Goal: Task Accomplishment & Management: Manage account settings

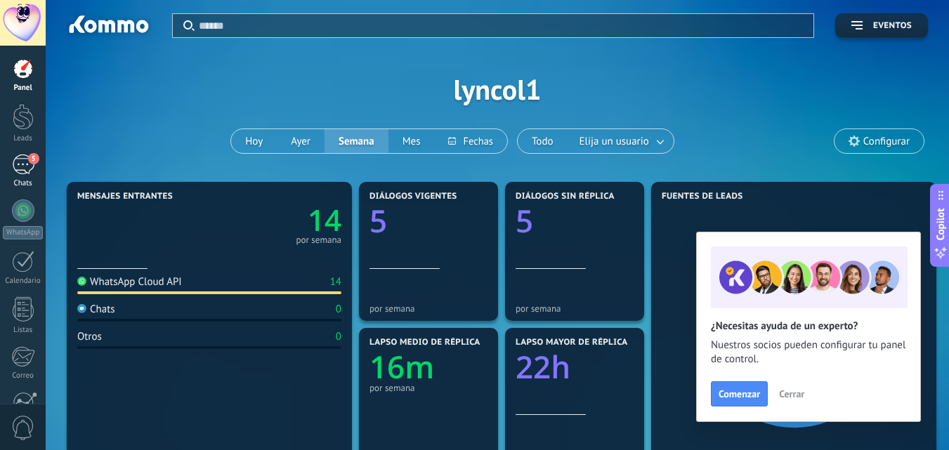
click at [11, 171] on link "5 Chats" at bounding box center [23, 172] width 46 height 34
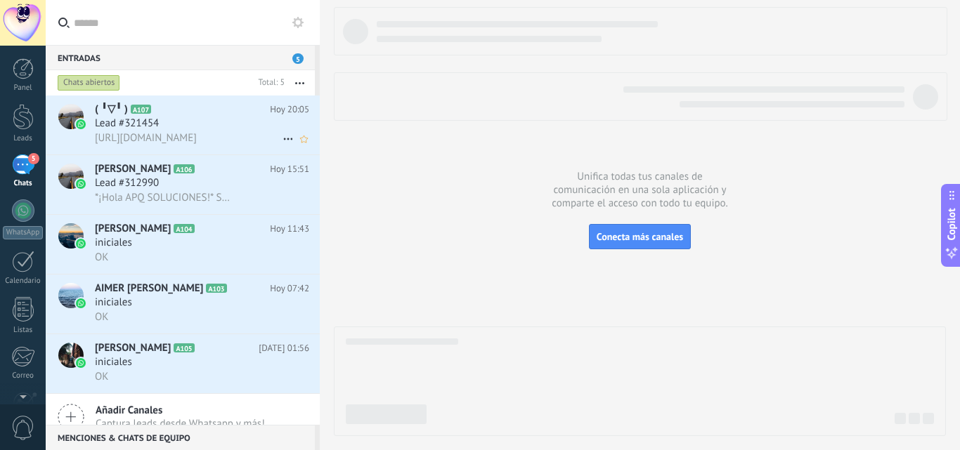
click at [182, 136] on span "[URL][DOMAIN_NAME]" at bounding box center [146, 137] width 102 height 13
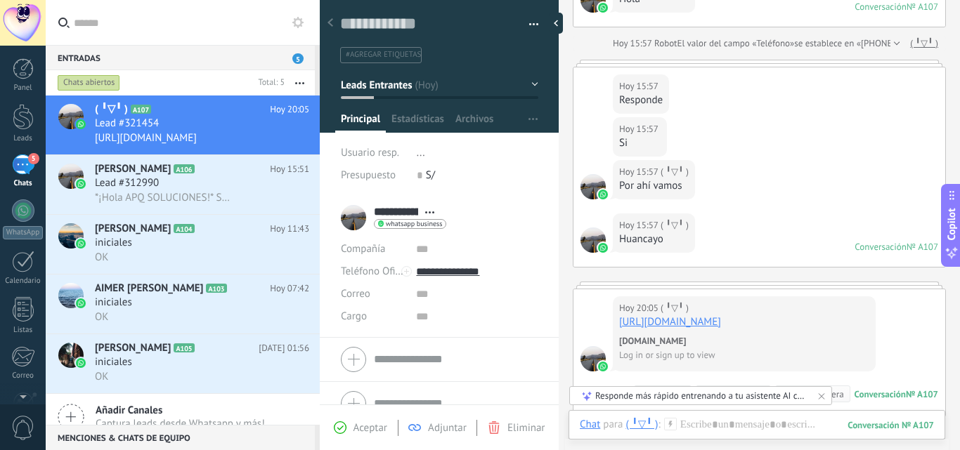
scroll to position [211, 0]
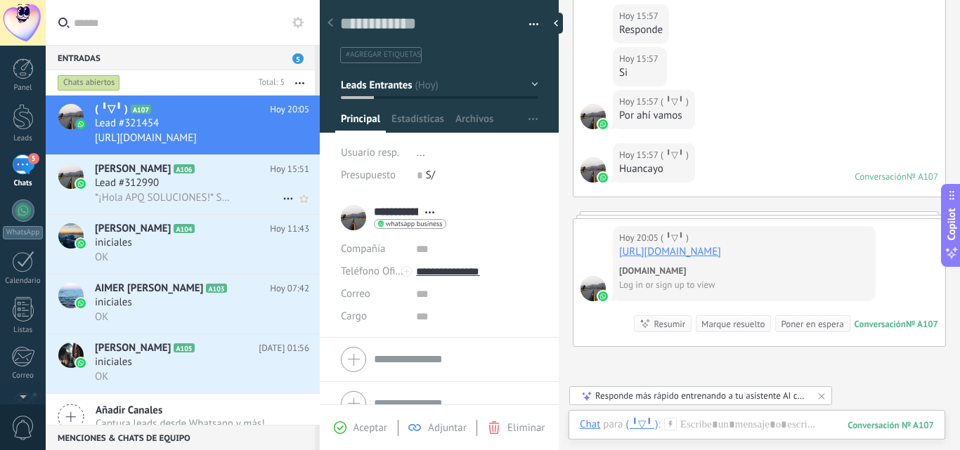
click at [212, 188] on div "Lead #312990" at bounding box center [202, 183] width 214 height 14
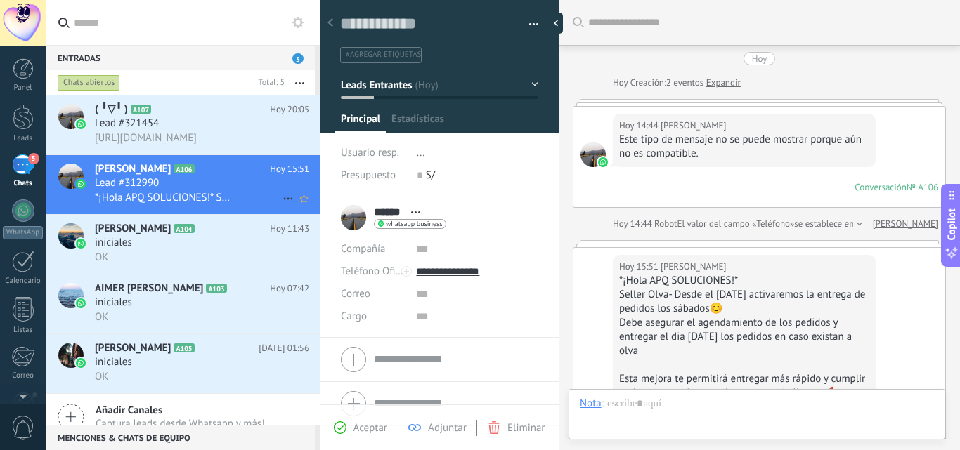
scroll to position [21, 0]
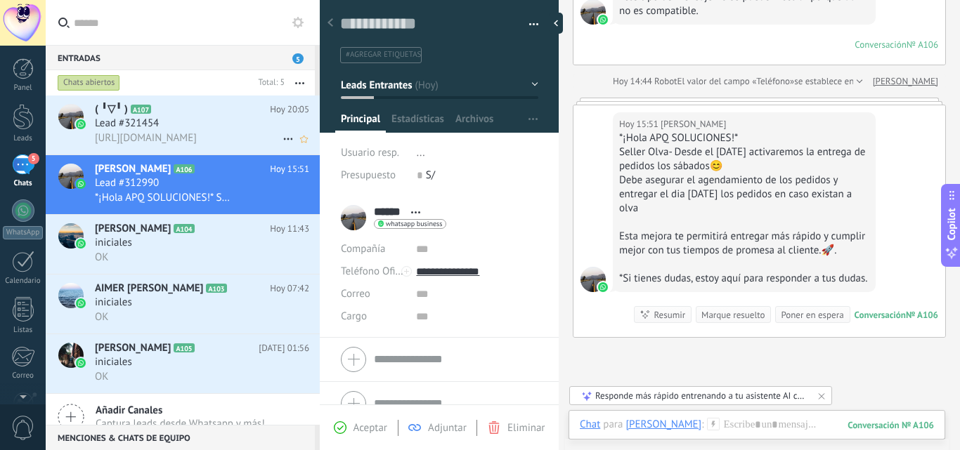
click at [120, 118] on span "Lead #321454" at bounding box center [127, 124] width 64 height 14
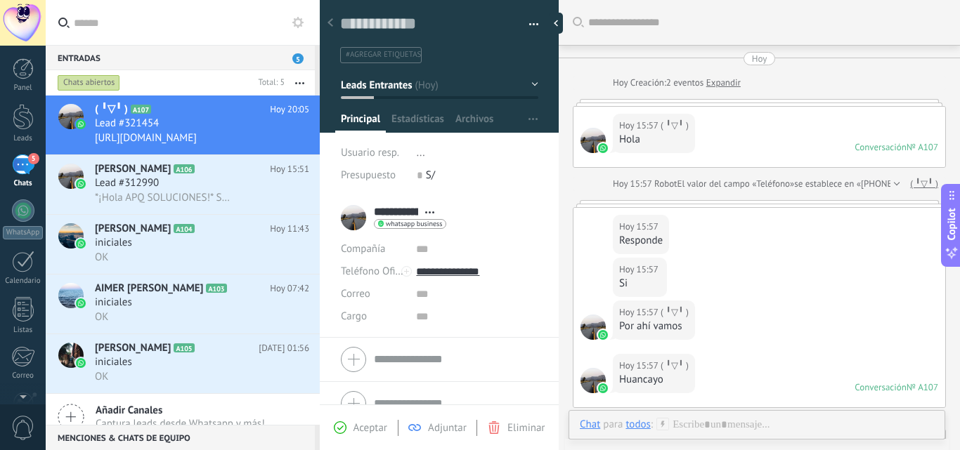
scroll to position [70, 0]
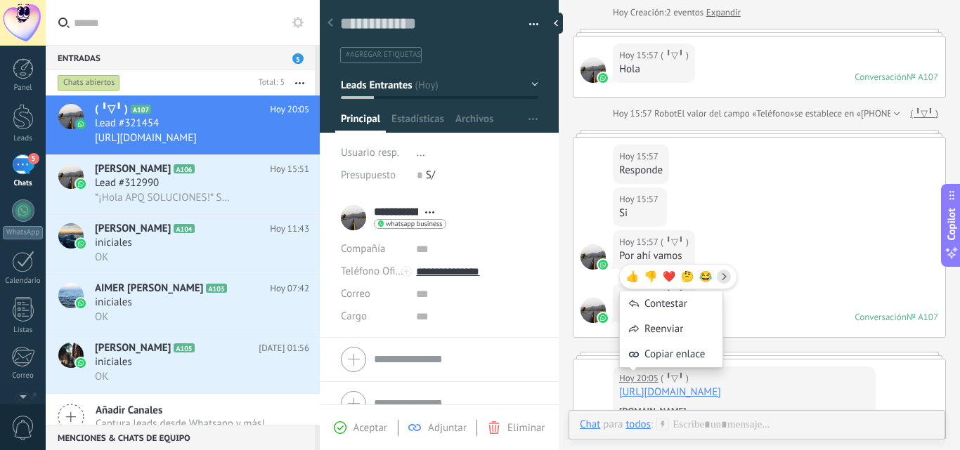
click at [761, 291] on div "[DATE] 15:57 (⁠ ⁠╹⁠▽⁠╹⁠ ⁠) Huancayo Conversación № A107 Conversación № A107" at bounding box center [759, 310] width 372 height 53
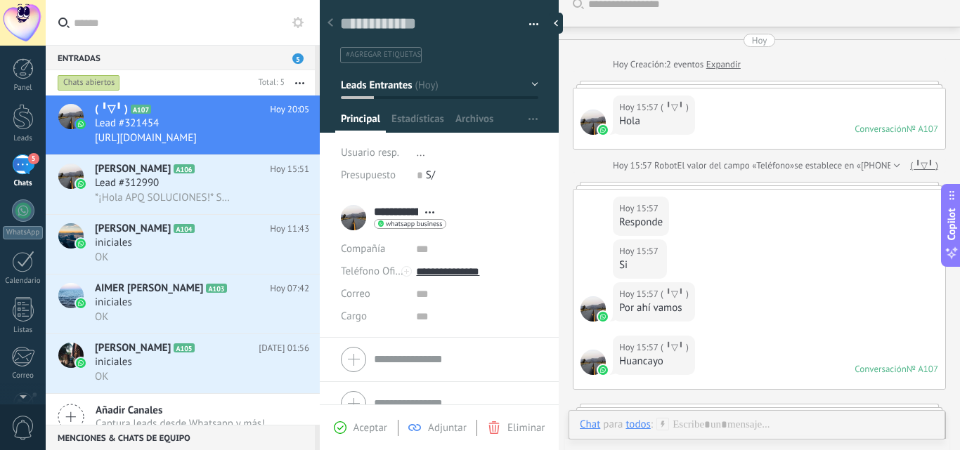
scroll to position [0, 0]
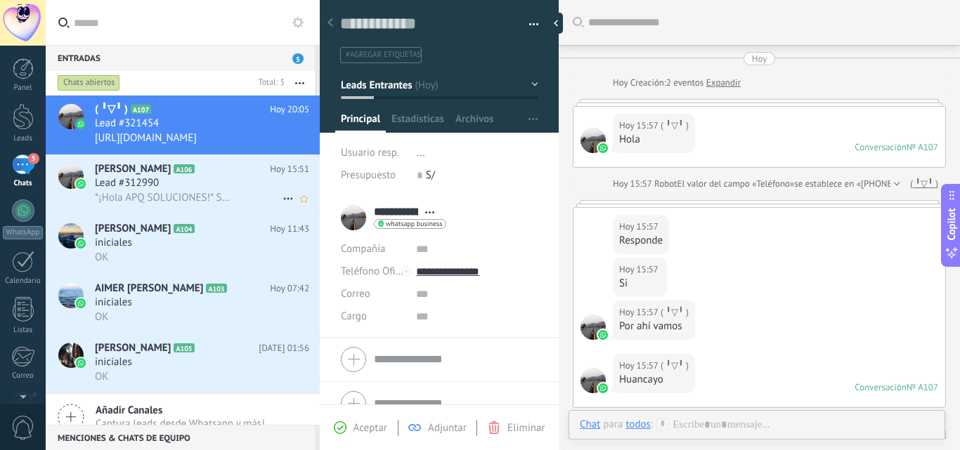
click at [237, 195] on div "*¡Hola APQ SOLUCIONES!* Seller Olva- Desde el [DATE] activaremos la entrega de …" at bounding box center [202, 197] width 214 height 15
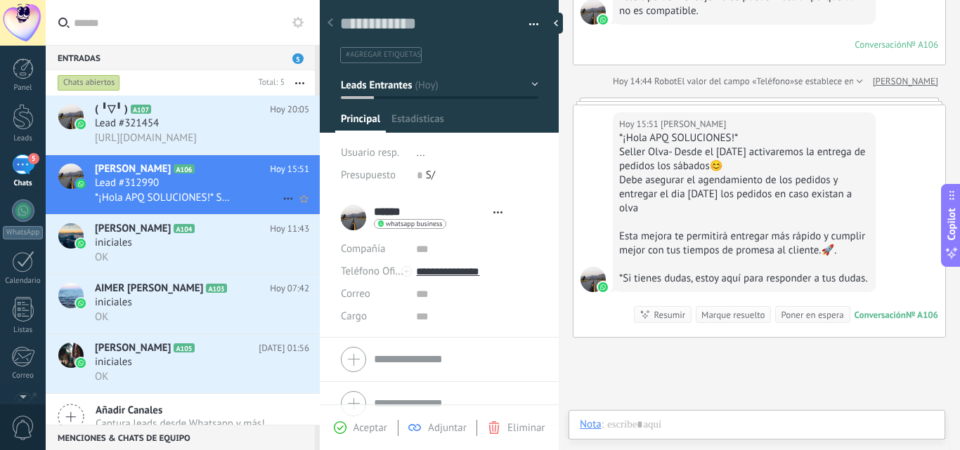
scroll to position [21, 0]
drag, startPoint x: 21, startPoint y: 203, endPoint x: 200, endPoint y: 30, distance: 249.4
click at [200, 30] on input "text" at bounding box center [191, 22] width 235 height 45
click at [194, 229] on span "A104" at bounding box center [183, 228] width 20 height 9
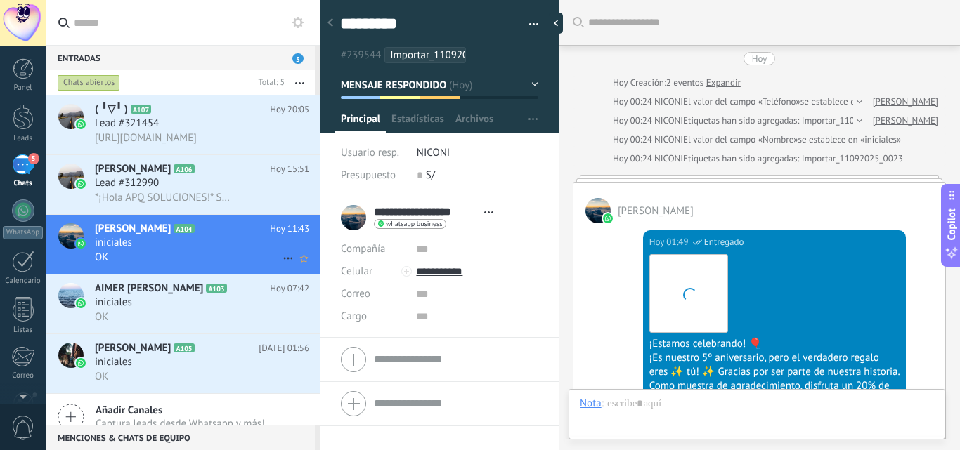
scroll to position [617, 0]
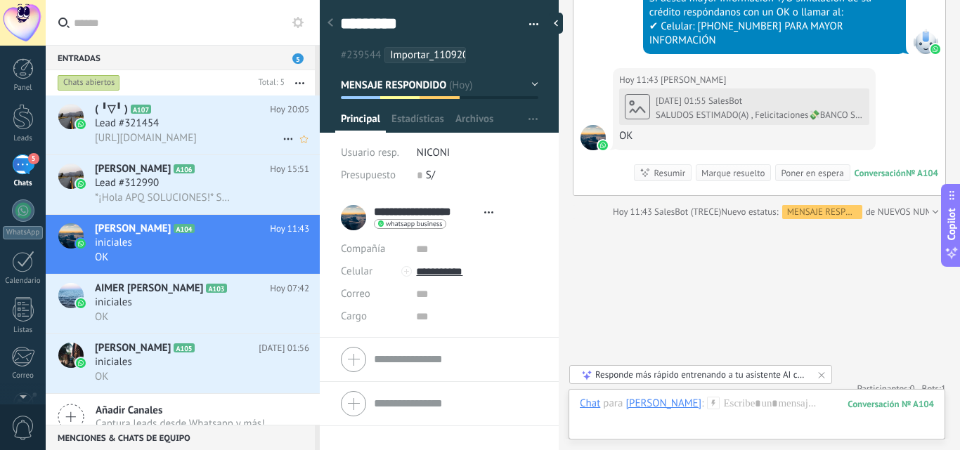
click at [219, 117] on div "Lead #321454" at bounding box center [202, 124] width 214 height 14
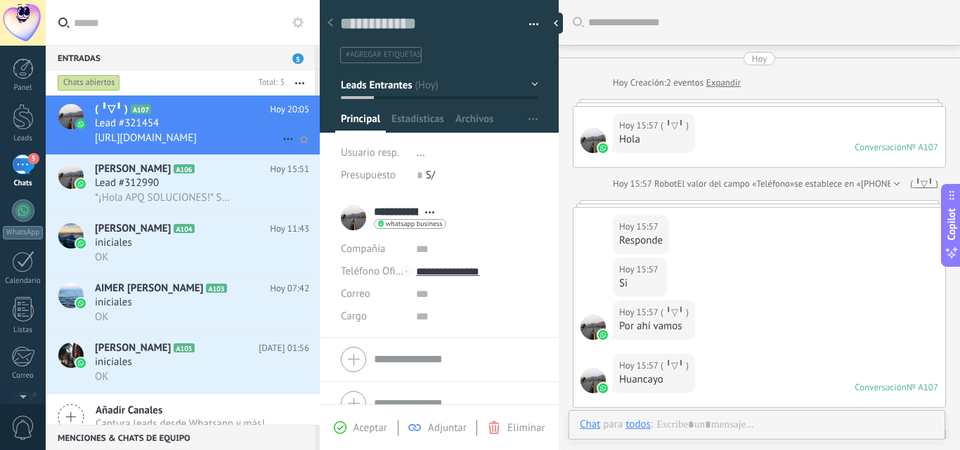
scroll to position [247, 0]
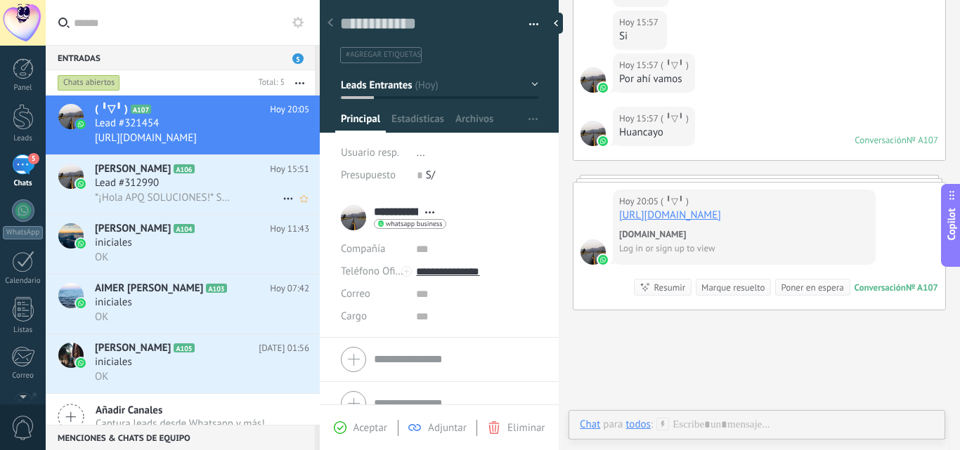
click at [218, 169] on h2 "[PERSON_NAME] A106" at bounding box center [182, 169] width 175 height 14
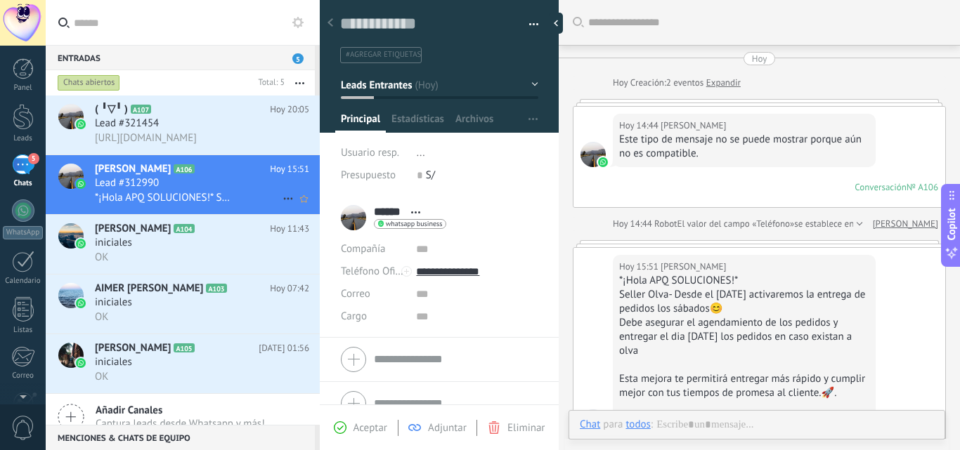
scroll to position [143, 0]
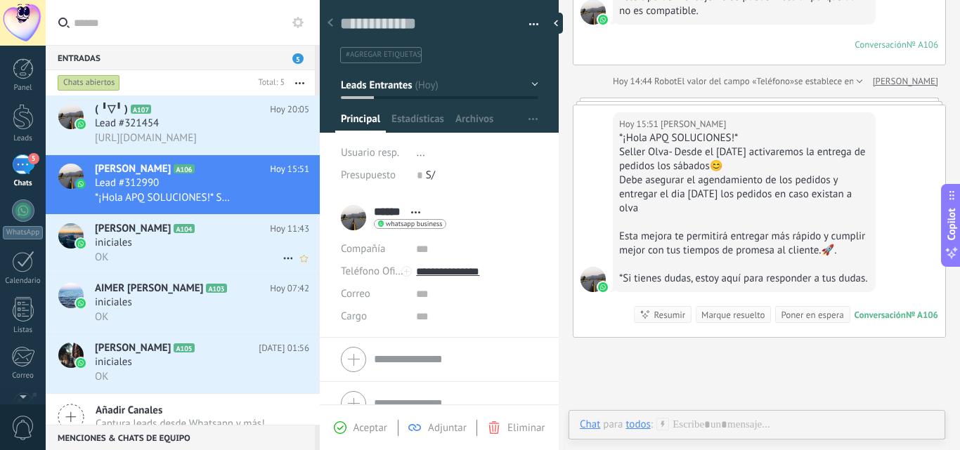
click at [218, 217] on div "[PERSON_NAME] A104 [DATE] 11:43 iniciales OK" at bounding box center [207, 244] width 225 height 59
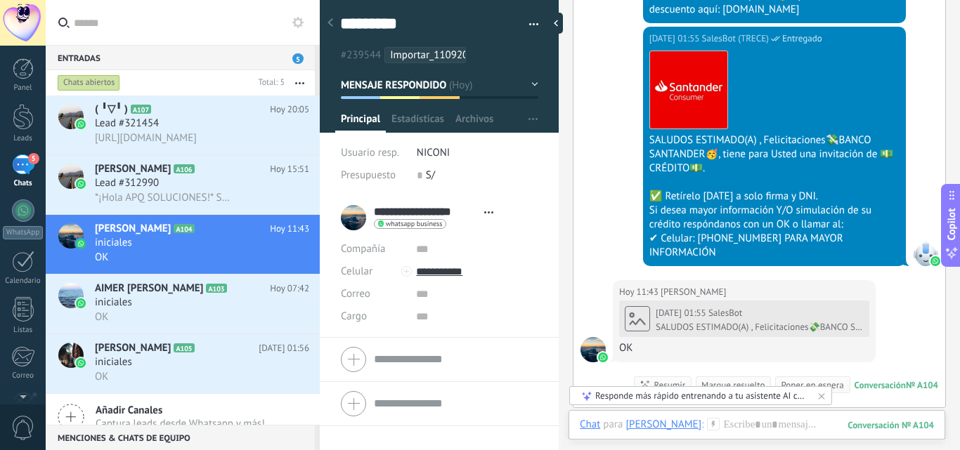
scroll to position [406, 0]
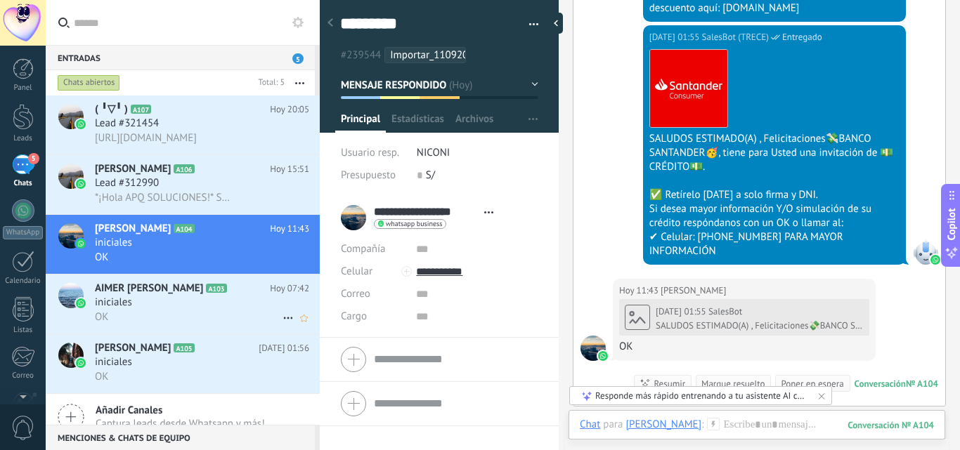
click at [176, 294] on span "AIMER [PERSON_NAME]" at bounding box center [149, 289] width 108 height 14
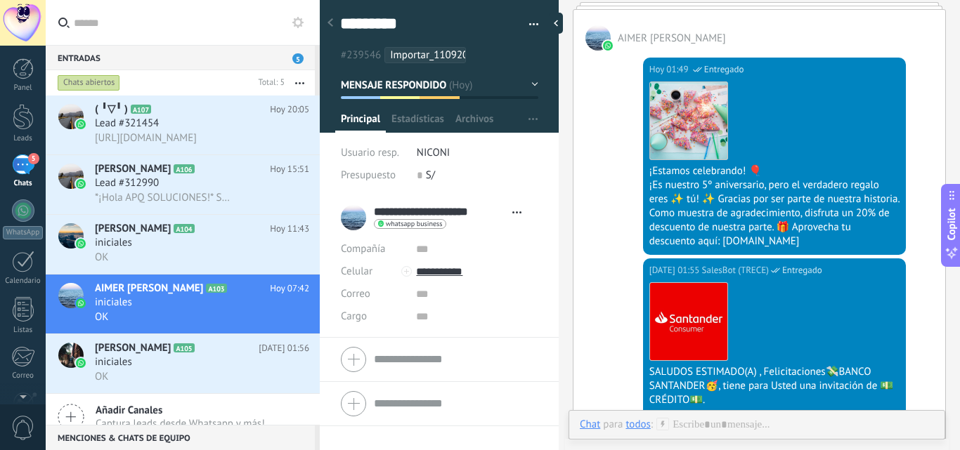
scroll to position [18, 0]
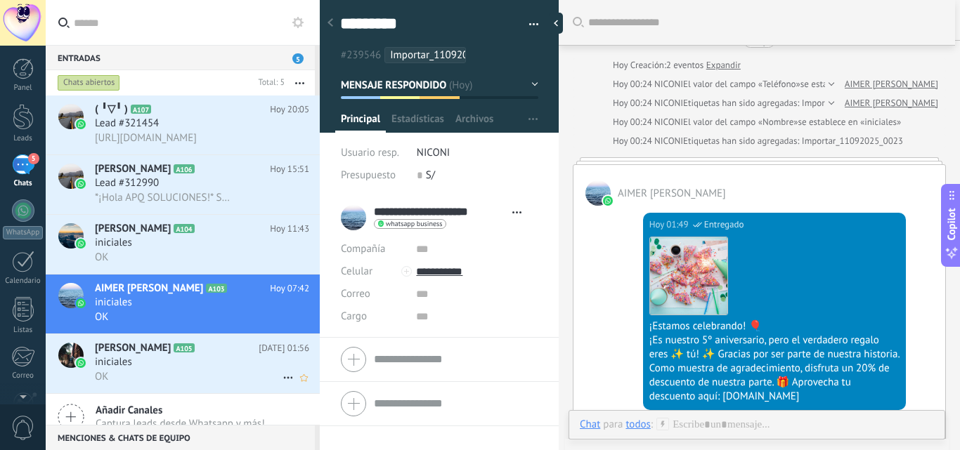
click at [176, 364] on div "iniciales" at bounding box center [202, 362] width 214 height 14
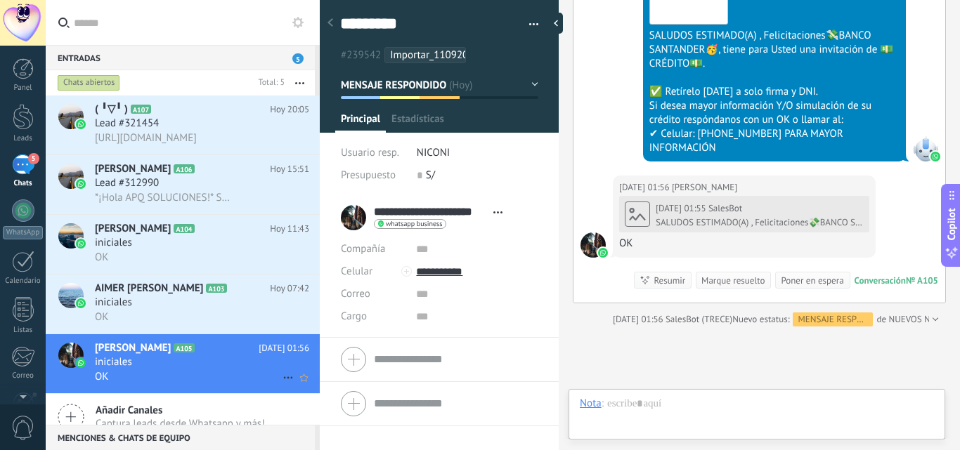
scroll to position [21, 0]
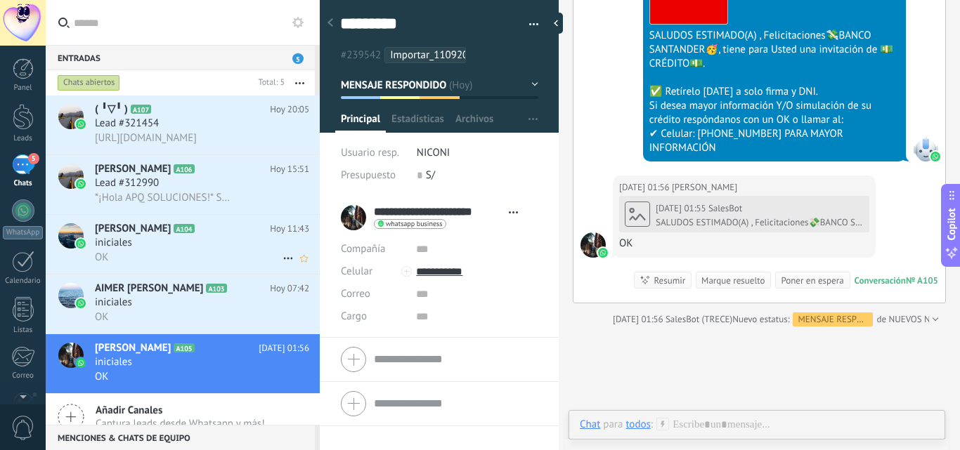
click at [146, 236] on div "iniciales" at bounding box center [202, 243] width 214 height 14
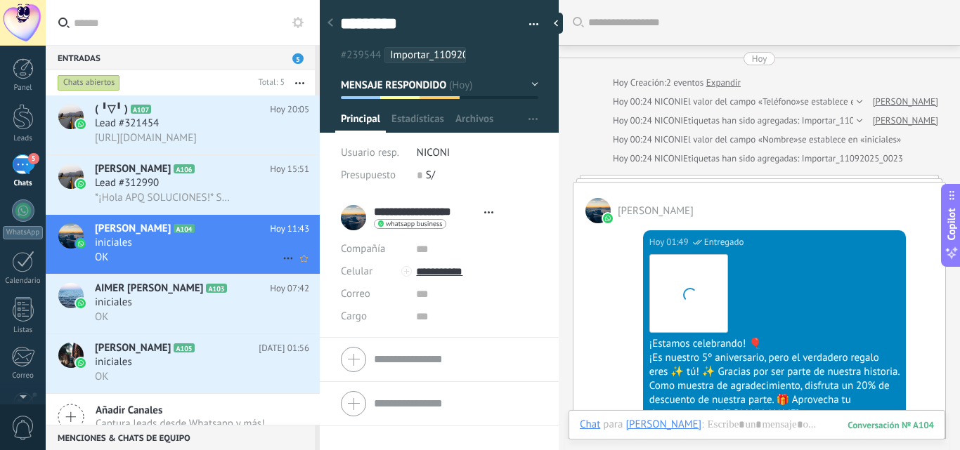
scroll to position [509, 0]
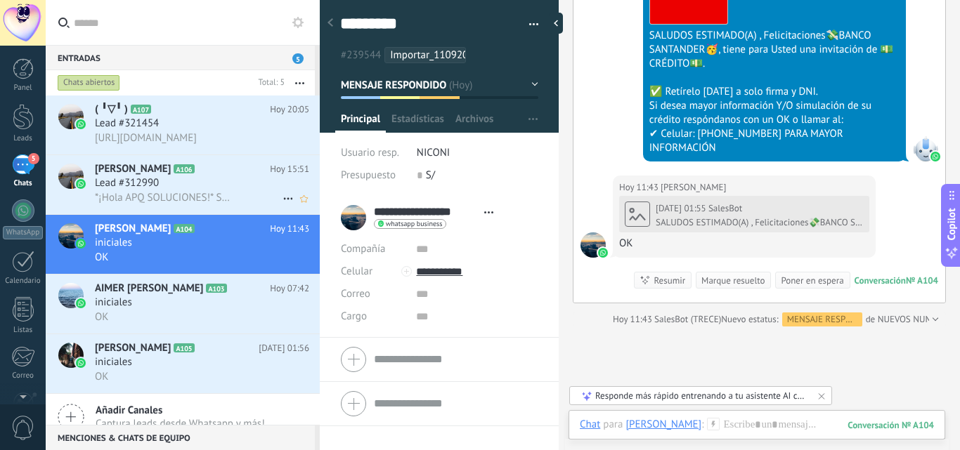
click at [225, 174] on h2 "[PERSON_NAME] A106" at bounding box center [182, 169] width 175 height 14
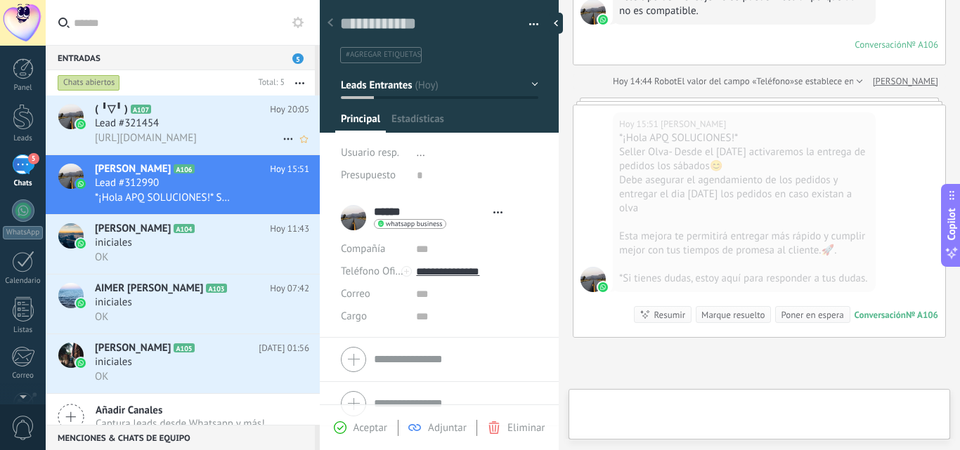
scroll to position [21, 0]
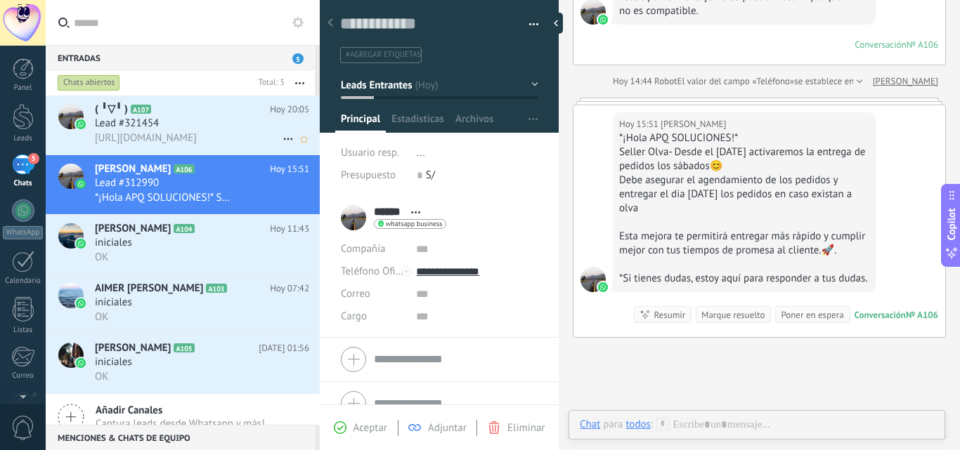
click at [244, 128] on div "Lead #321454" at bounding box center [202, 124] width 214 height 14
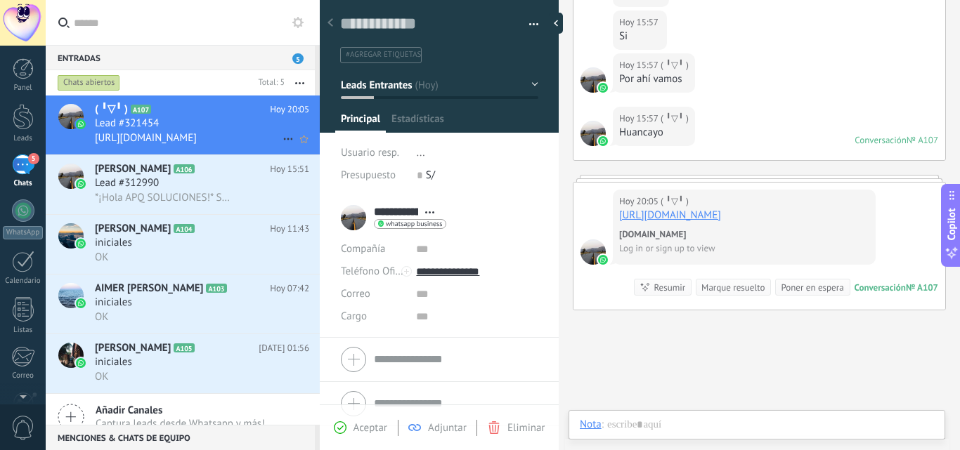
scroll to position [21, 0]
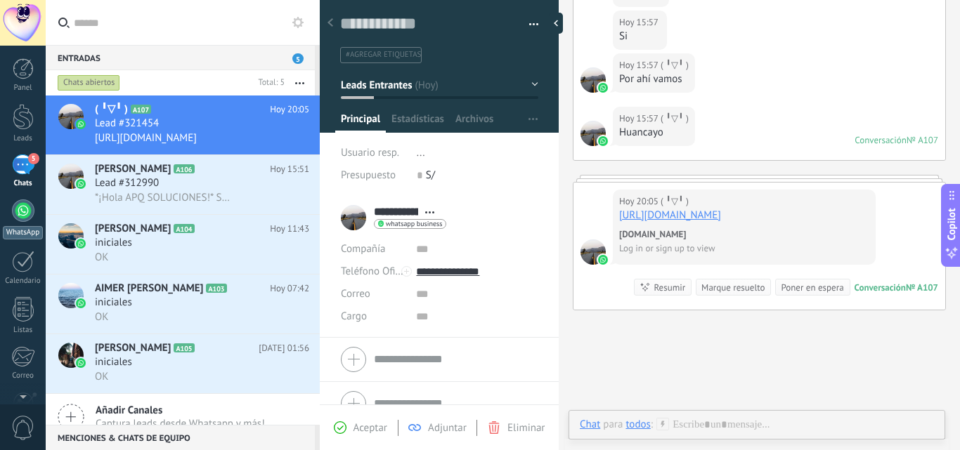
click at [28, 209] on div at bounding box center [23, 210] width 22 height 22
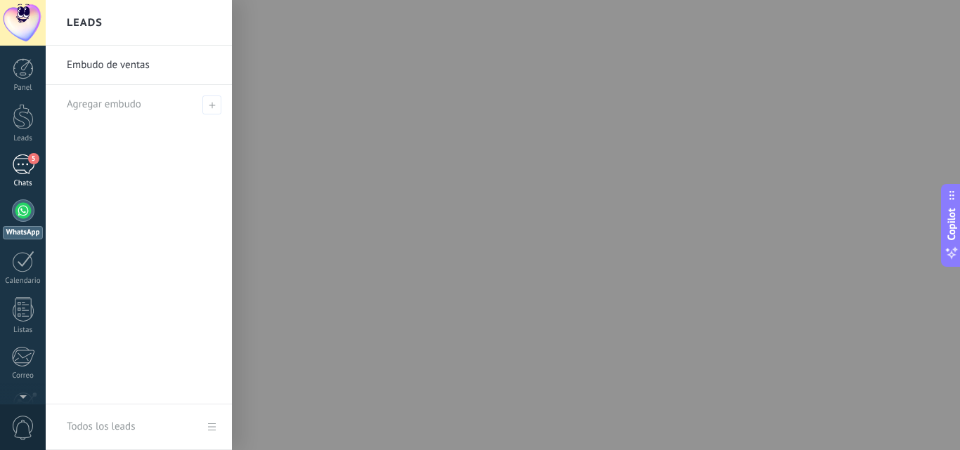
click at [27, 164] on div "5" at bounding box center [23, 165] width 22 height 20
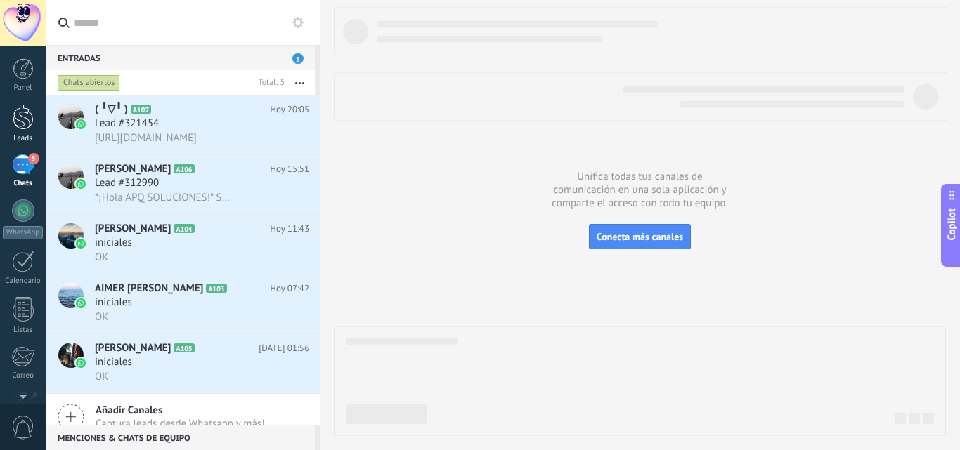
click at [30, 127] on div at bounding box center [23, 117] width 21 height 26
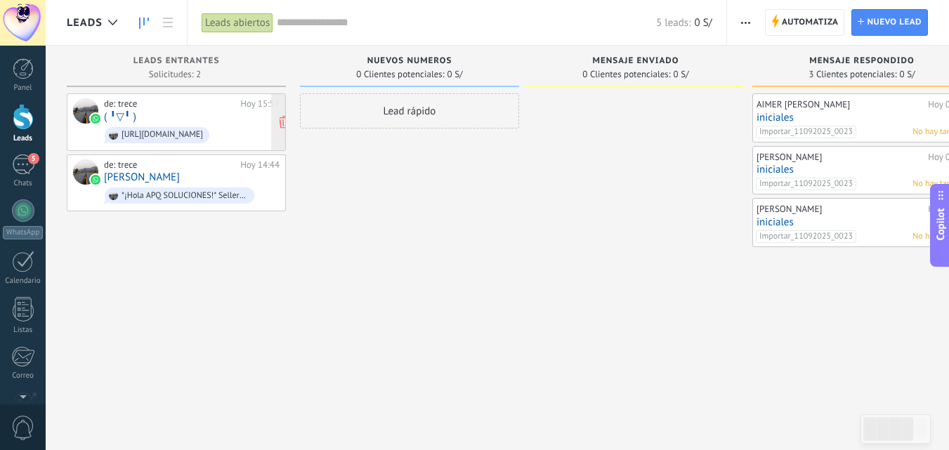
click at [251, 116] on div "de: [PERSON_NAME][DATE] 15:57 (⁠ ⁠╹⁠▽⁠╹⁠ ⁠) [URL][DOMAIN_NAME]" at bounding box center [192, 122] width 176 height 48
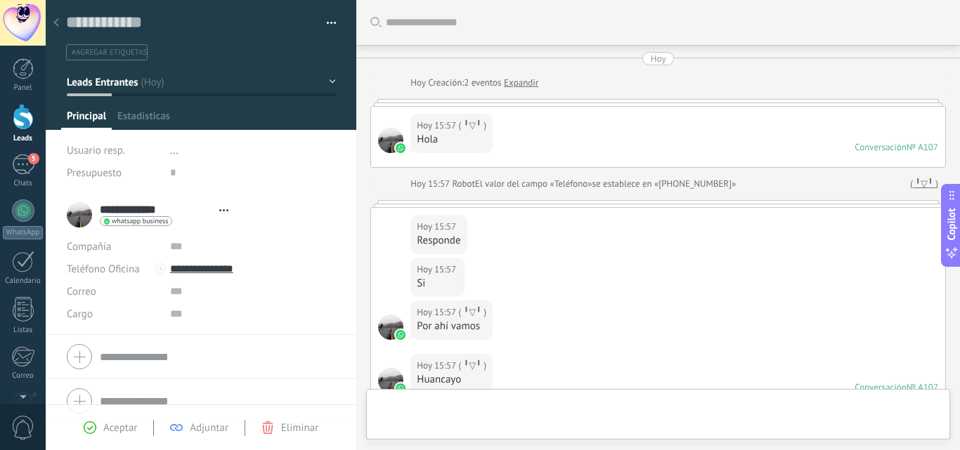
type textarea "**********"
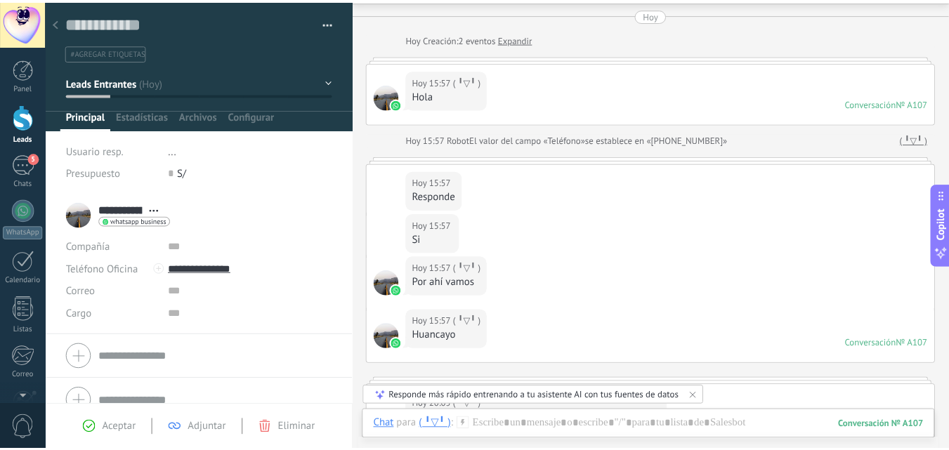
scroll to position [36, 0]
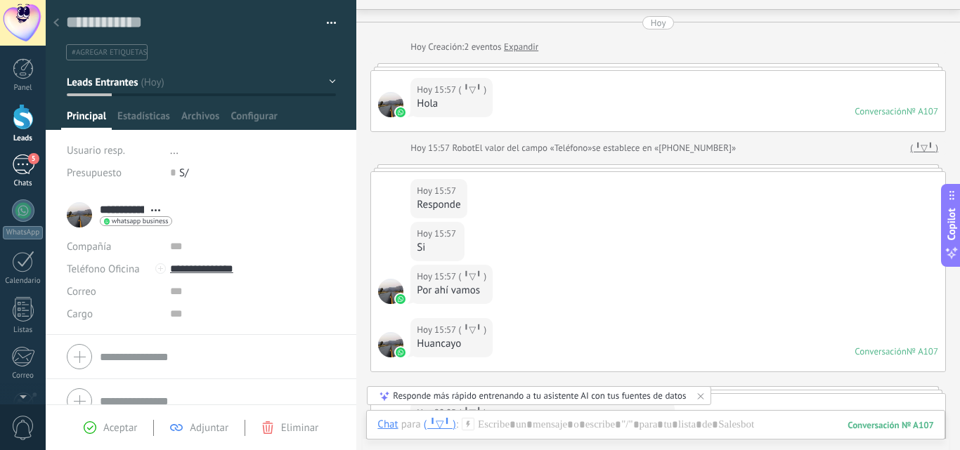
click at [37, 171] on link "5 Chats" at bounding box center [23, 172] width 46 height 34
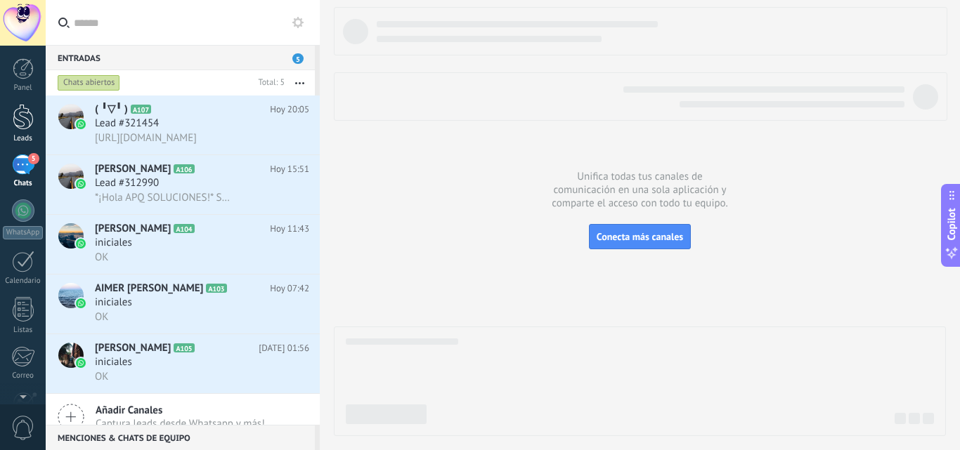
click at [27, 124] on div at bounding box center [23, 117] width 21 height 26
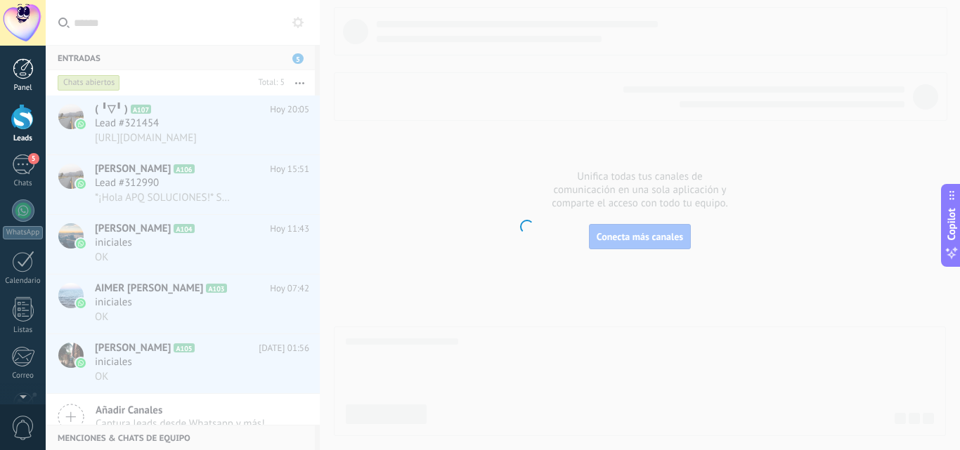
click at [21, 67] on div at bounding box center [23, 68] width 21 height 21
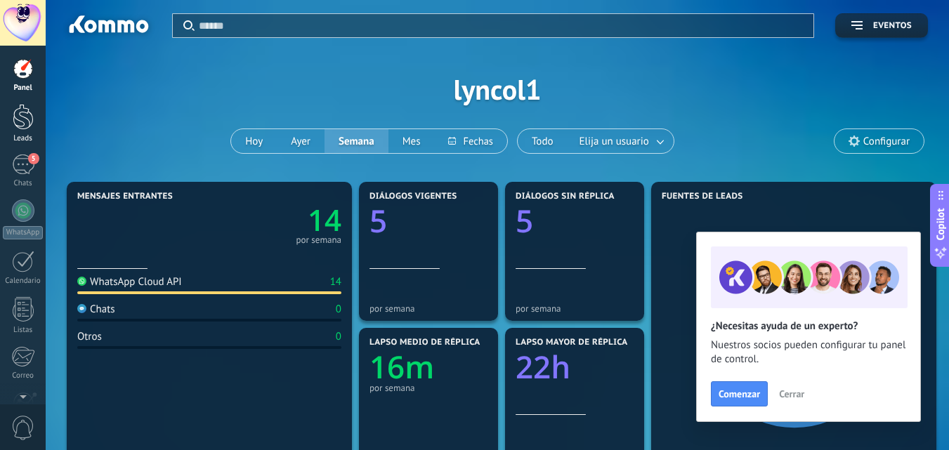
click at [23, 124] on div at bounding box center [23, 117] width 21 height 26
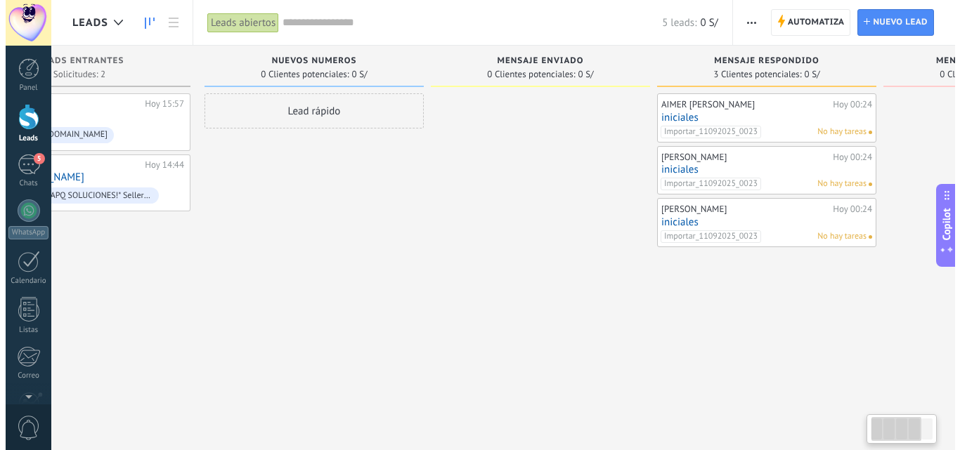
scroll to position [0, 270]
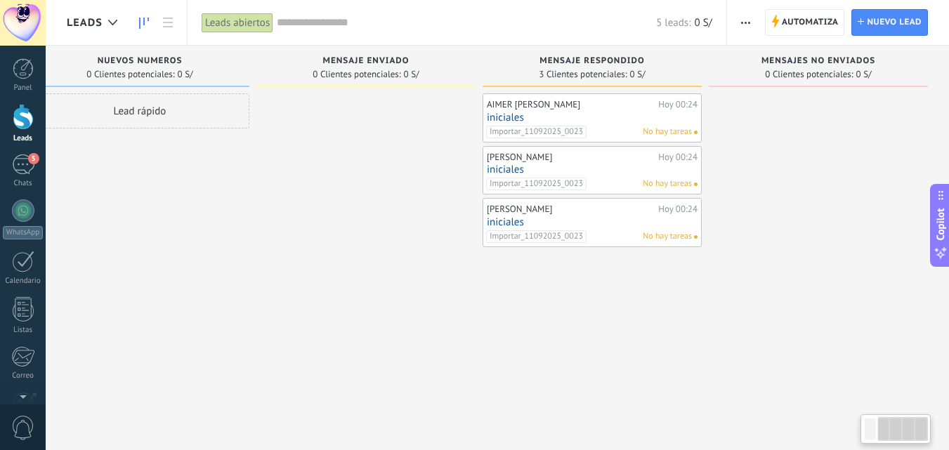
drag, startPoint x: 763, startPoint y: 320, endPoint x: 398, endPoint y: 368, distance: 368.5
click at [398, 368] on div "Leads Entrantes Solicitudes: 2 0 0 0 2 0 0 0 2 de: [PERSON_NAME][DATE] 15:57 (⁠…" at bounding box center [373, 243] width 1152 height 394
click at [168, 27] on link at bounding box center [168, 22] width 24 height 27
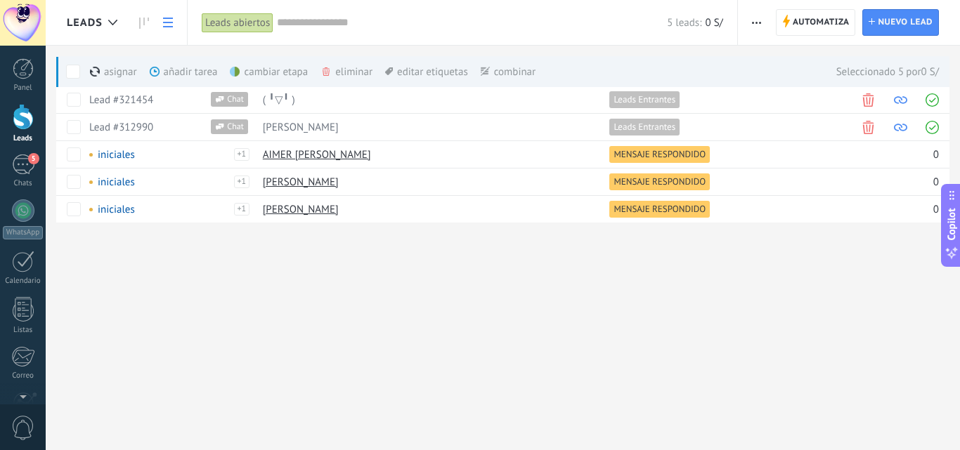
click at [339, 72] on div "eliminar màs" at bounding box center [370, 71] width 100 height 31
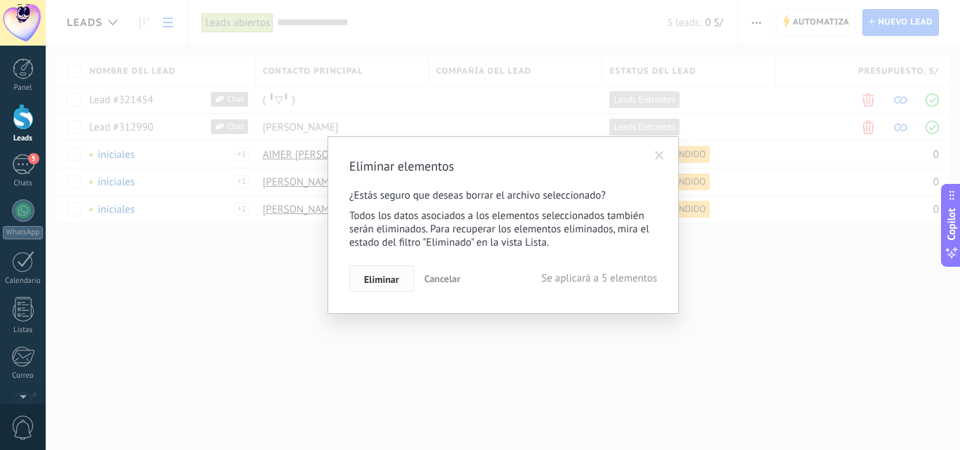
click at [393, 280] on span "Eliminar" at bounding box center [381, 280] width 35 height 10
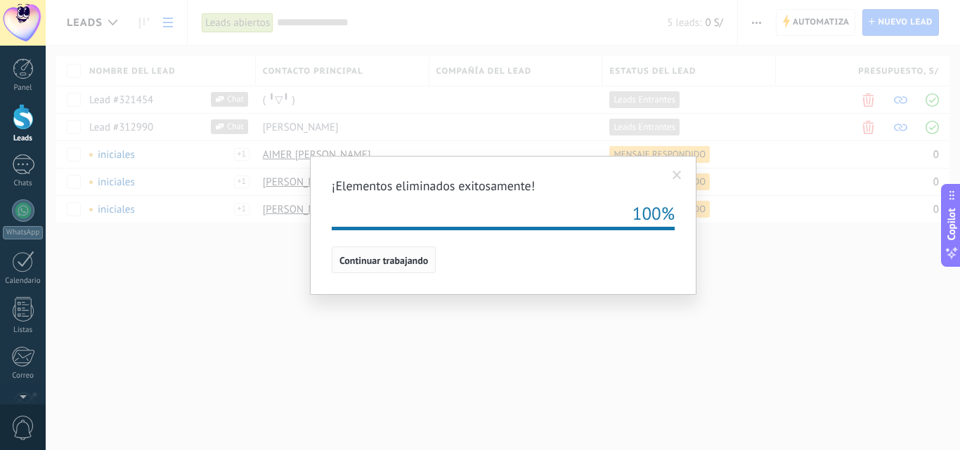
click at [405, 267] on button "Continuar trabajando" at bounding box center [384, 260] width 104 height 27
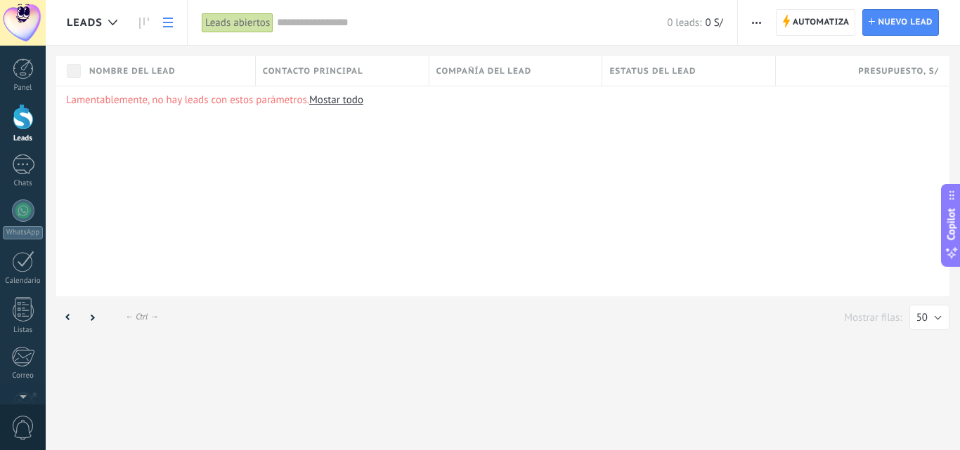
click at [756, 23] on use "button" at bounding box center [756, 23] width 9 height 2
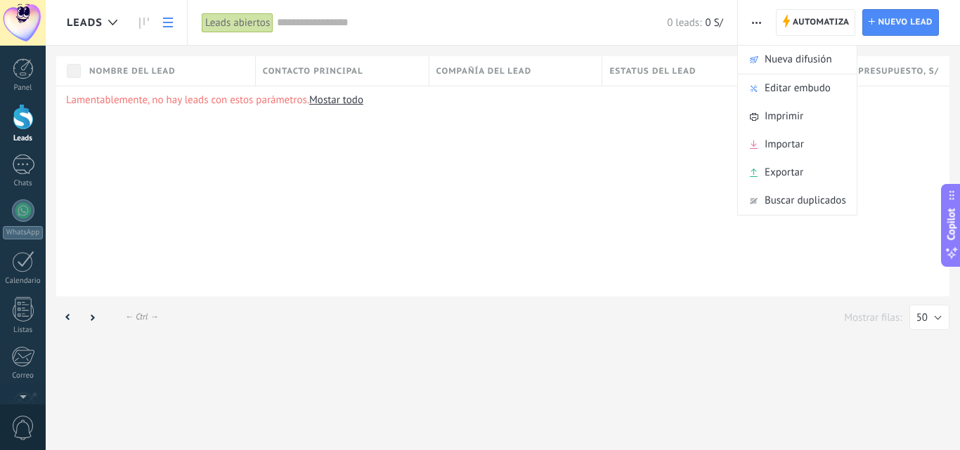
click at [801, 145] on span "Importar" at bounding box center [783, 145] width 39 height 28
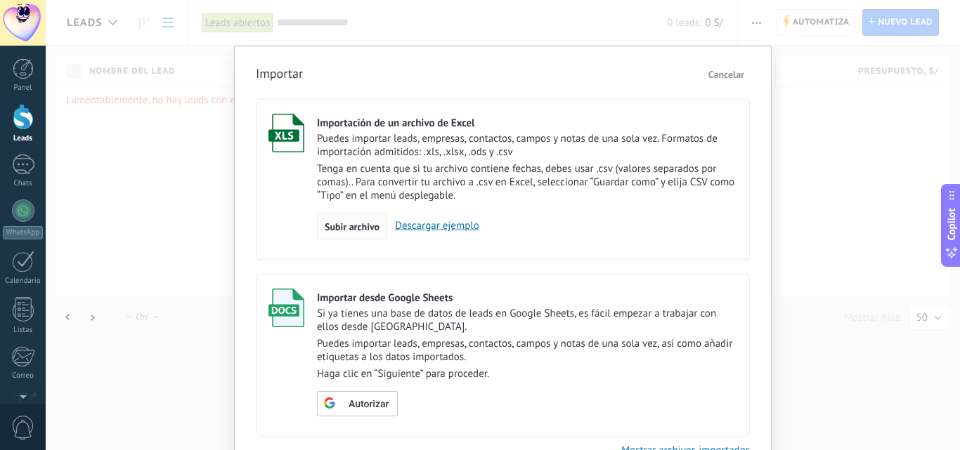
click at [362, 225] on span "Subir archivo" at bounding box center [352, 227] width 55 height 10
click at [0, 0] on input "Importación de un archivo de Excel Puedes importar leads, empresas, contactos, …" at bounding box center [0, 0] width 0 height 0
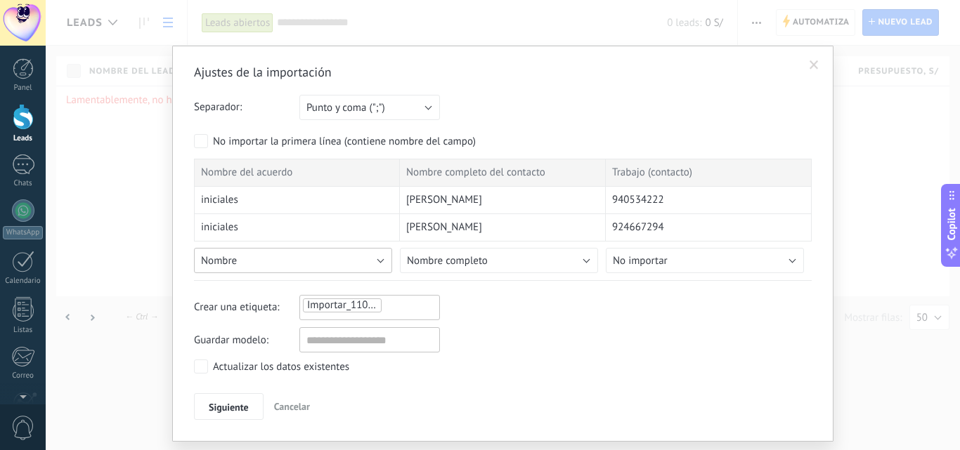
click at [309, 262] on button "Nombre" at bounding box center [293, 260] width 198 height 25
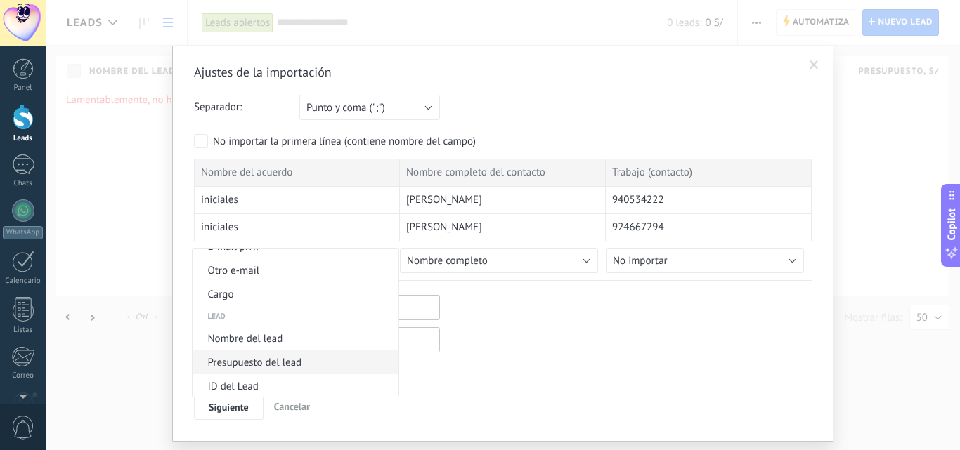
scroll to position [523, 0]
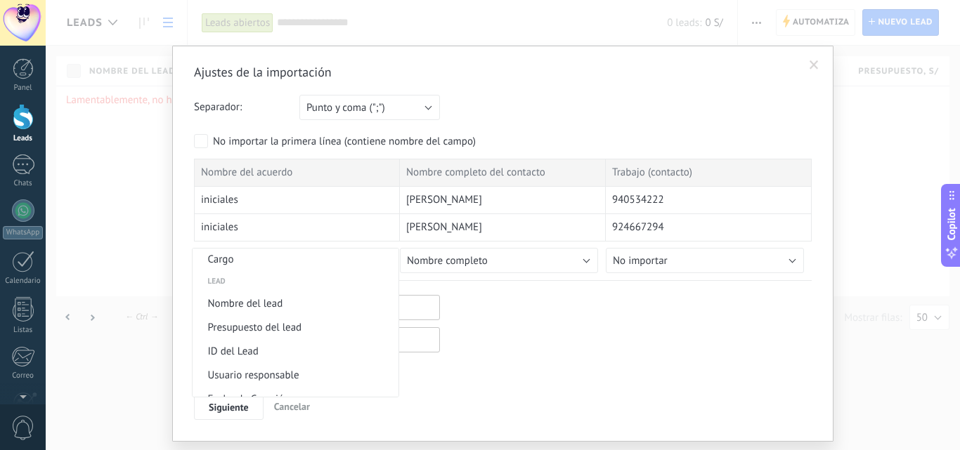
click at [308, 308] on span "Nombre del lead" at bounding box center [293, 303] width 202 height 13
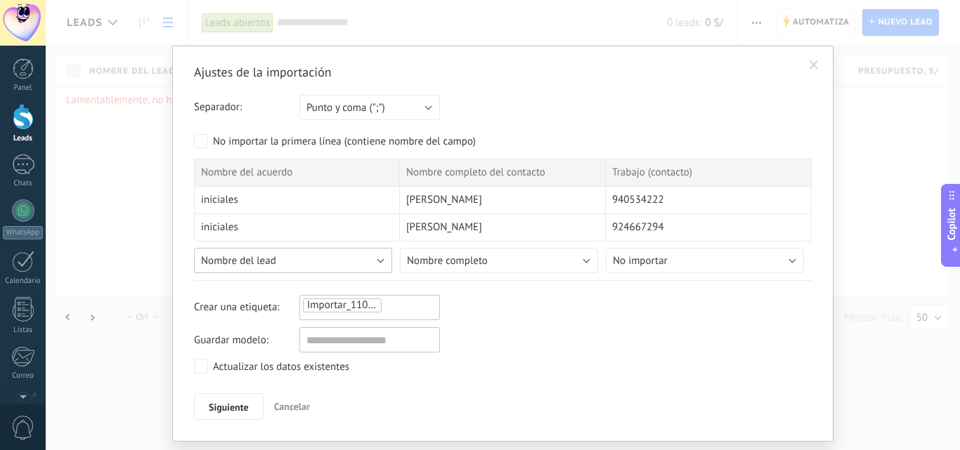
click at [324, 266] on button "Nombre del lead" at bounding box center [293, 260] width 198 height 25
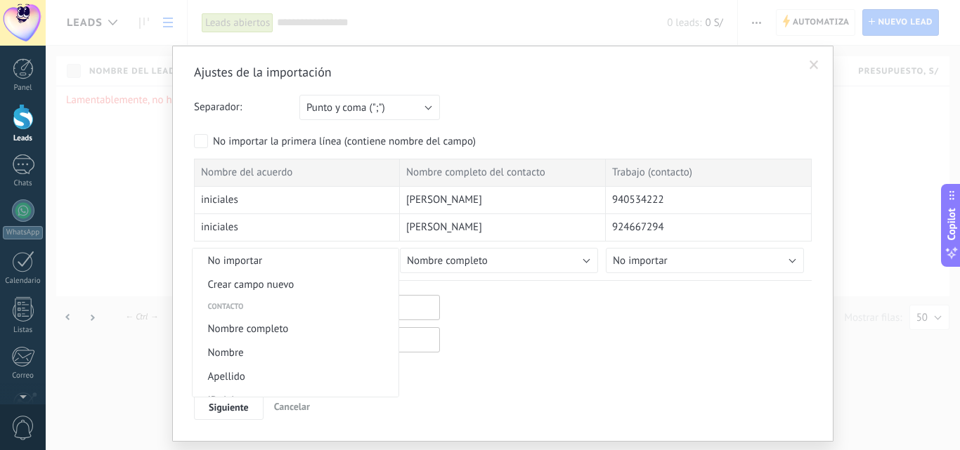
scroll to position [506, 0]
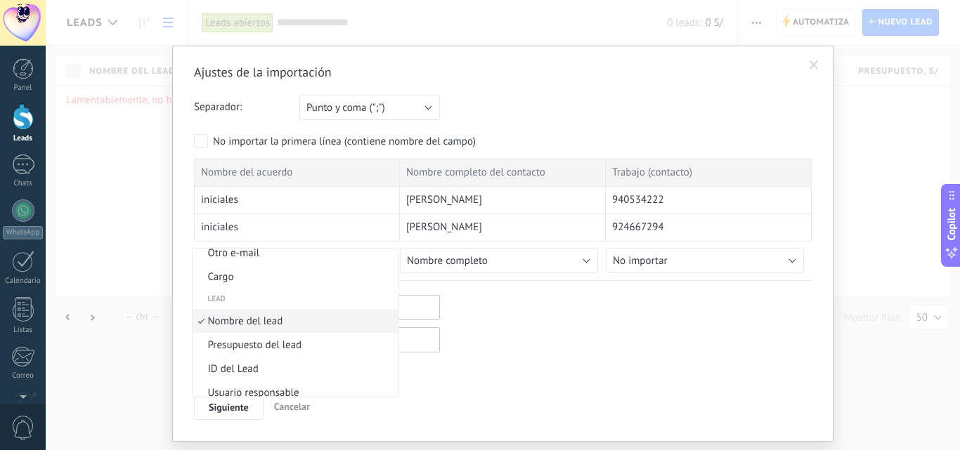
click at [280, 323] on span "Nombre del lead" at bounding box center [293, 321] width 202 height 13
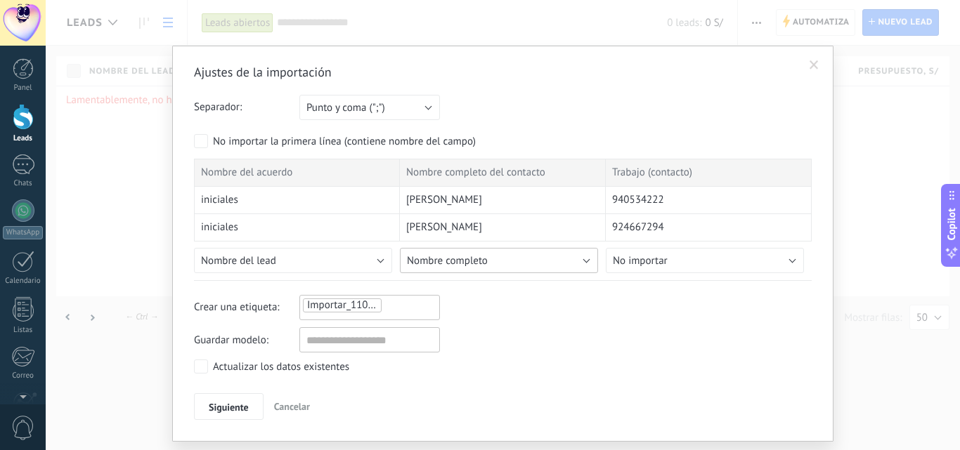
click at [440, 257] on span "Nombre completo" at bounding box center [447, 260] width 81 height 13
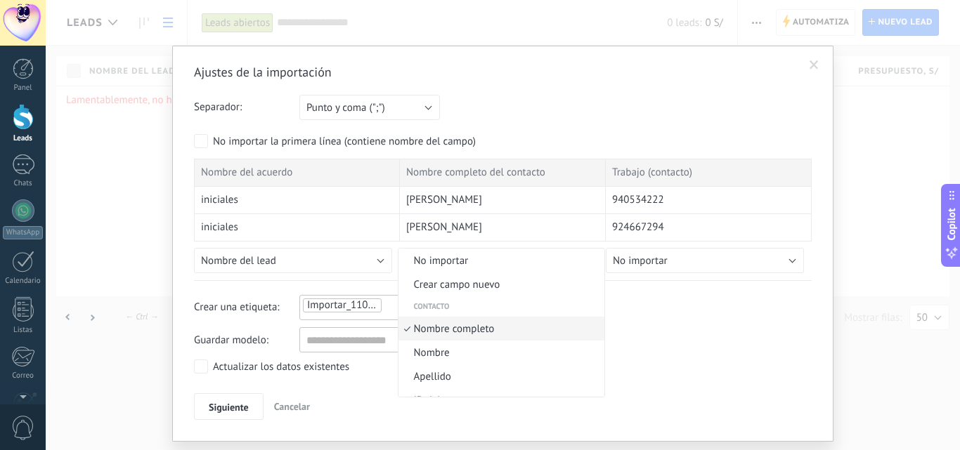
scroll to position [8, 0]
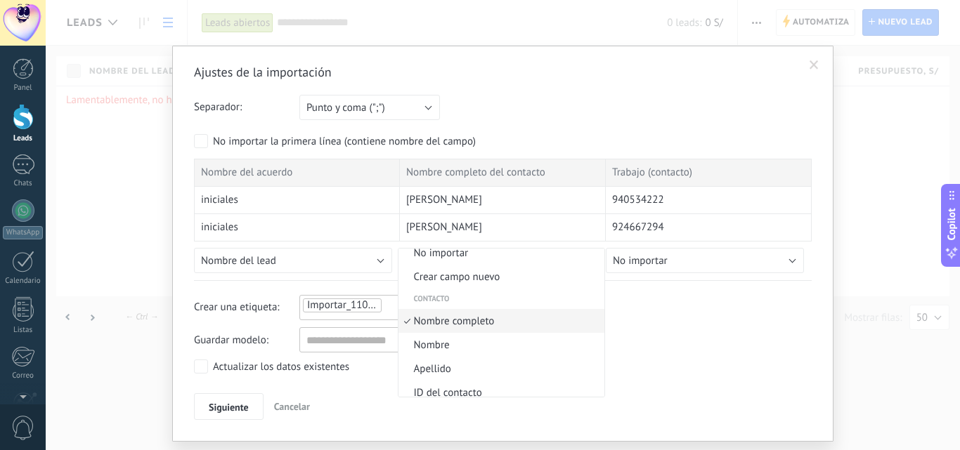
click at [466, 320] on span "Nombre completo" at bounding box center [499, 321] width 202 height 13
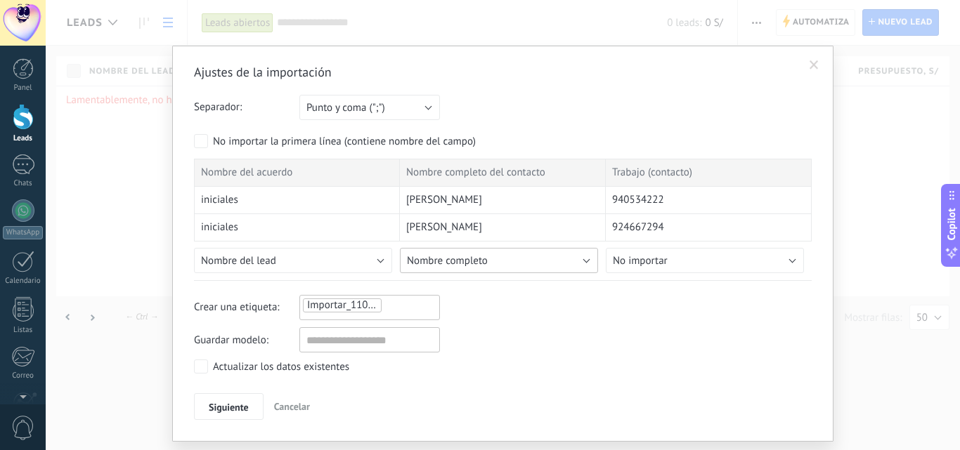
click at [471, 270] on button "Nombre completo" at bounding box center [499, 260] width 198 height 25
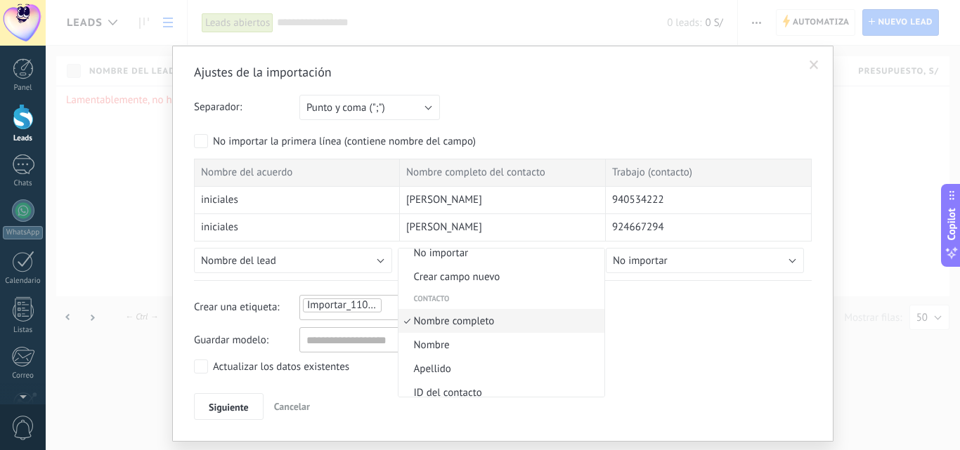
drag, startPoint x: 478, startPoint y: 317, endPoint x: 598, endPoint y: 268, distance: 129.4
click at [483, 315] on span "Nombre completo" at bounding box center [499, 321] width 202 height 13
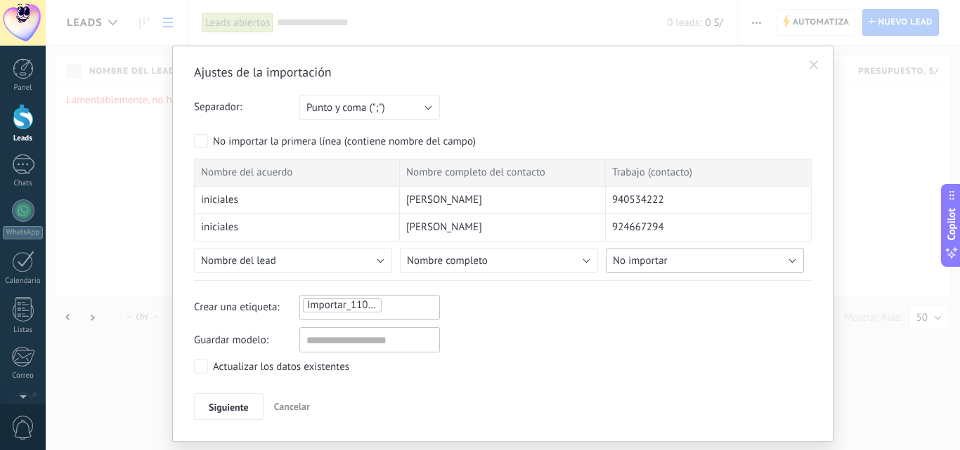
drag, startPoint x: 620, startPoint y: 258, endPoint x: 611, endPoint y: 277, distance: 21.7
click at [620, 258] on span "No importar" at bounding box center [640, 260] width 55 height 13
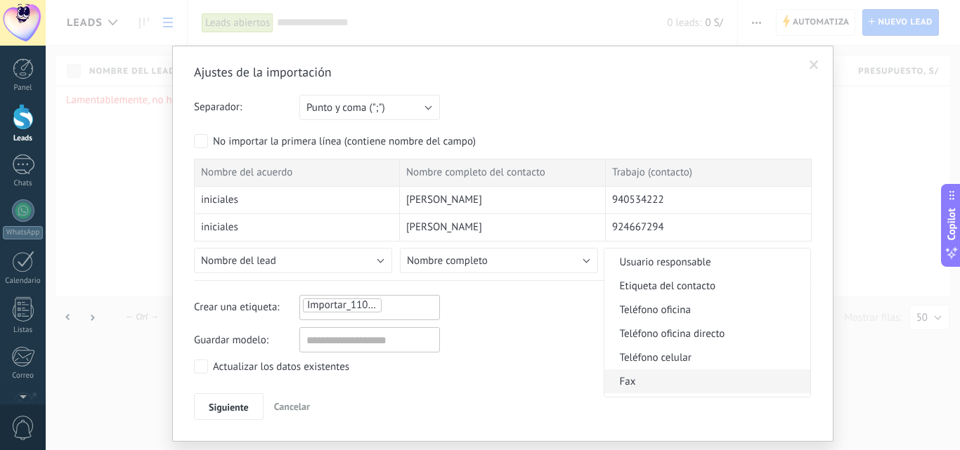
scroll to position [281, 0]
click at [703, 332] on span "Teléfono celular" at bounding box center [705, 334] width 202 height 13
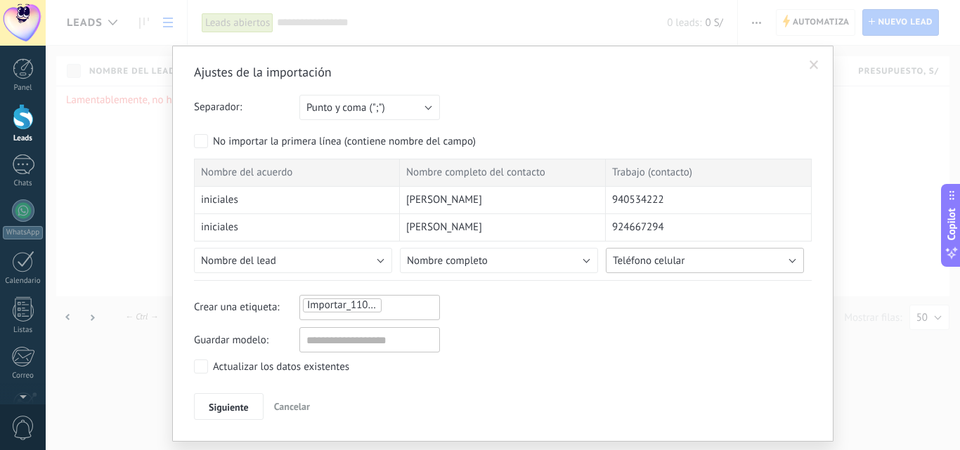
click at [695, 264] on button "Teléfono celular" at bounding box center [704, 260] width 198 height 25
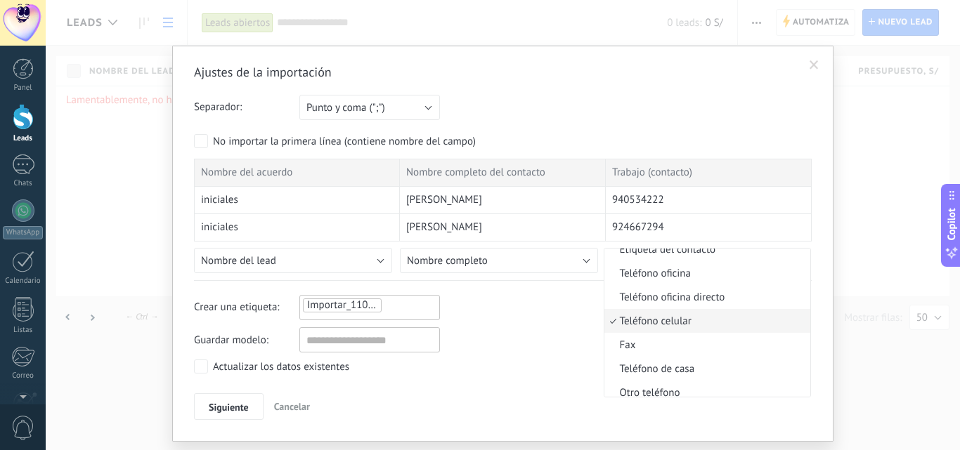
click at [681, 322] on span "Teléfono celular" at bounding box center [705, 321] width 202 height 13
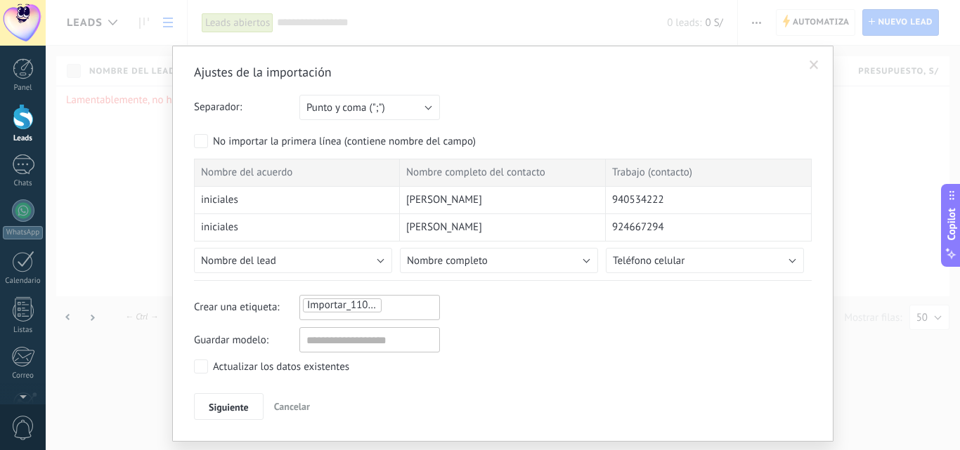
click at [532, 319] on div "Crear una etiqueta: Importar_11092025_2354" at bounding box center [502, 307] width 617 height 25
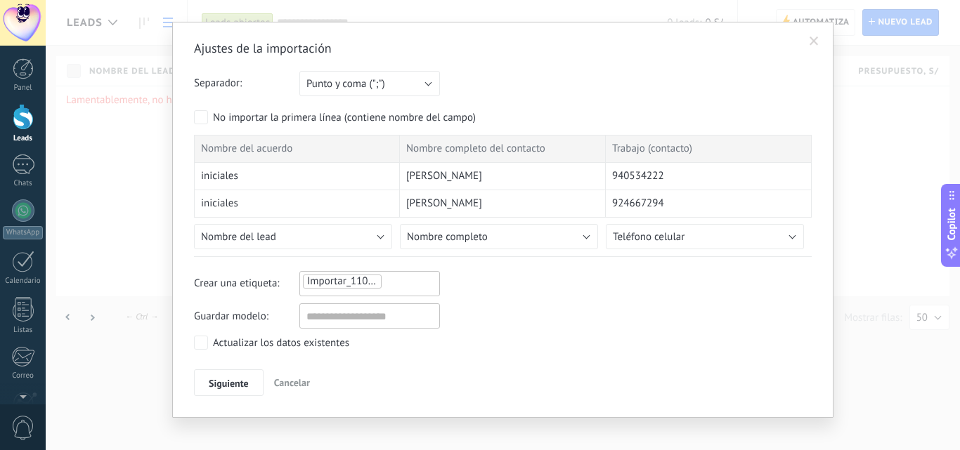
scroll to position [37, 0]
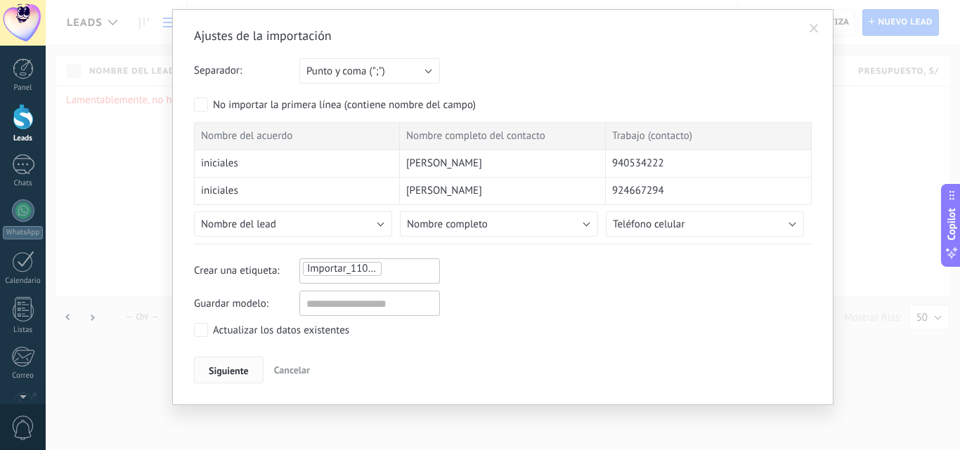
click at [228, 372] on span "Siguiente" at bounding box center [229, 371] width 40 height 10
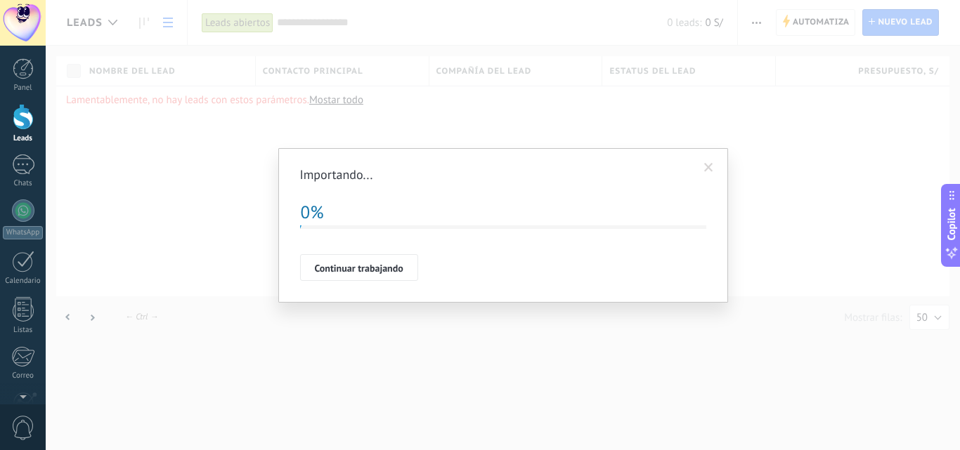
scroll to position [0, 0]
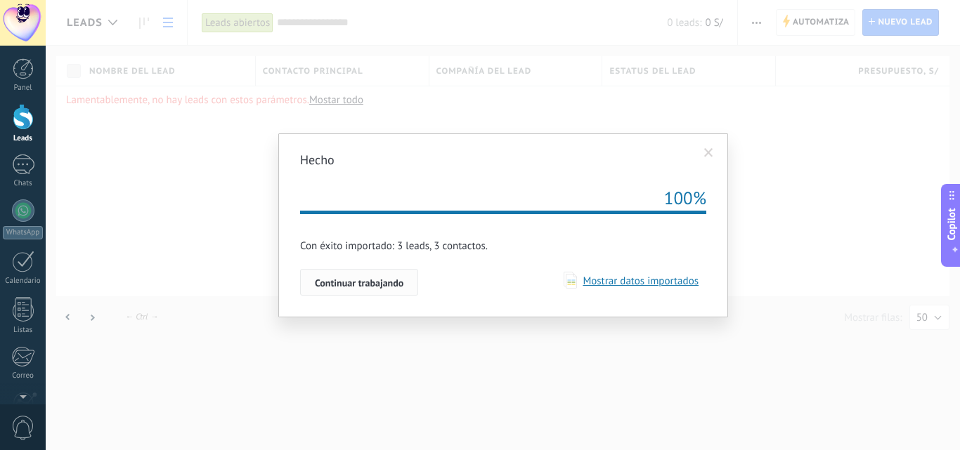
click at [389, 284] on span "Continuar trabajando" at bounding box center [359, 283] width 89 height 10
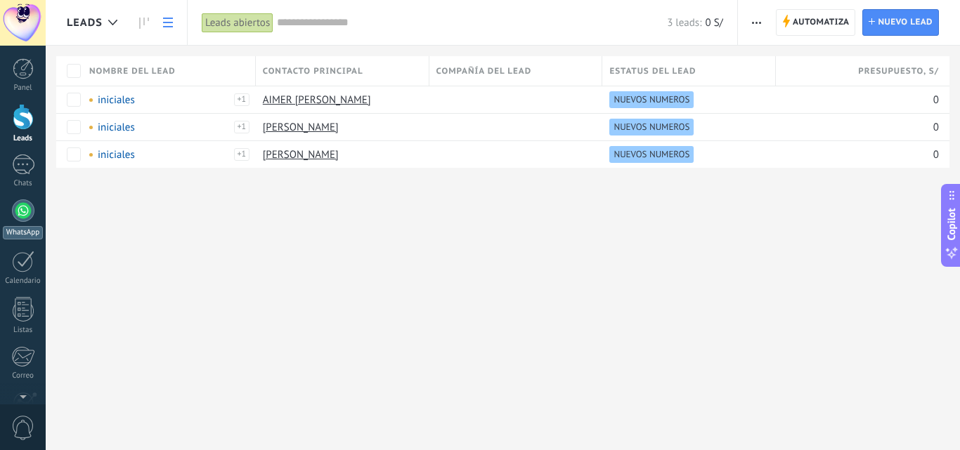
click at [26, 218] on div at bounding box center [23, 210] width 22 height 22
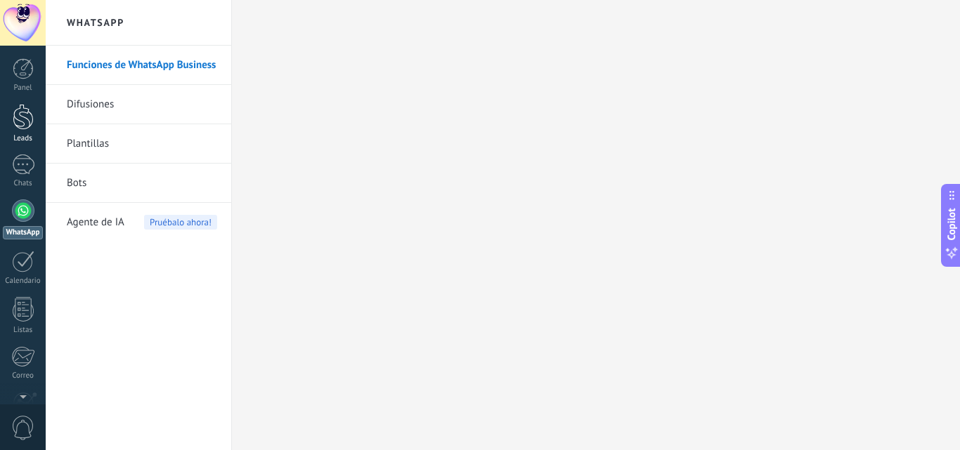
click at [28, 122] on div at bounding box center [23, 117] width 21 height 26
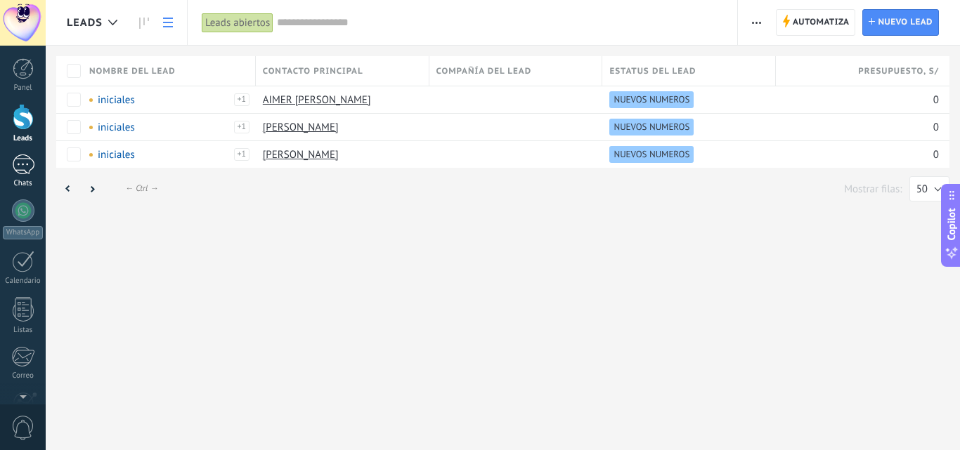
click at [31, 171] on div "1" at bounding box center [23, 165] width 22 height 20
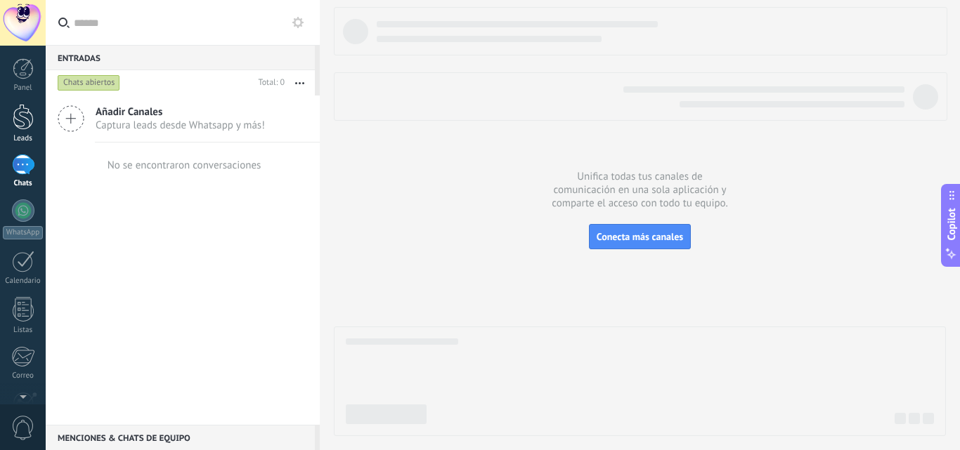
click at [18, 117] on div at bounding box center [23, 117] width 21 height 26
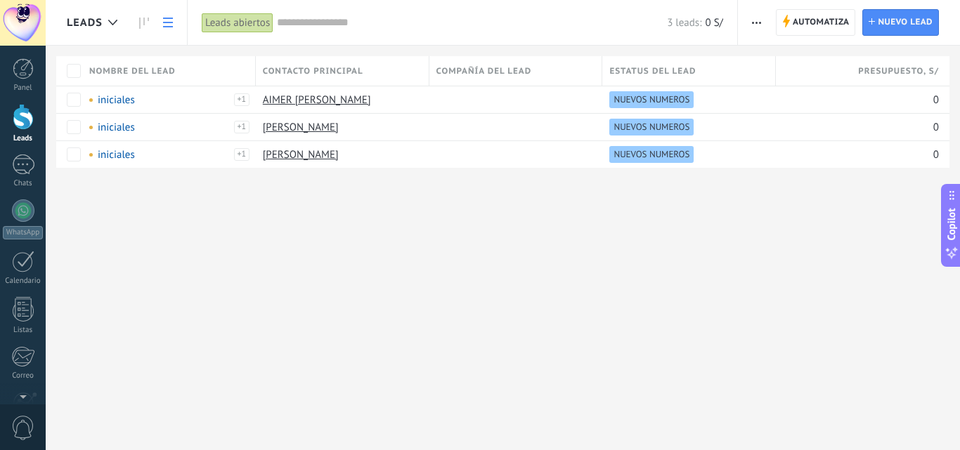
click at [164, 25] on icon at bounding box center [168, 23] width 10 height 10
click at [141, 22] on icon at bounding box center [144, 23] width 10 height 11
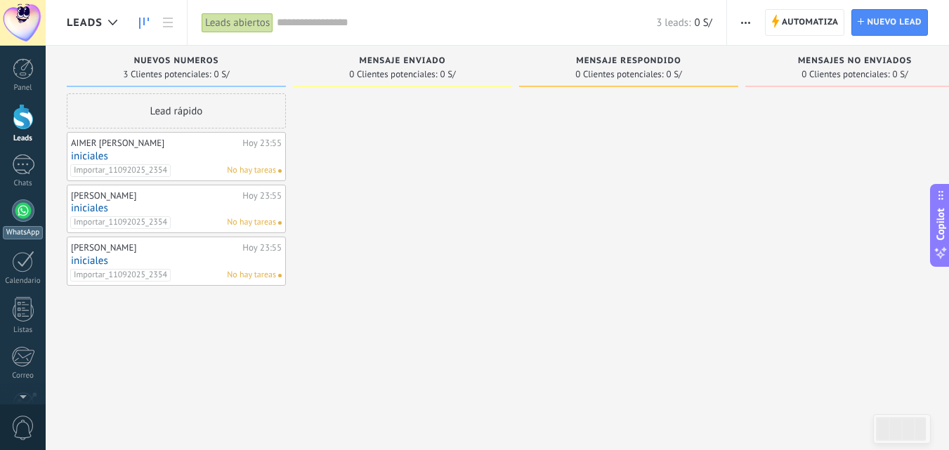
click at [31, 209] on div at bounding box center [23, 210] width 22 height 22
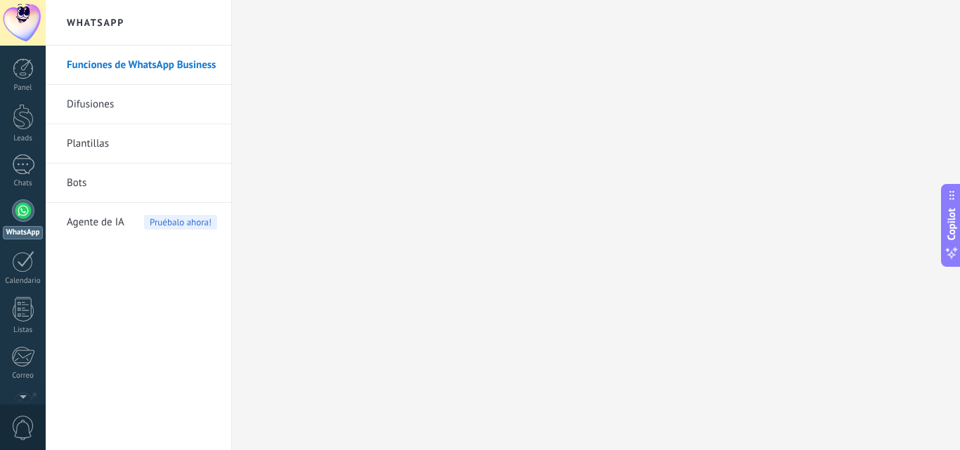
click at [112, 102] on link "Difusiones" at bounding box center [142, 104] width 150 height 39
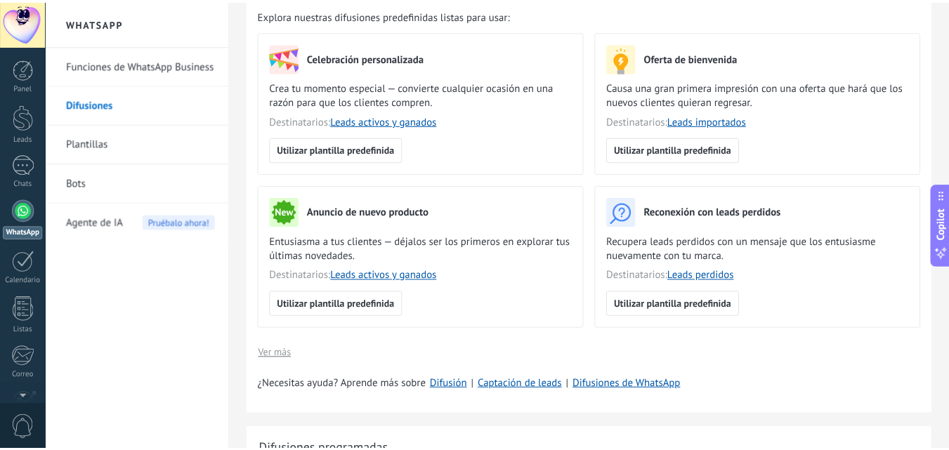
scroll to position [211, 0]
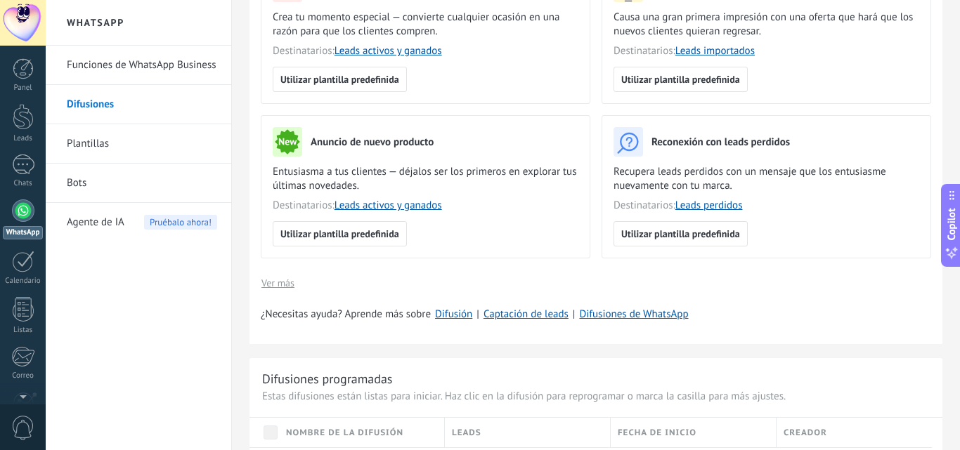
click at [93, 141] on link "Plantillas" at bounding box center [142, 143] width 150 height 39
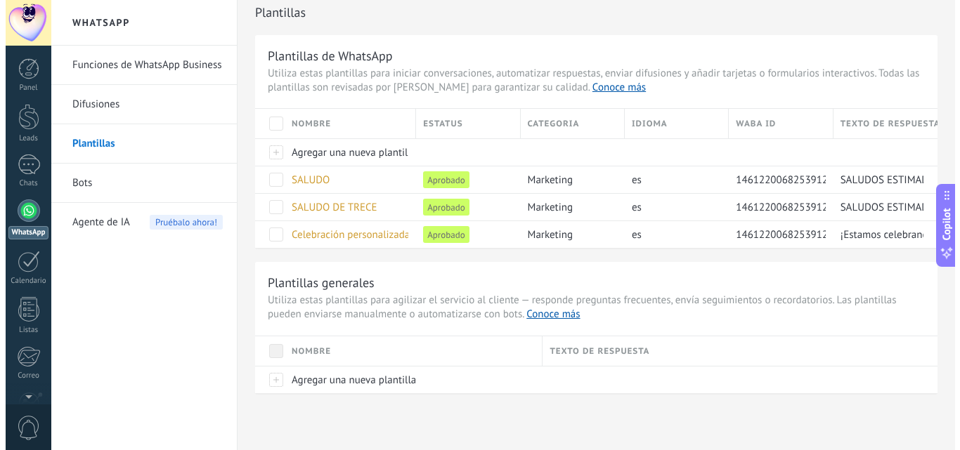
scroll to position [13, 0]
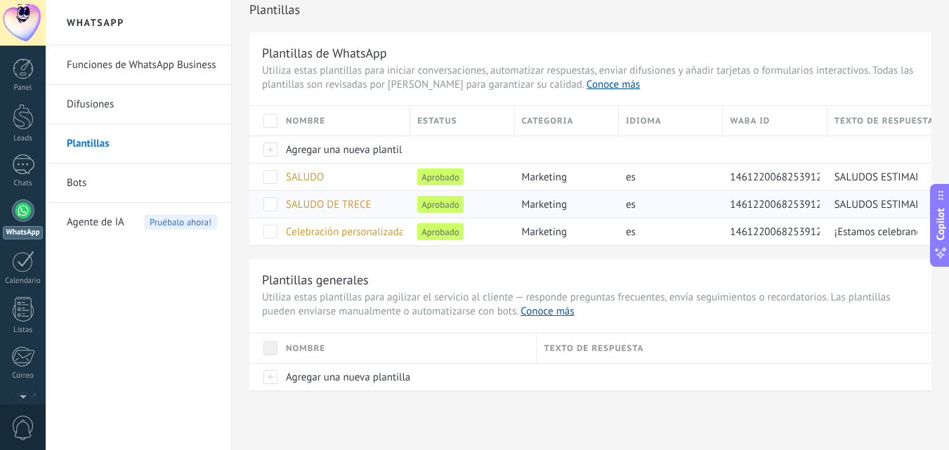
click at [361, 200] on span "SALUDO DE TRECE" at bounding box center [329, 204] width 86 height 13
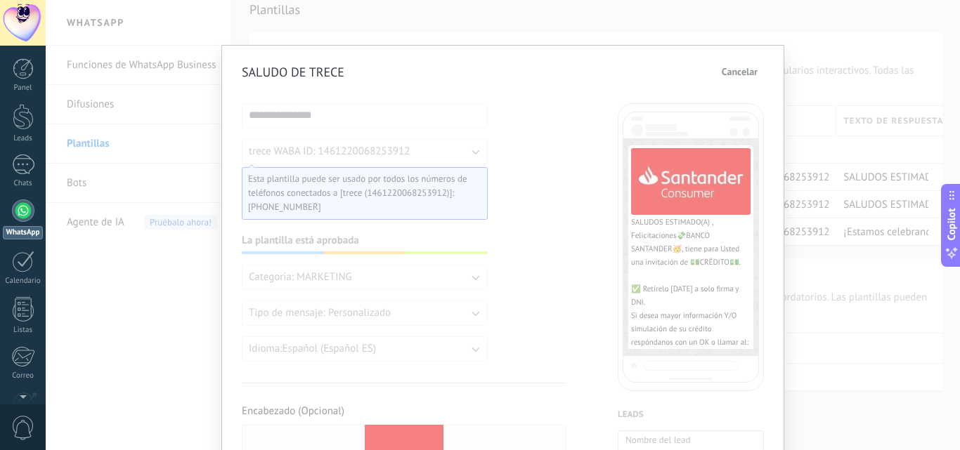
scroll to position [0, 0]
click at [749, 74] on span "Cancelar" at bounding box center [739, 72] width 36 height 10
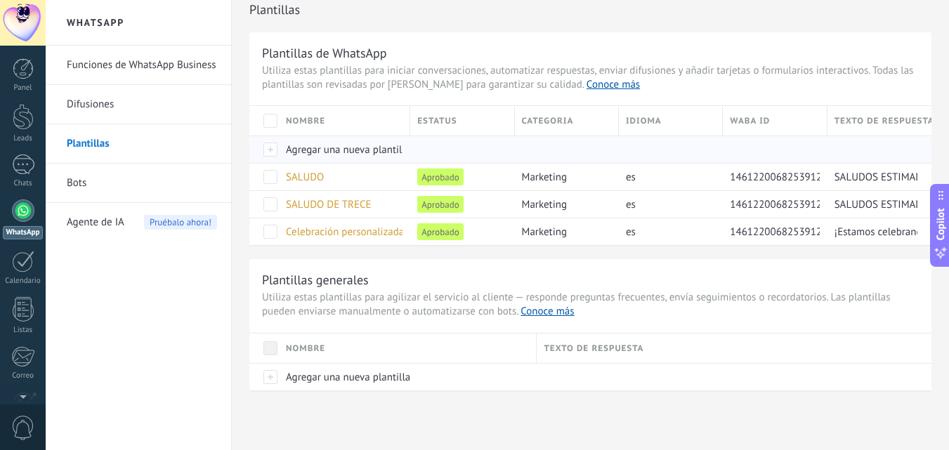
click at [329, 148] on span "Agregar una nueva plantilla" at bounding box center [348, 149] width 124 height 13
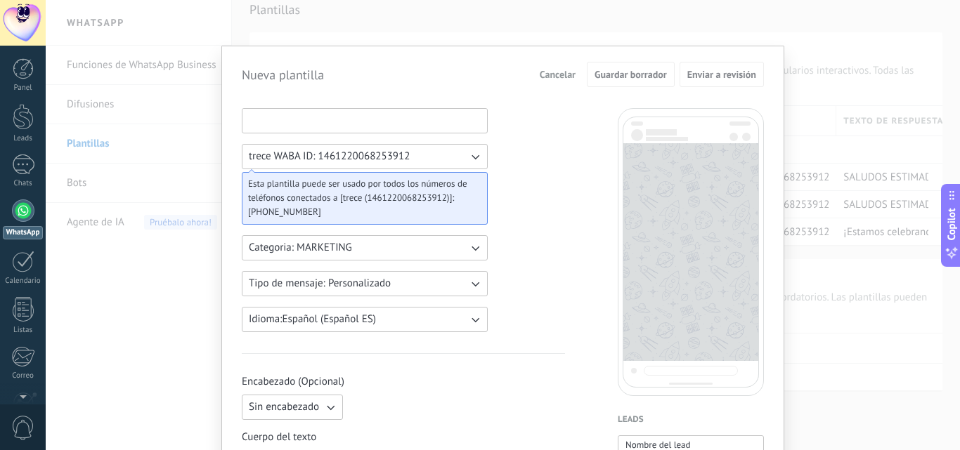
click at [313, 119] on input at bounding box center [364, 120] width 244 height 22
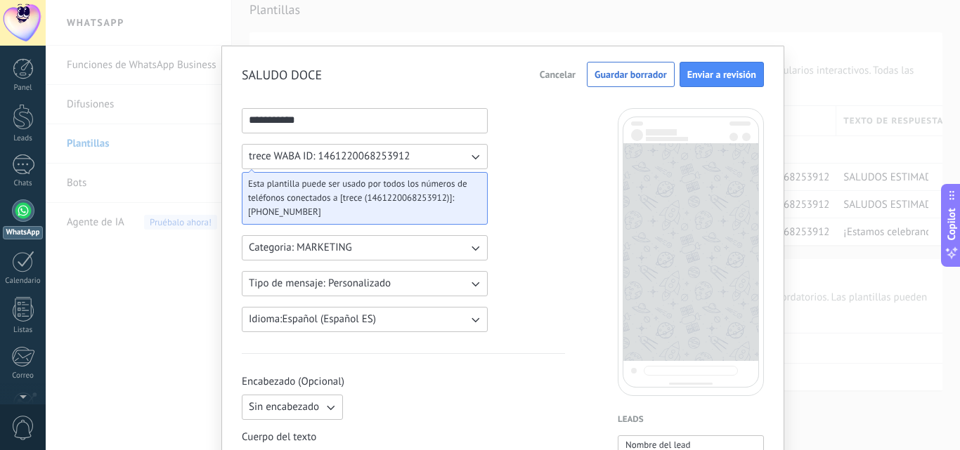
type input "**********"
click at [457, 159] on button "trece WABA ID: 1461220068253912" at bounding box center [365, 156] width 246 height 25
click at [459, 159] on li "trece WABA ID: 1461220068253912" at bounding box center [360, 157] width 254 height 24
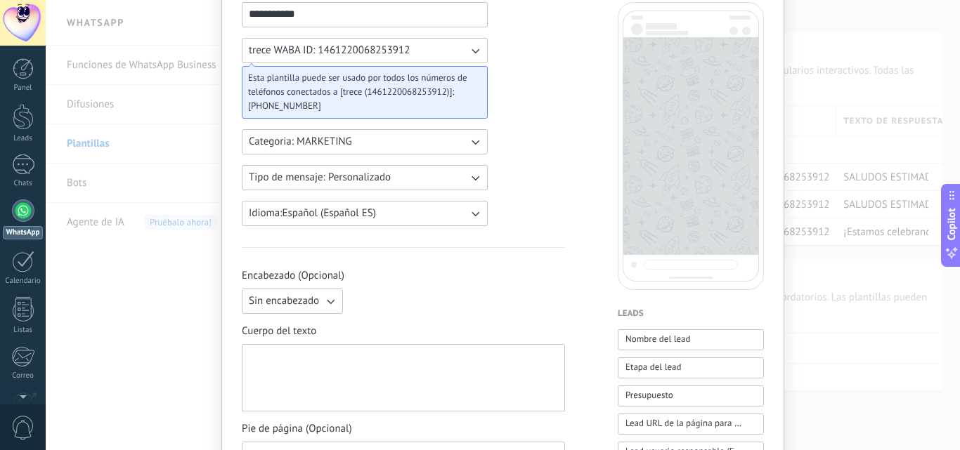
scroll to position [140, 0]
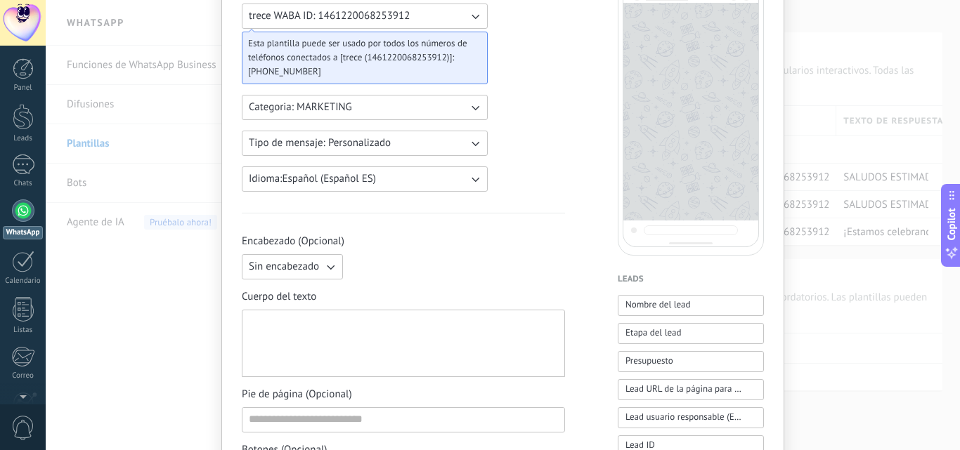
click at [357, 112] on button "Categoria: MARKETING" at bounding box center [365, 107] width 246 height 25
click at [444, 129] on li "MARKETING" at bounding box center [360, 131] width 254 height 24
click at [352, 148] on span "Tipo de mensaje: Personalizado" at bounding box center [320, 143] width 142 height 14
click at [315, 140] on li "Personalizado" at bounding box center [360, 143] width 254 height 24
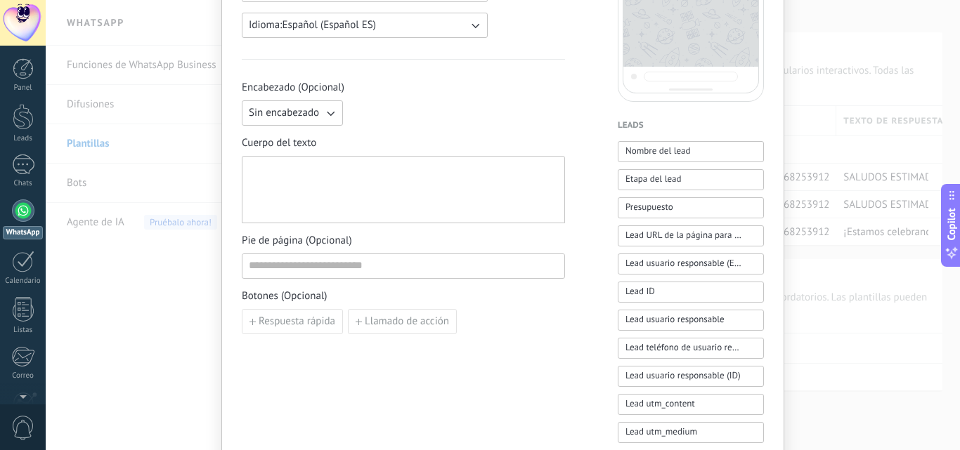
scroll to position [351, 0]
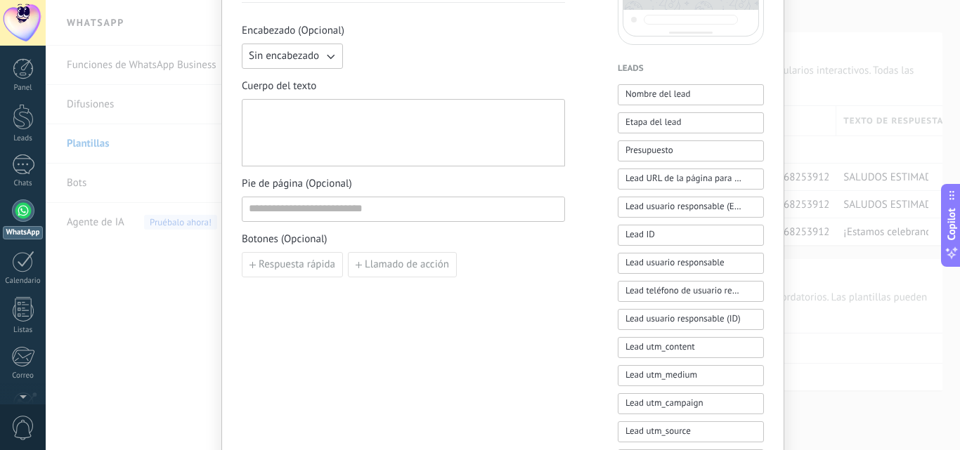
click at [275, 117] on div at bounding box center [403, 132] width 309 height 55
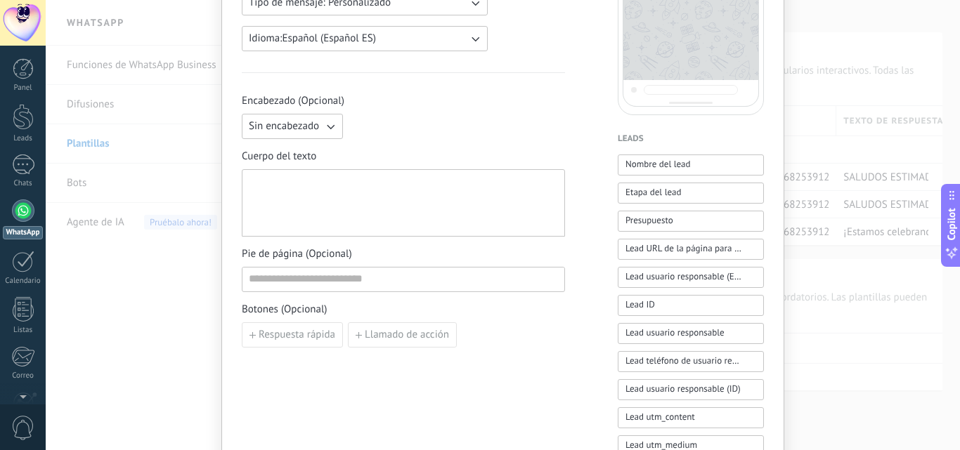
click at [312, 124] on span "Sin encabezado" at bounding box center [284, 126] width 70 height 14
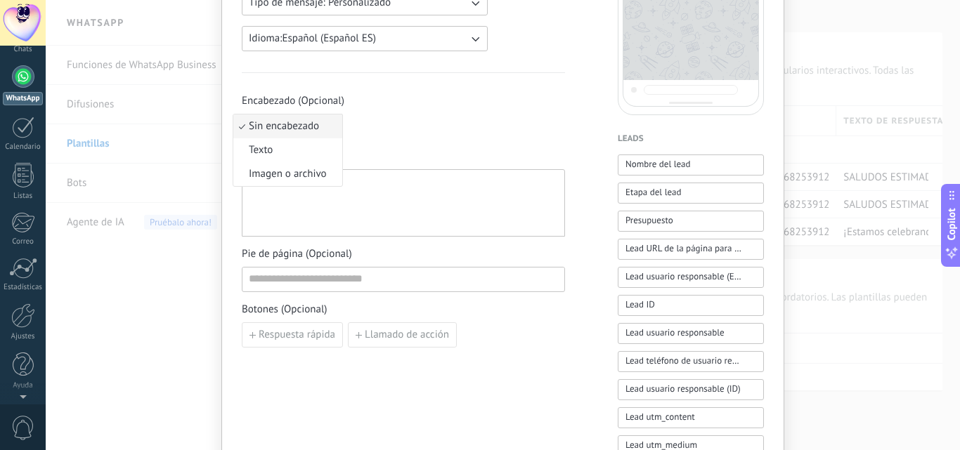
scroll to position [0, 0]
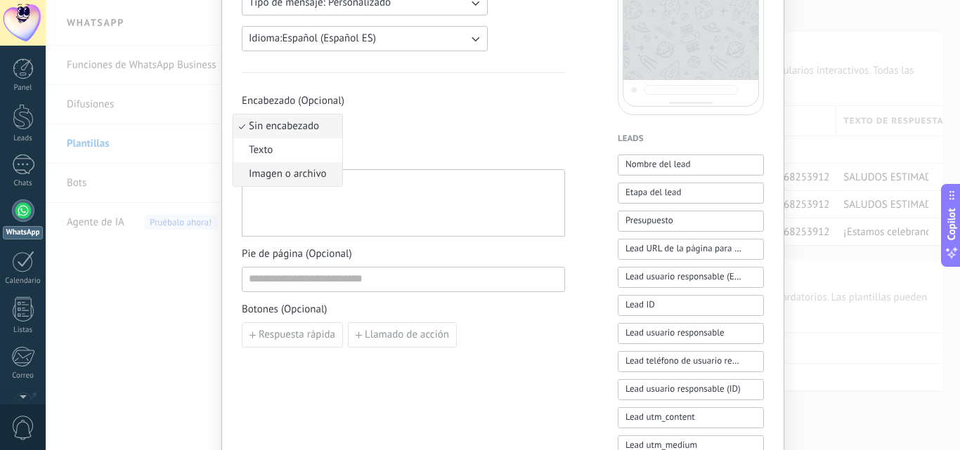
click at [306, 173] on span "Imagen o archivo" at bounding box center [288, 174] width 78 height 14
click at [386, 126] on label "Imagen o archivo" at bounding box center [416, 126] width 137 height 25
click at [348, 114] on input "Imagen o archivo" at bounding box center [348, 114] width 0 height 0
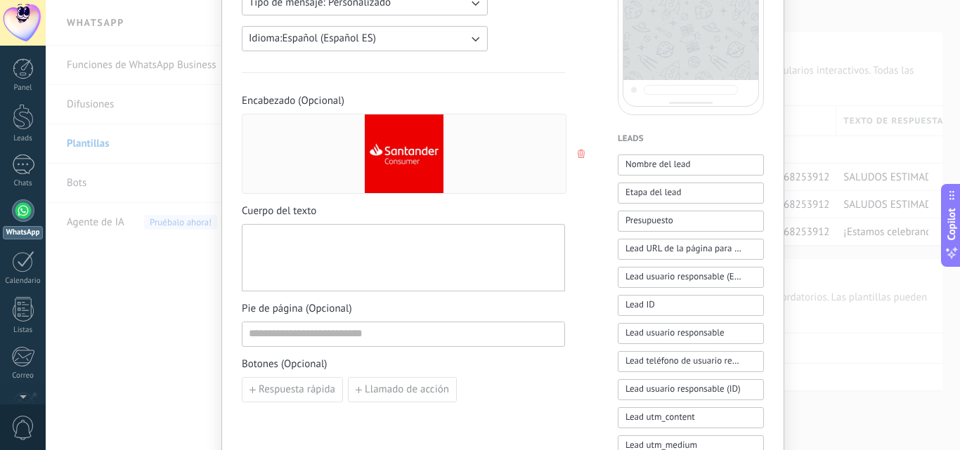
click at [295, 231] on div at bounding box center [403, 257] width 309 height 55
click at [283, 237] on div "**********" at bounding box center [403, 257] width 309 height 55
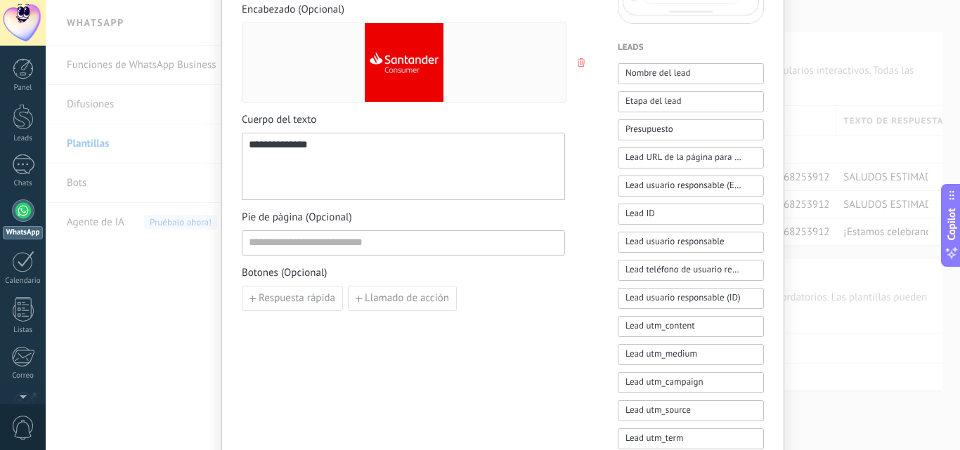
scroll to position [492, 0]
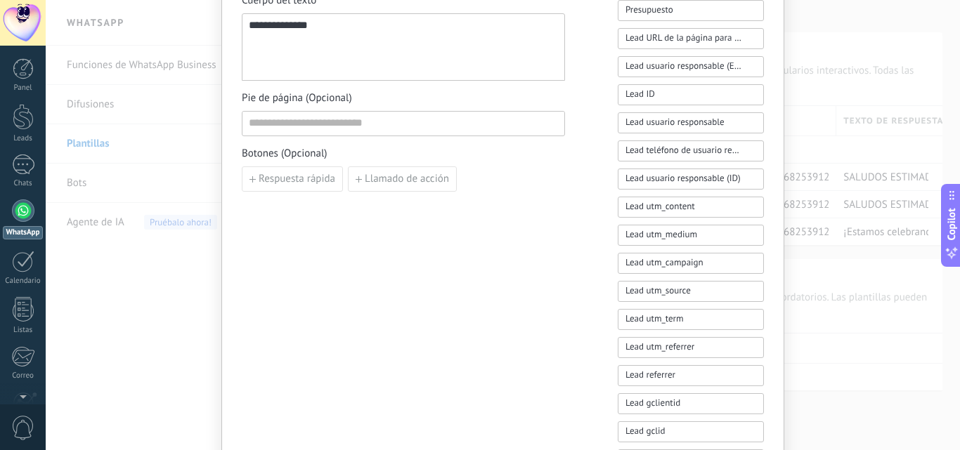
click at [356, 46] on div "**********" at bounding box center [403, 47] width 309 height 55
click at [320, 181] on span "Respuesta rápida" at bounding box center [296, 179] width 77 height 10
click at [327, 181] on input at bounding box center [320, 178] width 157 height 22
type input "**"
click at [331, 249] on div "**********" at bounding box center [403, 90] width 323 height 949
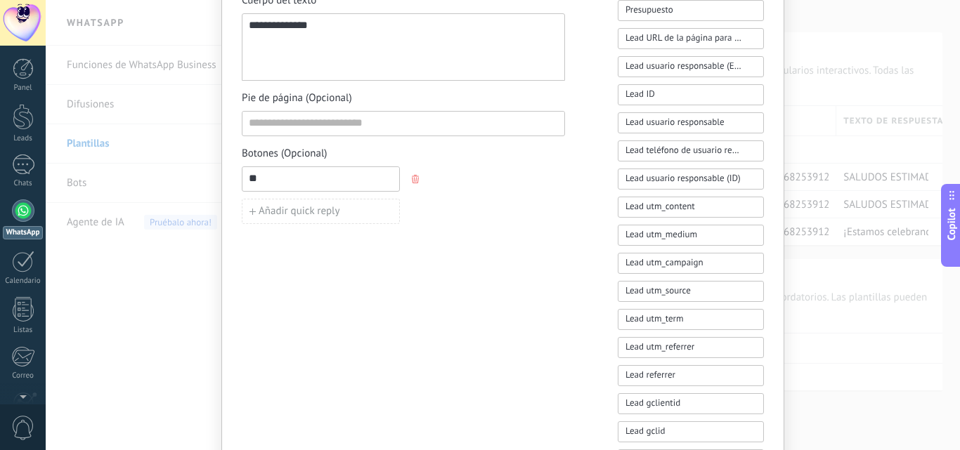
click at [450, 211] on div "Añadir quick reply" at bounding box center [403, 211] width 323 height 25
click at [443, 261] on div "**********" at bounding box center [403, 90] width 323 height 949
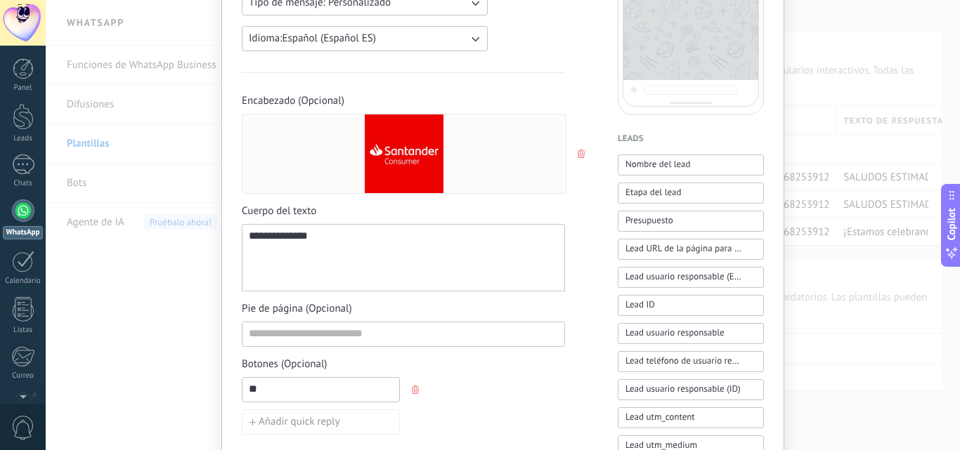
scroll to position [351, 0]
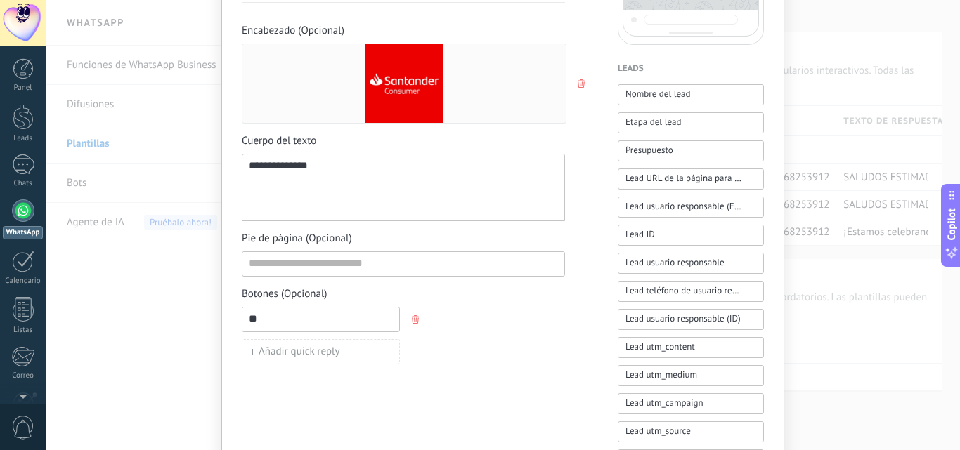
click at [482, 301] on span "Botones (Opcional)" at bounding box center [403, 294] width 323 height 14
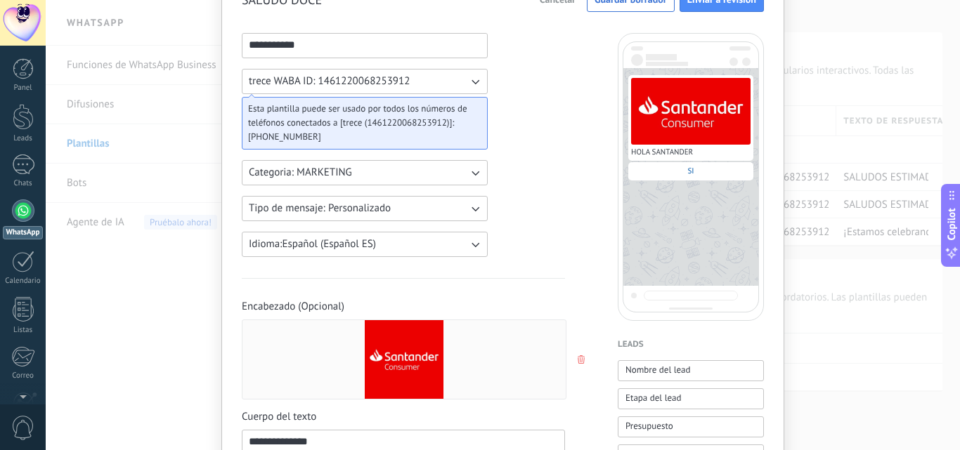
scroll to position [0, 0]
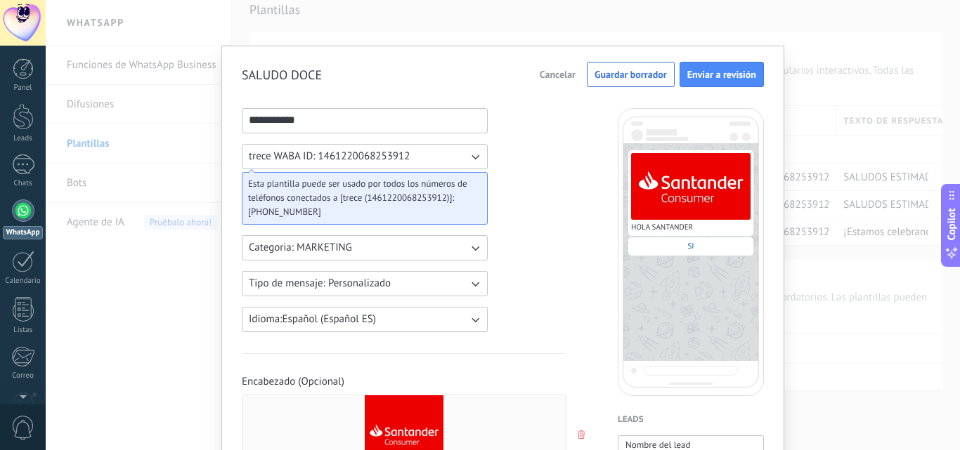
click at [565, 70] on span "Cancelar" at bounding box center [557, 75] width 36 height 10
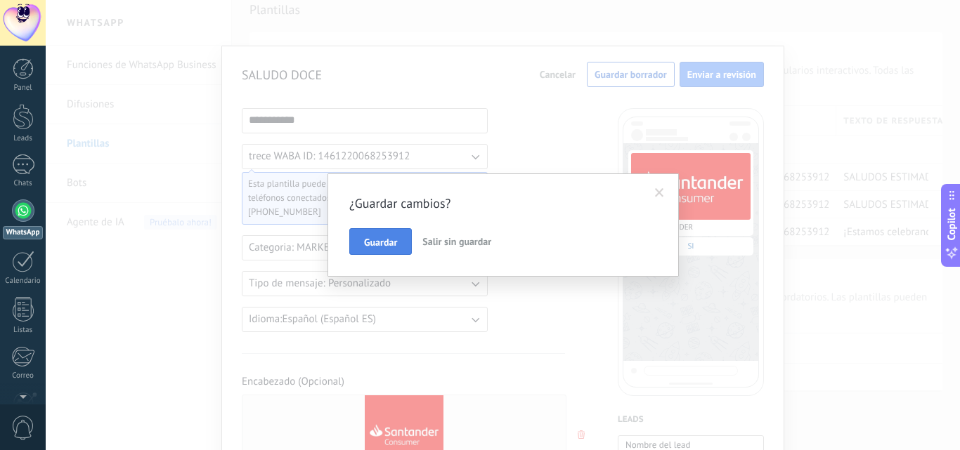
click at [389, 240] on span "Guardar" at bounding box center [380, 242] width 33 height 10
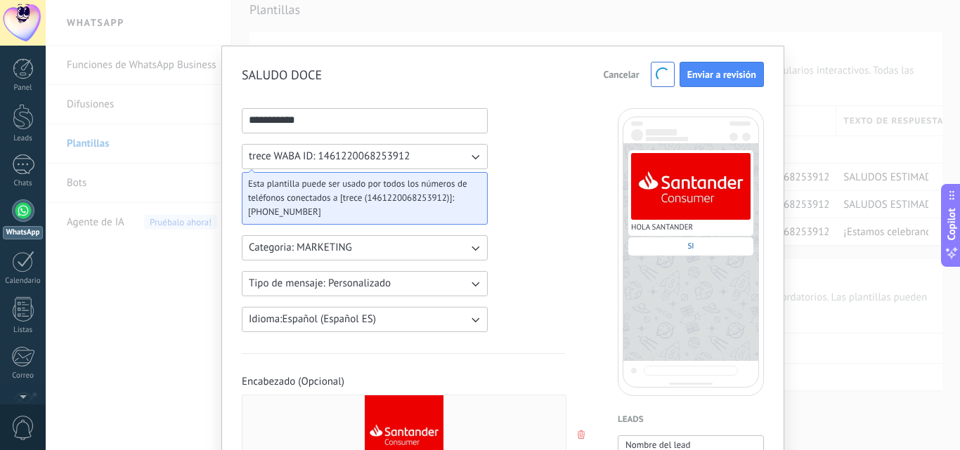
click at [614, 71] on span "Cancelar" at bounding box center [621, 75] width 36 height 10
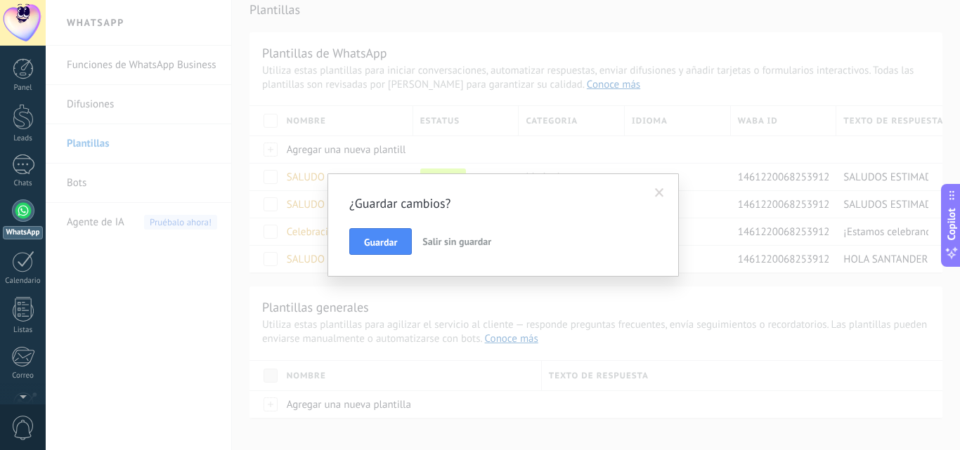
click at [478, 244] on span "Salir sin guardar" at bounding box center [456, 241] width 69 height 13
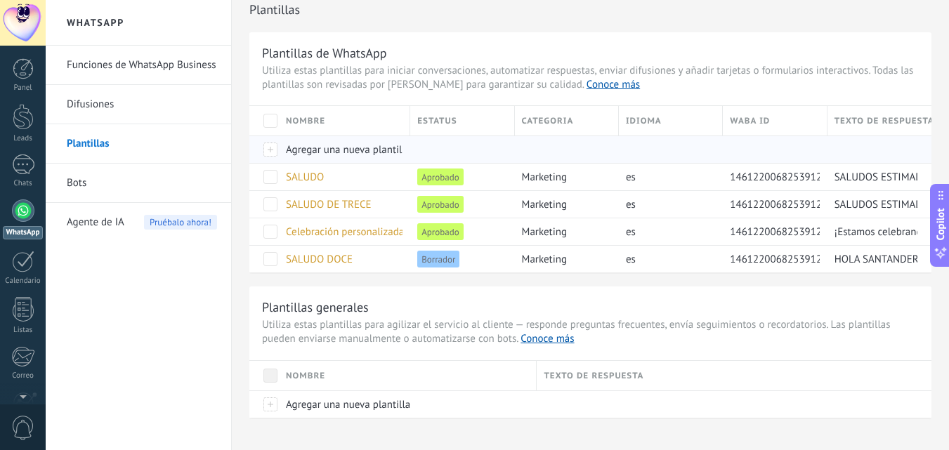
click at [361, 159] on div "Agregar una nueva plantilla" at bounding box center [341, 149] width 124 height 27
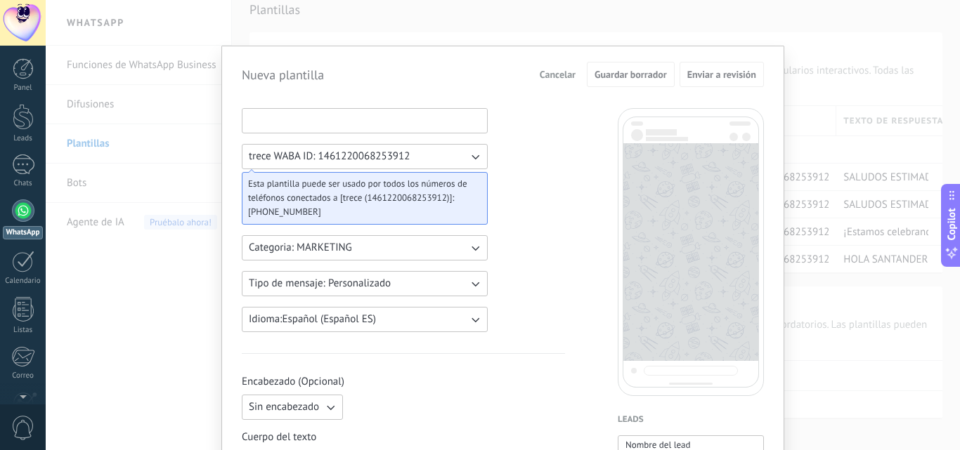
click at [324, 119] on input at bounding box center [364, 120] width 244 height 22
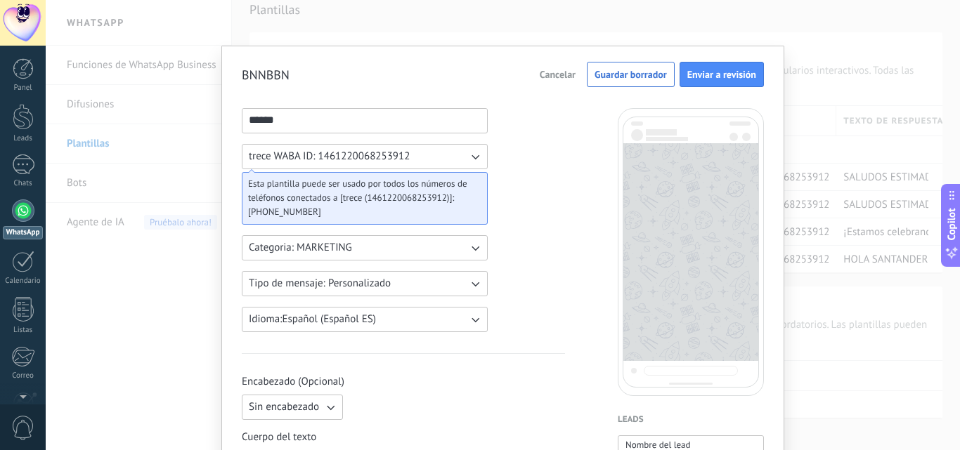
type input "******"
click at [566, 77] on span "Cancelar" at bounding box center [557, 75] width 36 height 10
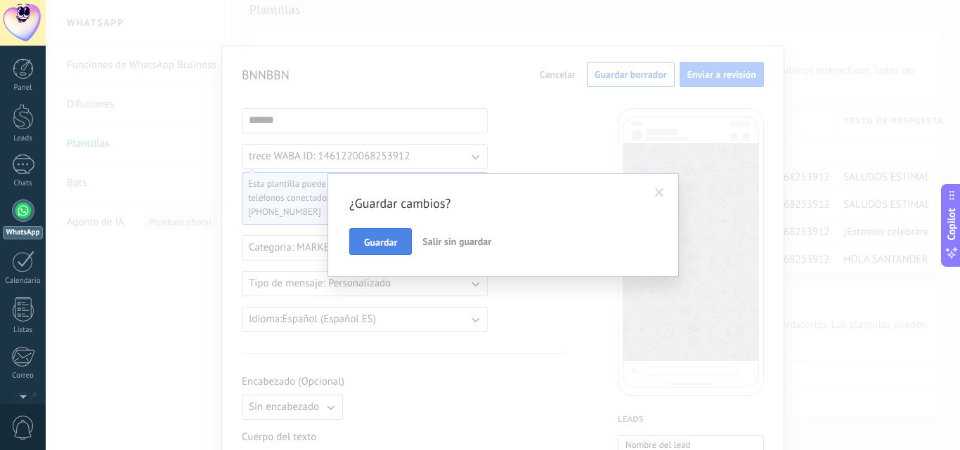
click at [388, 241] on span "Guardar" at bounding box center [380, 242] width 33 height 10
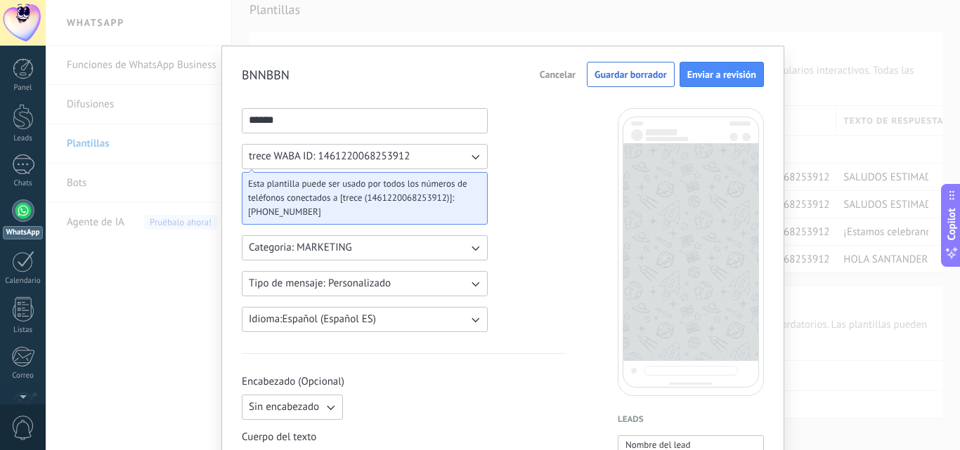
click at [557, 76] on span "Cancelar" at bounding box center [557, 75] width 36 height 10
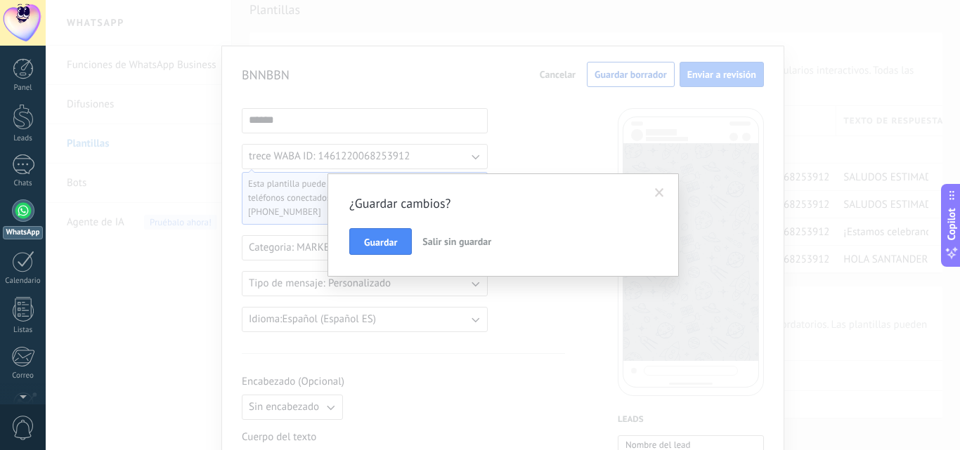
click at [449, 244] on span "Salir sin guardar" at bounding box center [456, 241] width 69 height 13
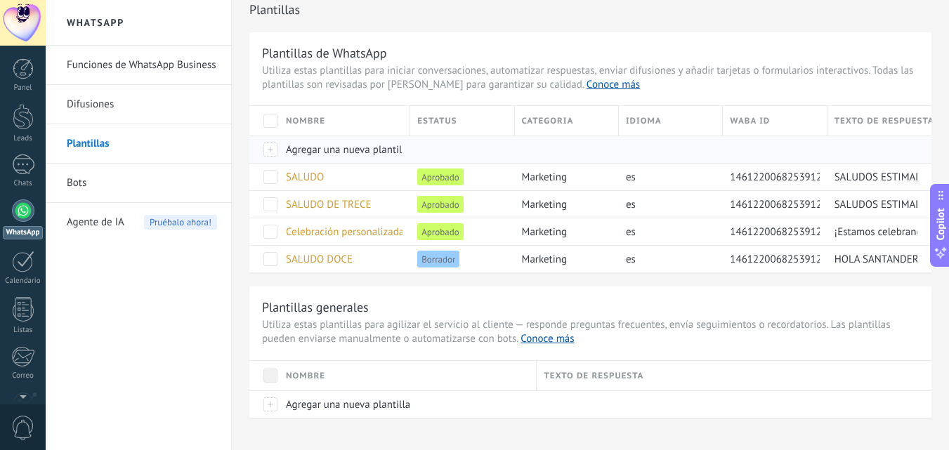
click at [340, 146] on span "Agregar una nueva plantilla" at bounding box center [348, 149] width 124 height 13
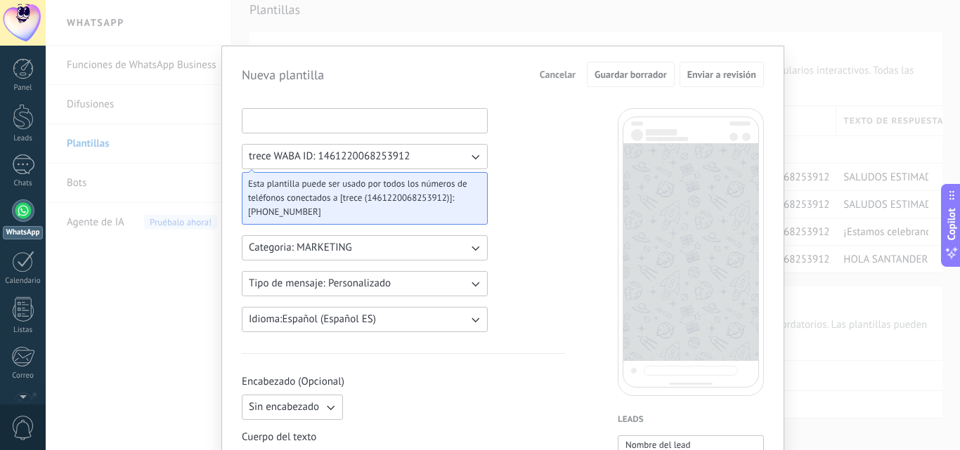
click at [329, 121] on input at bounding box center [364, 120] width 244 height 22
click at [324, 115] on input at bounding box center [364, 120] width 244 height 22
click at [332, 121] on input at bounding box center [364, 120] width 244 height 22
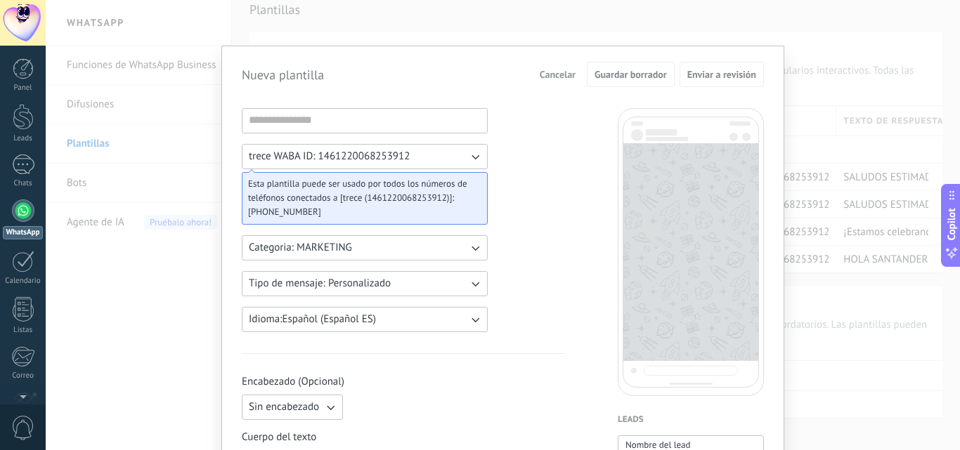
click at [452, 155] on button "trece WABA ID: 1461220068253912" at bounding box center [365, 156] width 246 height 25
click at [473, 156] on icon "button" at bounding box center [475, 157] width 14 height 14
click at [473, 156] on li "trece WABA ID: 1461220068253912" at bounding box center [360, 157] width 254 height 24
click at [468, 159] on icon "button" at bounding box center [475, 157] width 14 height 14
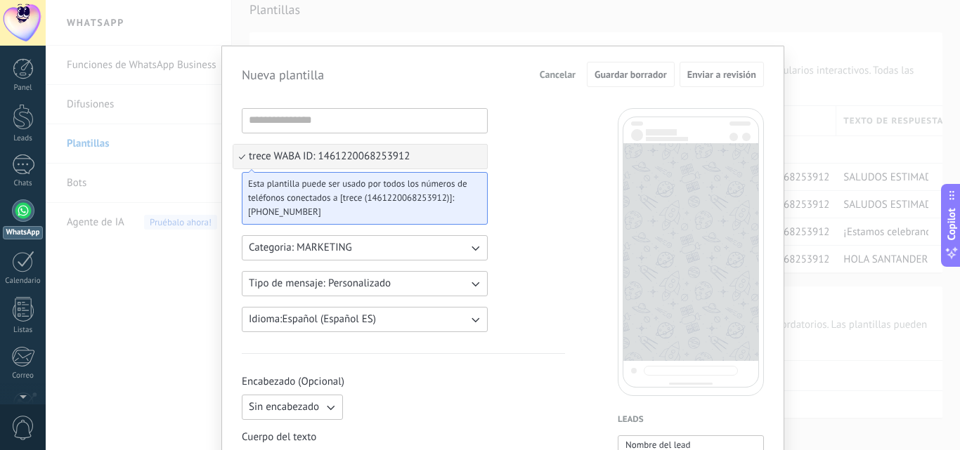
click at [478, 157] on icon "button" at bounding box center [475, 157] width 14 height 14
click at [483, 148] on li "trece WABA ID: 1461220068253912" at bounding box center [360, 157] width 254 height 24
click at [461, 160] on button "trece WABA ID: 1461220068253912" at bounding box center [365, 156] width 246 height 25
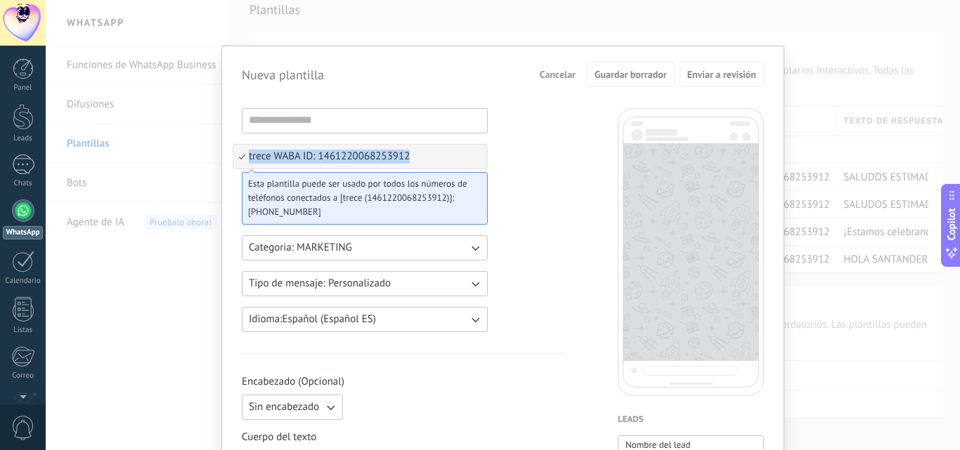
click at [464, 158] on li "trece WABA ID: 1461220068253912" at bounding box center [360, 157] width 254 height 24
click at [464, 158] on button "trece WABA ID: 1461220068253912" at bounding box center [365, 156] width 246 height 25
click at [464, 158] on li "trece WABA ID: 1461220068253912" at bounding box center [360, 157] width 254 height 24
click at [464, 158] on button "trece WABA ID: 1461220068253912" at bounding box center [365, 156] width 246 height 25
click at [464, 158] on li "trece WABA ID: 1461220068253912" at bounding box center [360, 157] width 254 height 24
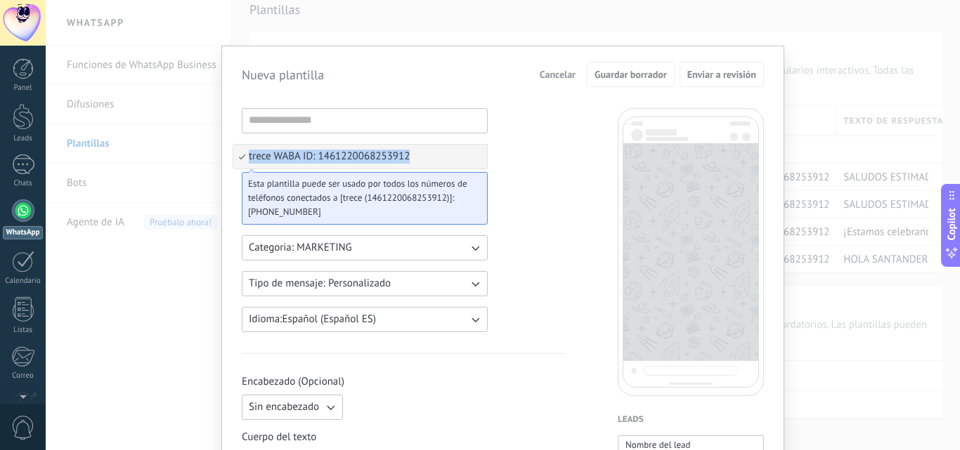
click at [464, 158] on button "trece WABA ID: 1461220068253912" at bounding box center [365, 156] width 246 height 25
click at [464, 158] on li "trece WABA ID: 1461220068253912" at bounding box center [360, 157] width 254 height 24
click at [464, 157] on button "trece WABA ID: 1461220068253912" at bounding box center [365, 156] width 246 height 25
click at [464, 157] on li "trece WABA ID: 1461220068253912" at bounding box center [360, 157] width 254 height 24
click at [475, 157] on icon "button" at bounding box center [475, 157] width 8 height 5
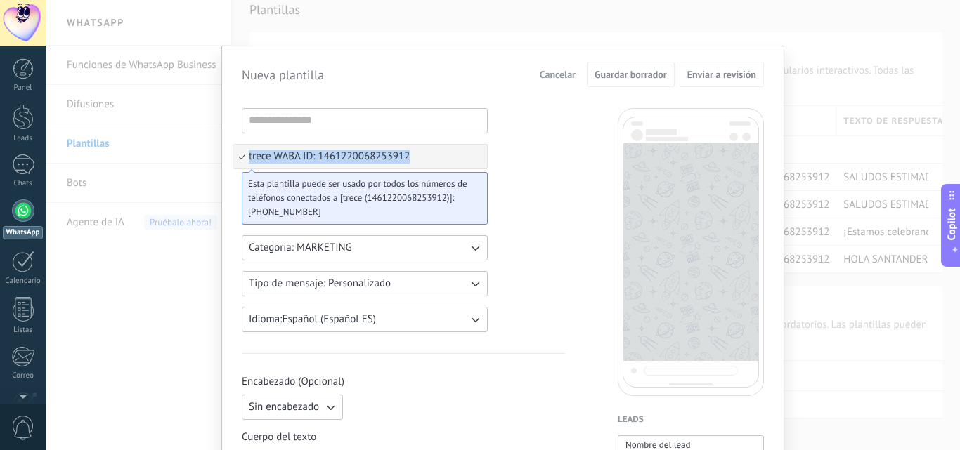
click at [475, 157] on li "trece WABA ID: 1461220068253912" at bounding box center [360, 157] width 254 height 24
click at [430, 159] on button "trece WABA ID: 1461220068253912" at bounding box center [365, 156] width 246 height 25
click at [433, 159] on li "trece WABA ID: 1461220068253912" at bounding box center [360, 157] width 254 height 24
click at [434, 159] on button "trece WABA ID: 1461220068253912" at bounding box center [365, 156] width 246 height 25
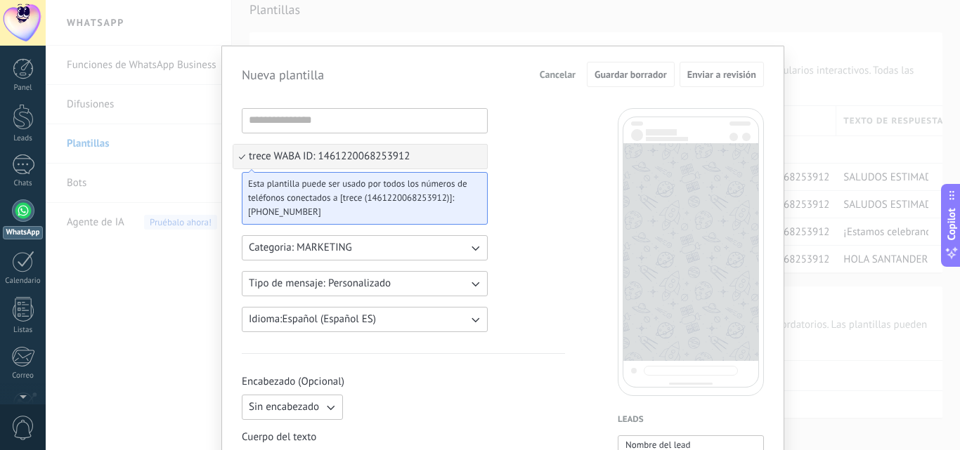
click at [436, 159] on li "trece WABA ID: 1461220068253912" at bounding box center [360, 157] width 254 height 24
click at [436, 159] on button "trece WABA ID: 1461220068253912" at bounding box center [365, 156] width 246 height 25
click at [438, 159] on li "trece WABA ID: 1461220068253912" at bounding box center [360, 157] width 254 height 24
click at [438, 159] on button "trece WABA ID: 1461220068253912" at bounding box center [365, 156] width 246 height 25
click at [438, 159] on li "trece WABA ID: 1461220068253912" at bounding box center [360, 157] width 254 height 24
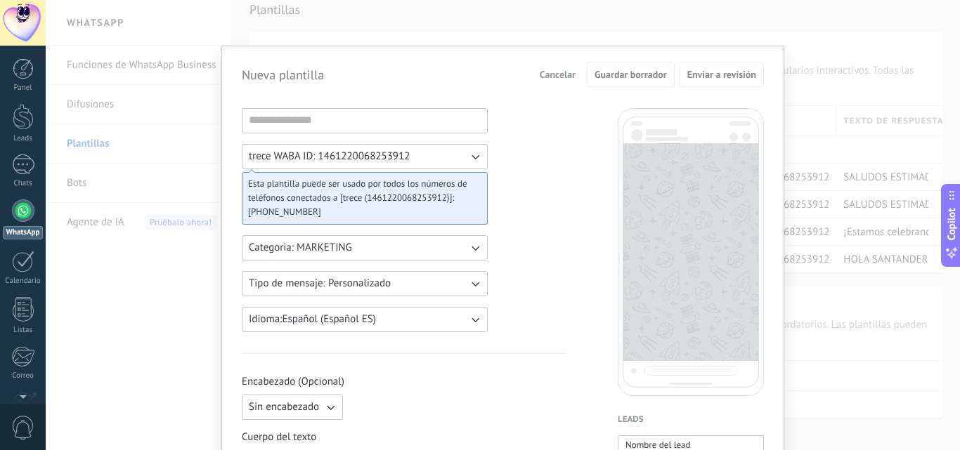
click at [439, 159] on button "trece WABA ID: 1461220068253912" at bounding box center [365, 156] width 246 height 25
click at [428, 126] on input at bounding box center [364, 120] width 244 height 22
click at [451, 114] on input at bounding box center [364, 120] width 244 height 22
click at [478, 120] on input at bounding box center [364, 120] width 244 height 22
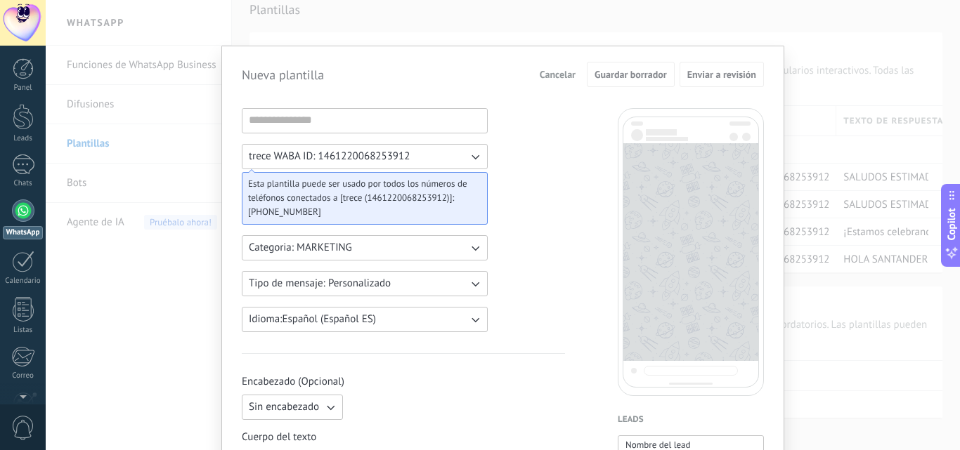
click at [466, 110] on input at bounding box center [364, 120] width 244 height 22
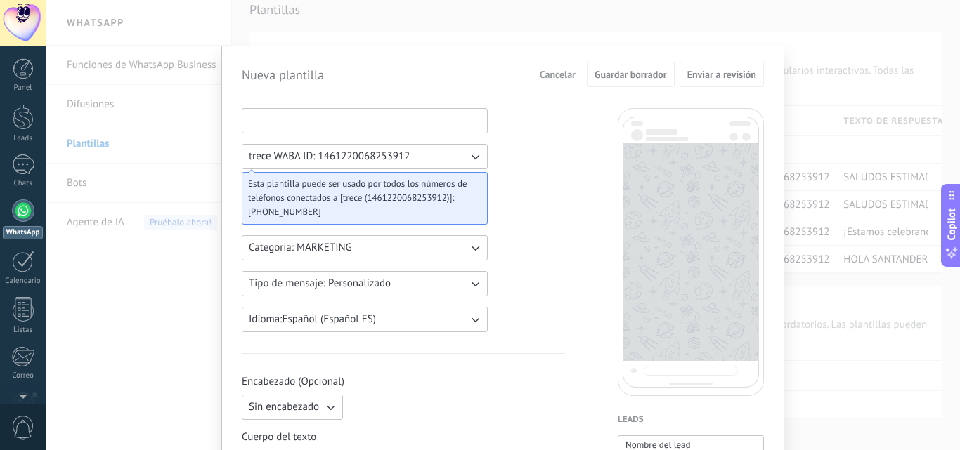
click at [424, 117] on input at bounding box center [364, 120] width 244 height 22
click at [273, 118] on input at bounding box center [364, 120] width 244 height 22
click at [461, 152] on button "trece WABA ID: 1461220068253912" at bounding box center [365, 156] width 246 height 25
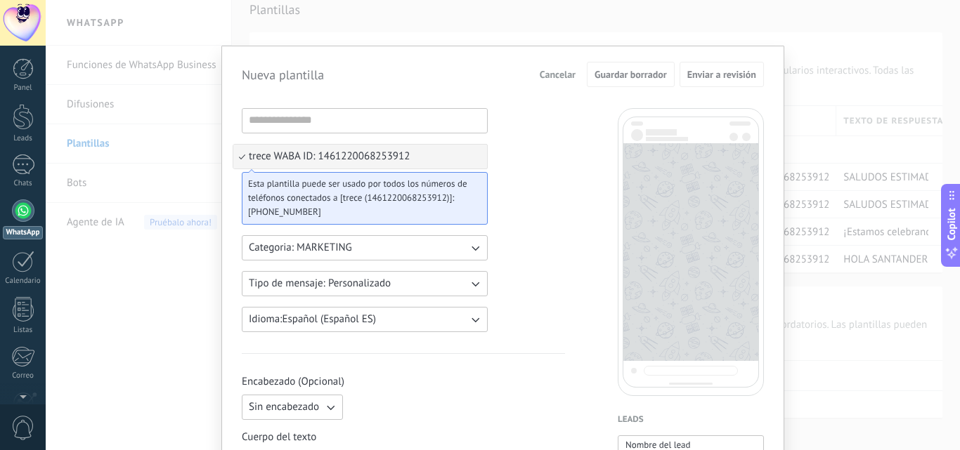
click at [463, 164] on button "trece WABA ID: 1461220068253912" at bounding box center [365, 156] width 246 height 25
click at [446, 145] on button "trece WABA ID: 1461220068253912" at bounding box center [365, 156] width 246 height 25
click at [446, 155] on li "trece WABA ID: 1461220068253912" at bounding box center [360, 157] width 254 height 24
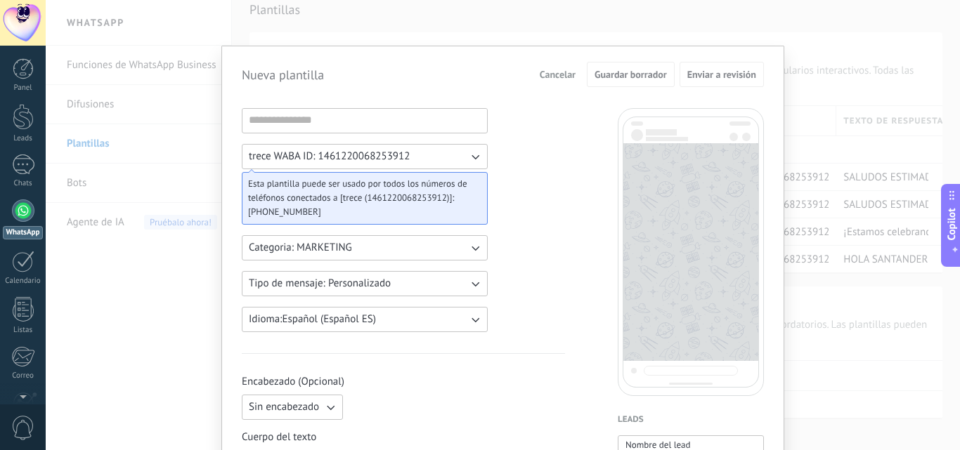
click at [480, 153] on button "trece WABA ID: 1461220068253912" at bounding box center [365, 156] width 246 height 25
click at [452, 150] on button "trece WABA ID: 1461220068253912" at bounding box center [365, 156] width 246 height 25
click at [462, 151] on li "trece WABA ID: 1461220068253912" at bounding box center [360, 157] width 254 height 24
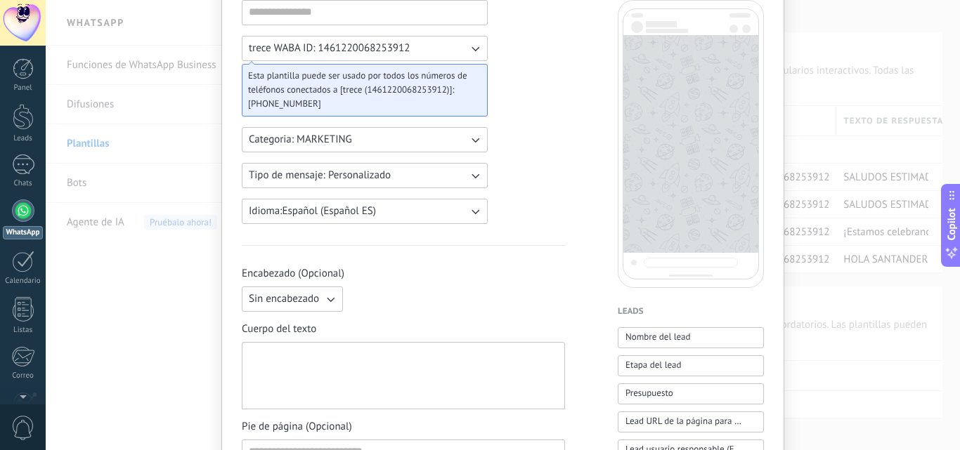
scroll to position [211, 0]
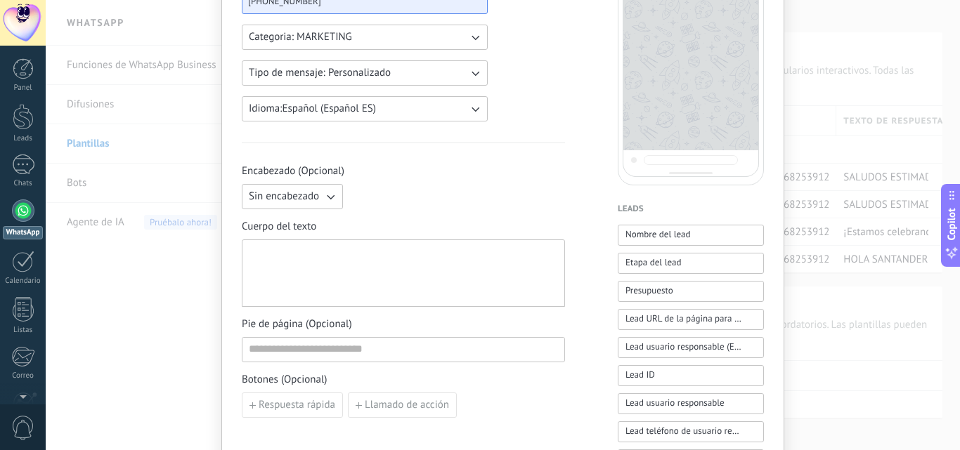
click at [325, 197] on icon "button" at bounding box center [330, 197] width 14 height 14
click at [299, 244] on span "Imagen o archivo" at bounding box center [288, 244] width 78 height 14
click at [326, 192] on icon "button" at bounding box center [330, 197] width 14 height 14
click at [294, 225] on li "Texto" at bounding box center [287, 221] width 109 height 24
click at [329, 195] on icon "button" at bounding box center [330, 197] width 14 height 14
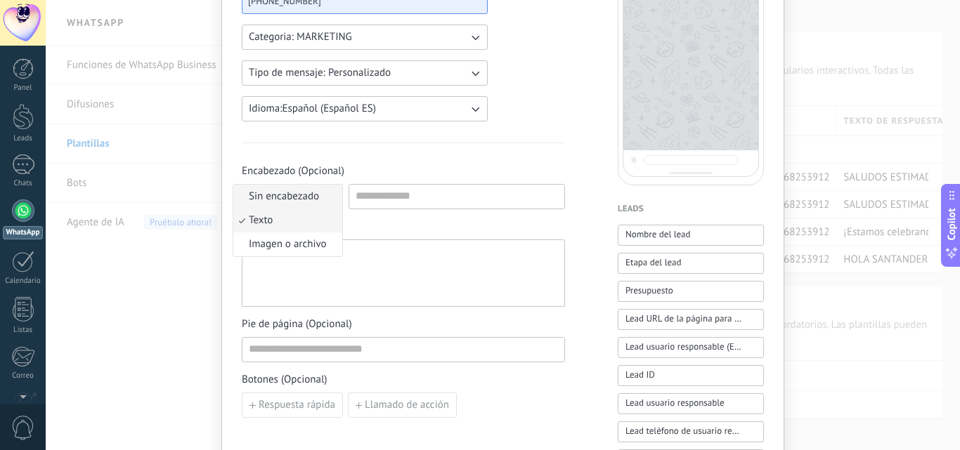
click at [289, 204] on li "Sin encabezado" at bounding box center [287, 197] width 109 height 24
click at [320, 268] on div at bounding box center [403, 273] width 309 height 55
click at [294, 245] on div at bounding box center [403, 273] width 323 height 67
drag, startPoint x: 436, startPoint y: 249, endPoint x: 389, endPoint y: 242, distance: 47.6
click at [402, 249] on div at bounding box center [403, 273] width 309 height 55
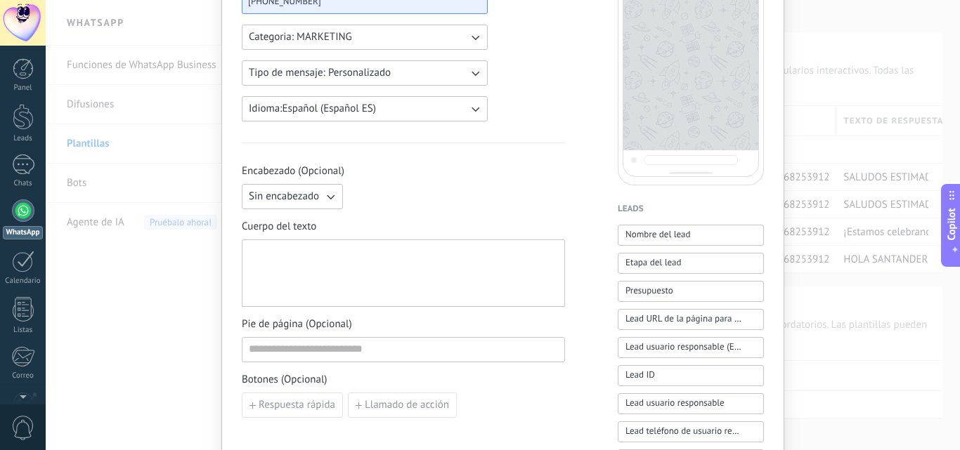
click at [314, 262] on div at bounding box center [403, 273] width 309 height 55
click at [312, 273] on div at bounding box center [403, 273] width 309 height 55
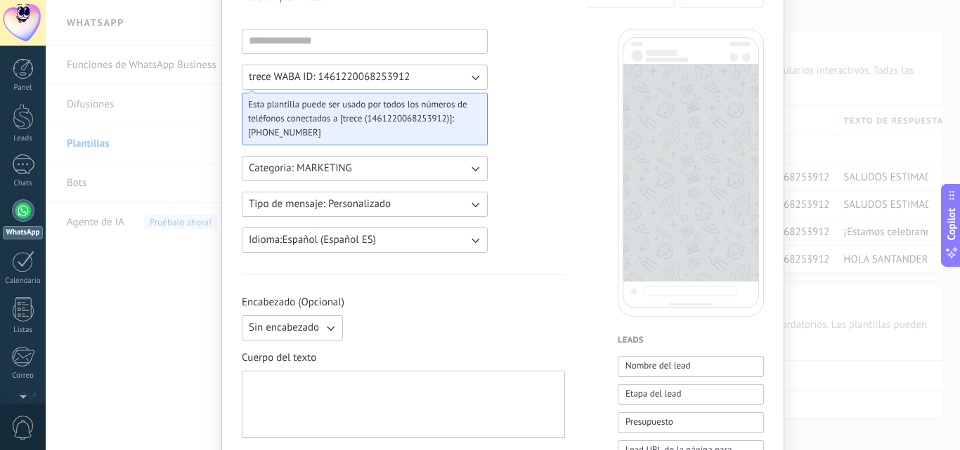
scroll to position [140, 0]
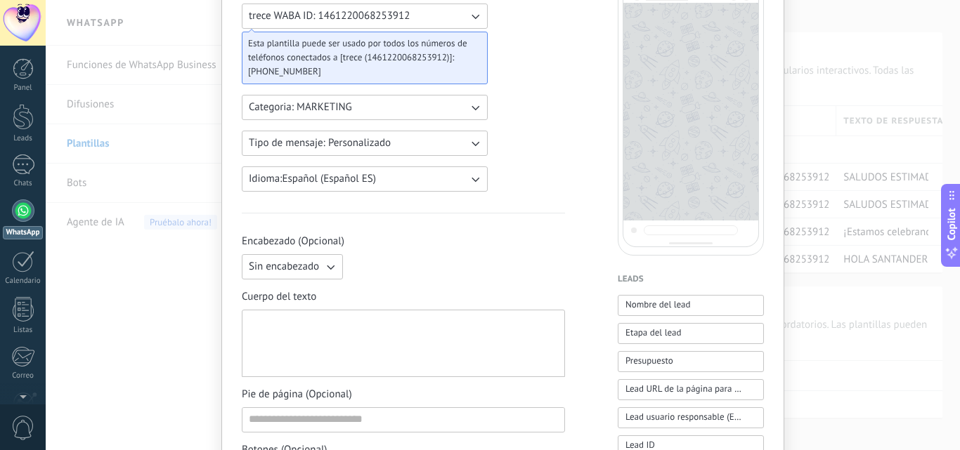
click at [342, 324] on div at bounding box center [403, 343] width 309 height 55
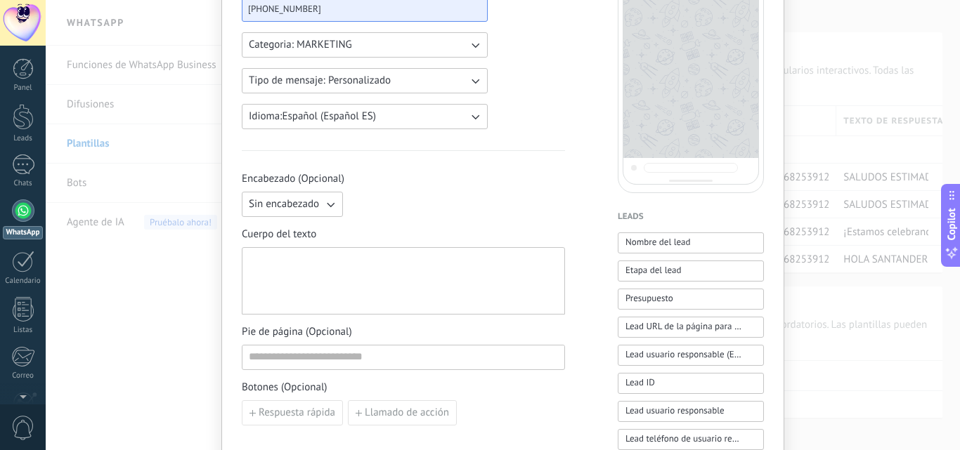
scroll to position [211, 0]
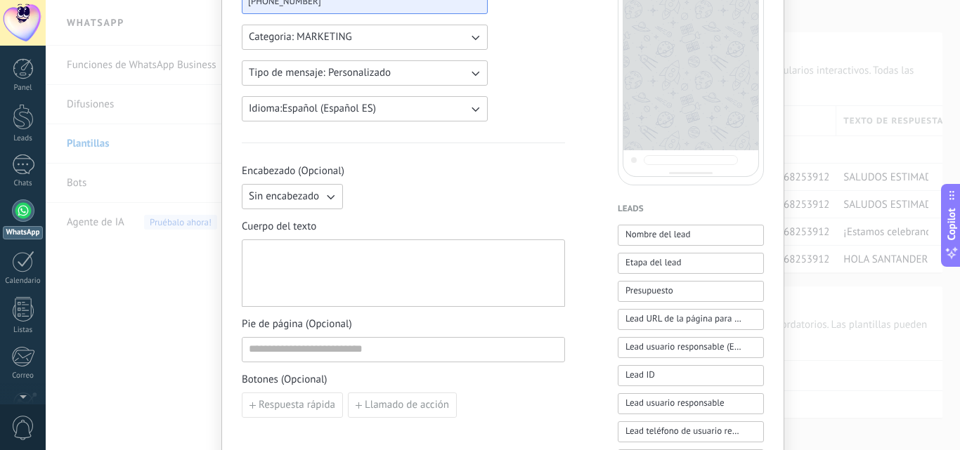
click at [406, 270] on div at bounding box center [403, 273] width 309 height 55
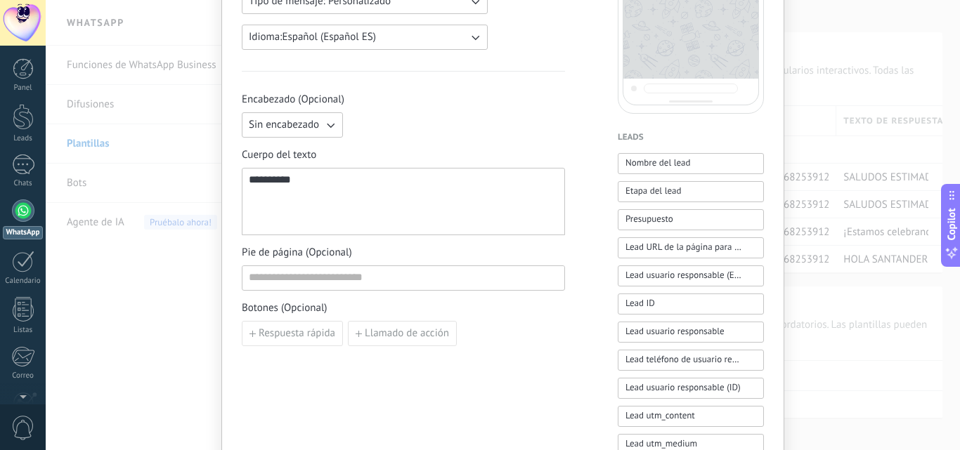
scroll to position [281, 0]
click at [357, 284] on input at bounding box center [403, 279] width 322 height 22
type input "****"
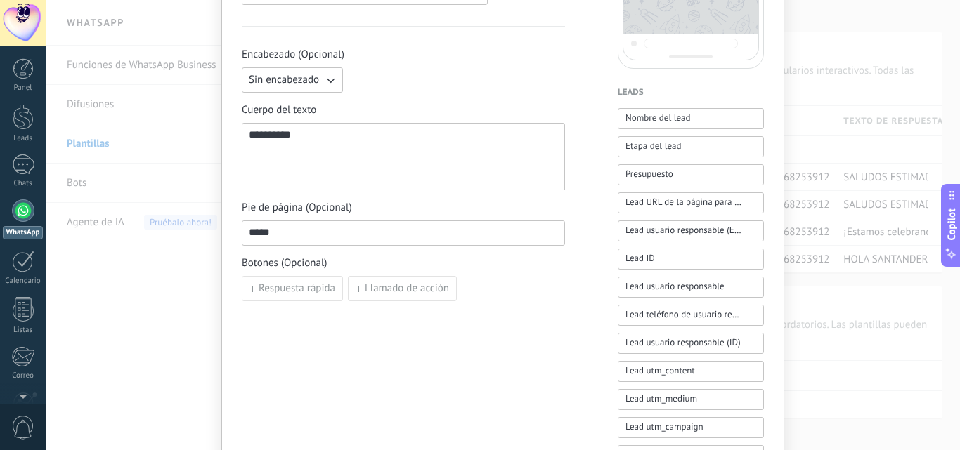
scroll to position [351, 0]
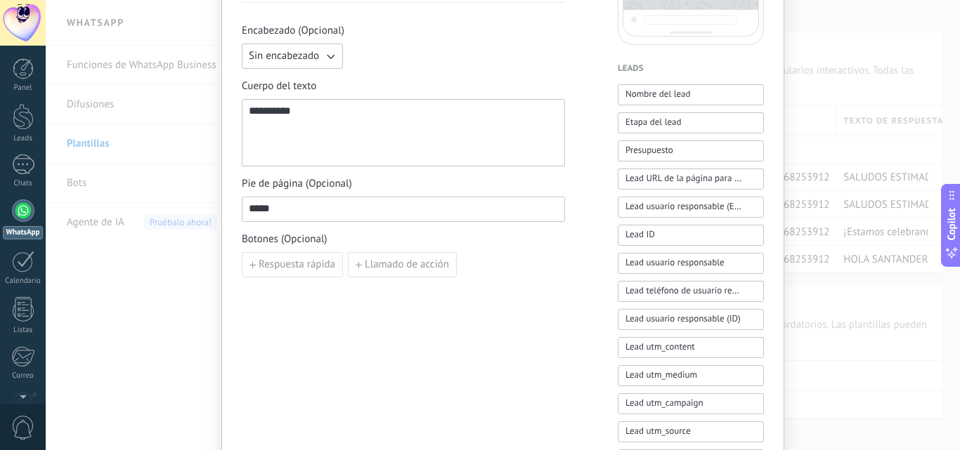
drag, startPoint x: 295, startPoint y: 207, endPoint x: 208, endPoint y: 221, distance: 88.2
click at [208, 221] on div "**********" at bounding box center [503, 225] width 914 height 450
click at [393, 332] on div "**********" at bounding box center [403, 231] width 323 height 949
click at [320, 264] on span "Respuesta rápida" at bounding box center [296, 265] width 77 height 10
click at [320, 270] on input at bounding box center [320, 264] width 157 height 22
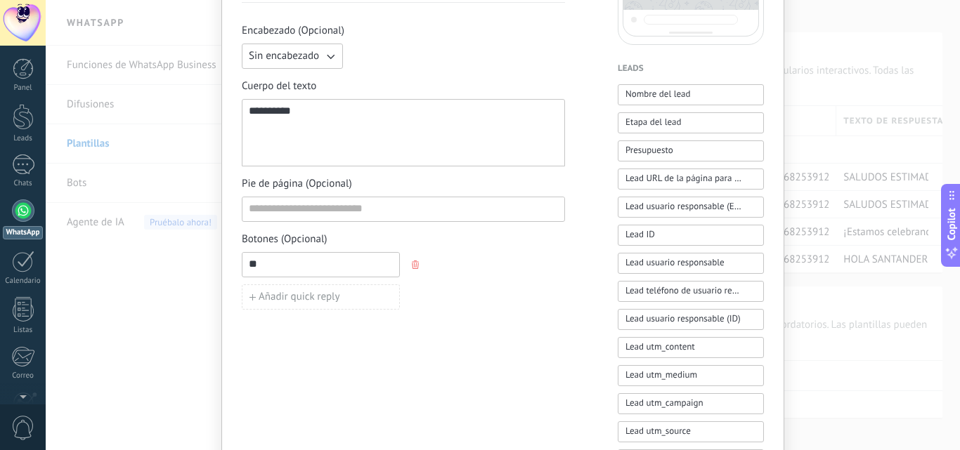
type input "*"
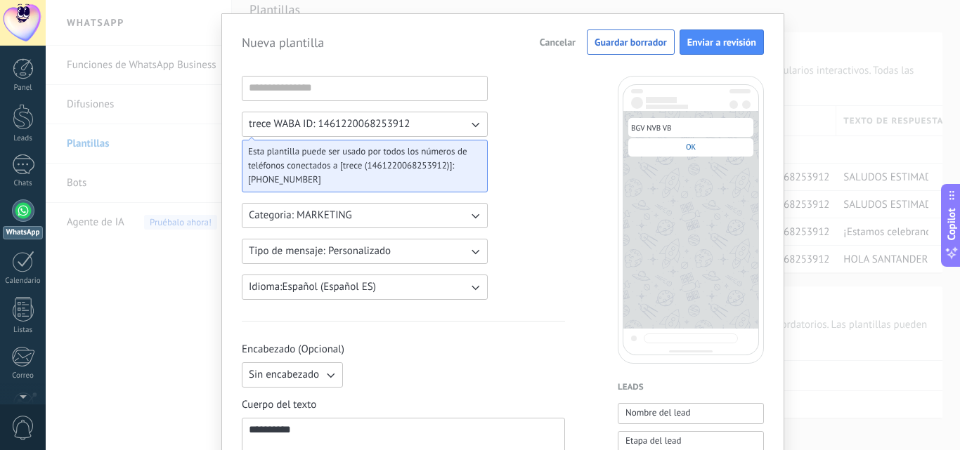
scroll to position [0, 0]
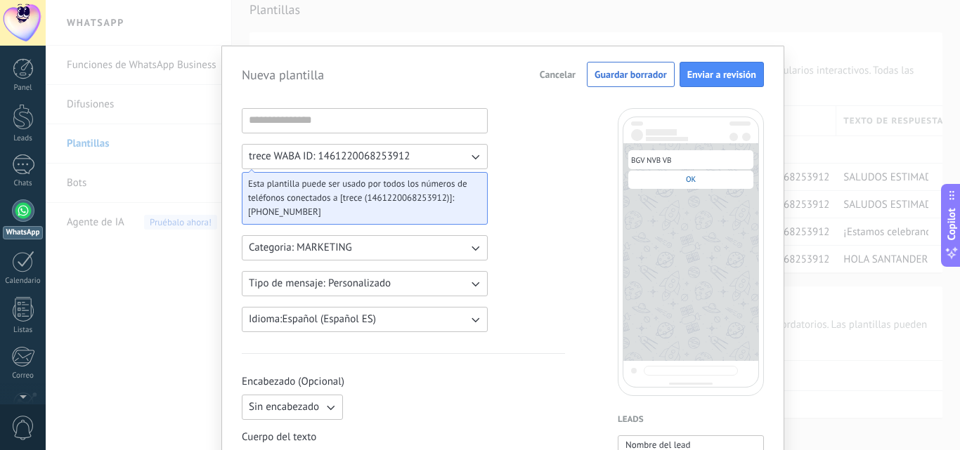
type input "**"
click at [567, 73] on span "Cancelar" at bounding box center [557, 75] width 36 height 10
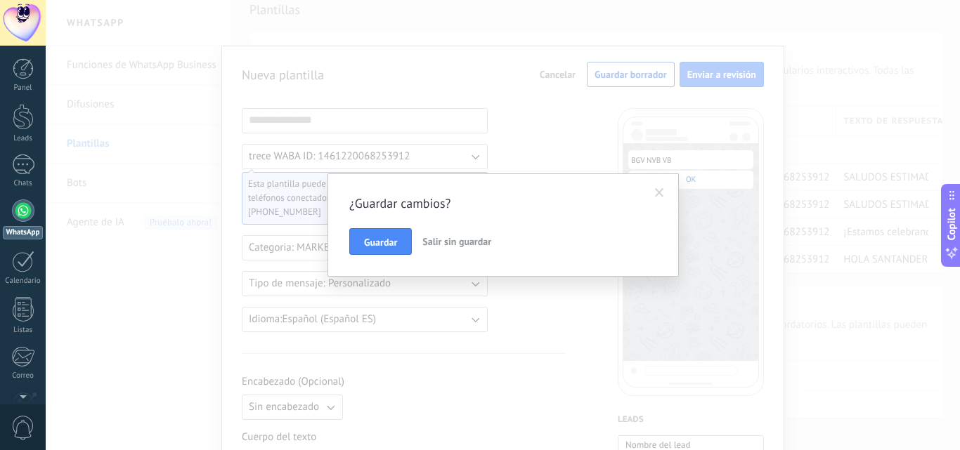
click at [467, 243] on span "Salir sin guardar" at bounding box center [456, 241] width 69 height 13
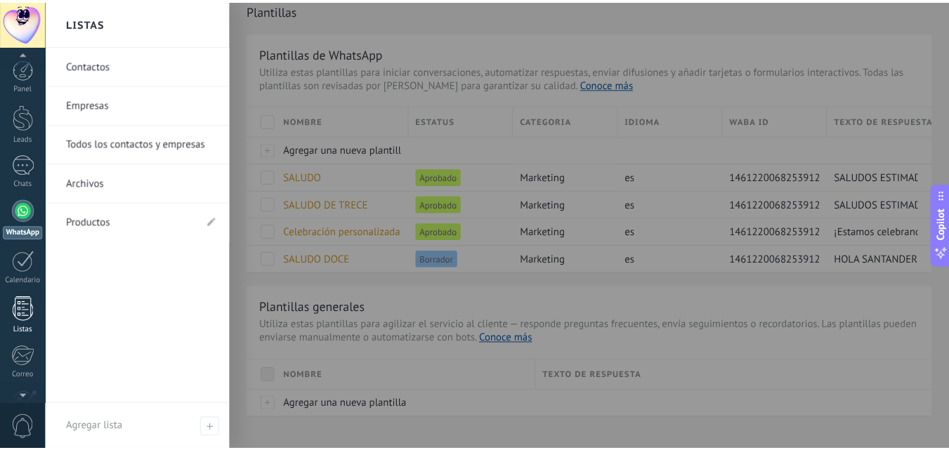
scroll to position [134, 0]
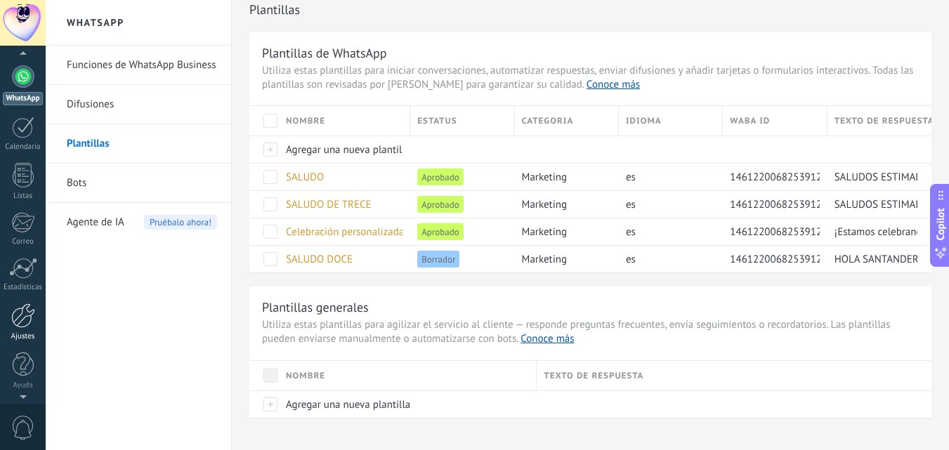
click at [25, 327] on div at bounding box center [23, 315] width 24 height 25
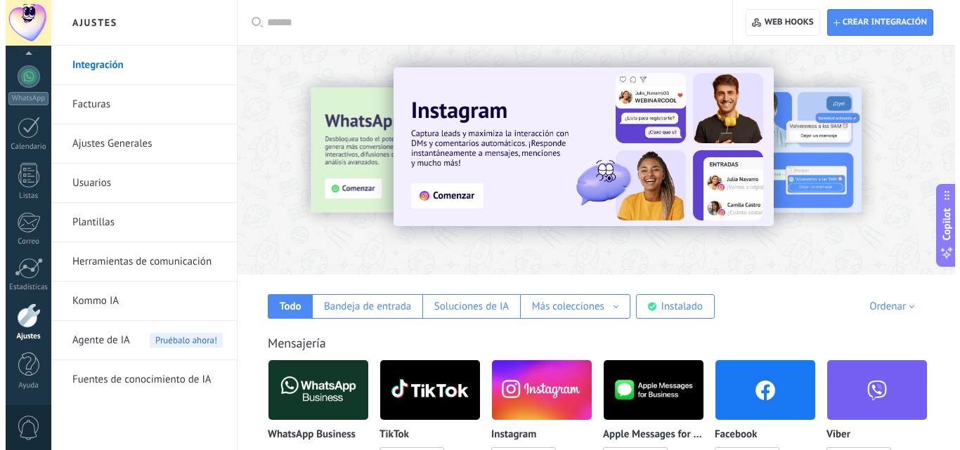
scroll to position [281, 0]
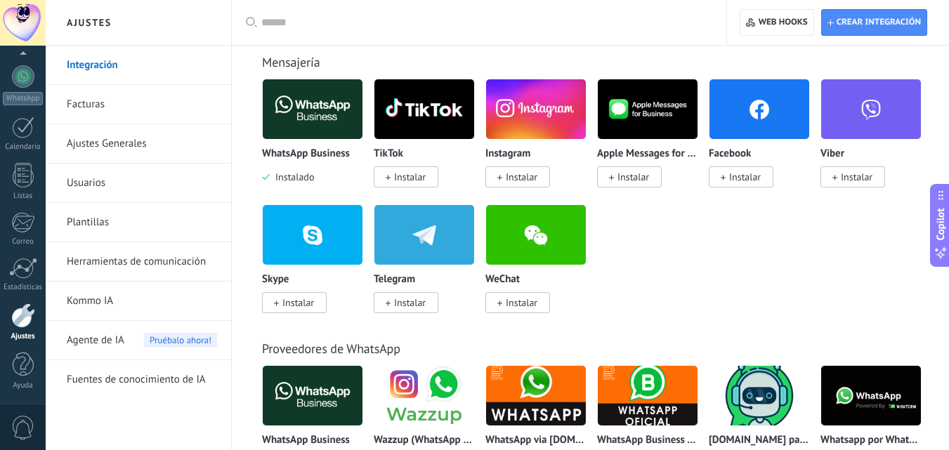
click at [332, 126] on img at bounding box center [313, 109] width 100 height 68
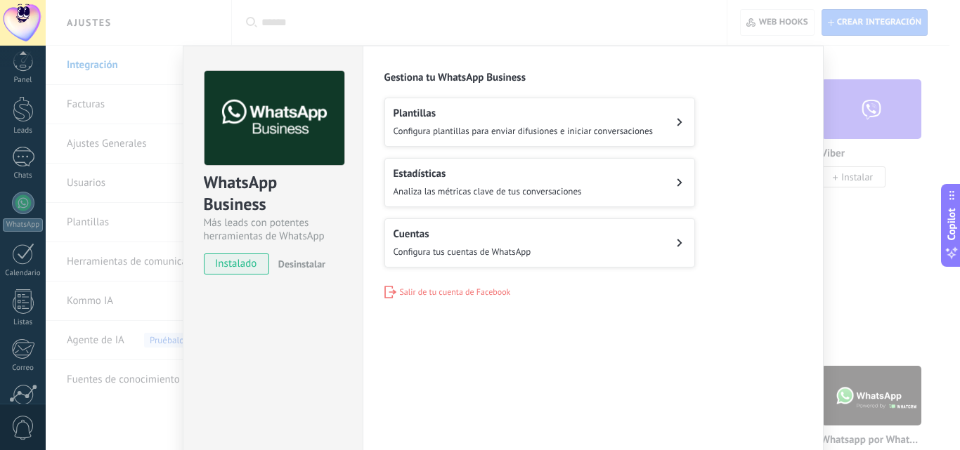
scroll to position [134, 0]
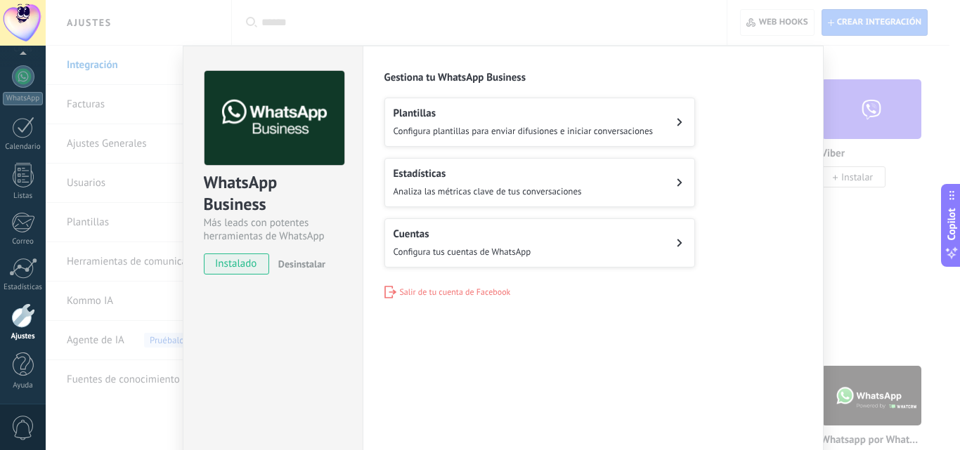
click at [20, 315] on div at bounding box center [23, 315] width 24 height 25
click at [26, 322] on div at bounding box center [23, 315] width 24 height 25
click at [101, 55] on div "WhatsApp Business Más leads con potentes herramientas de WhatsApp instalado Des…" at bounding box center [503, 225] width 914 height 450
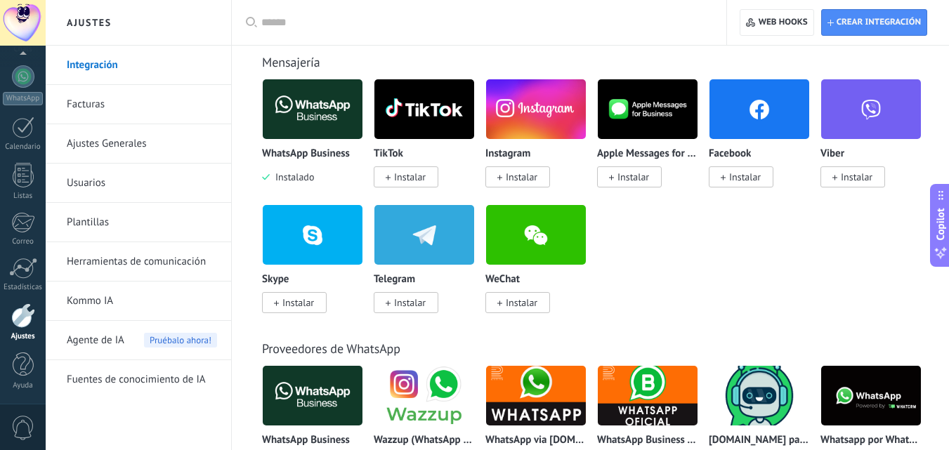
click at [329, 111] on img at bounding box center [313, 109] width 100 height 68
click at [325, 138] on img at bounding box center [313, 109] width 100 height 68
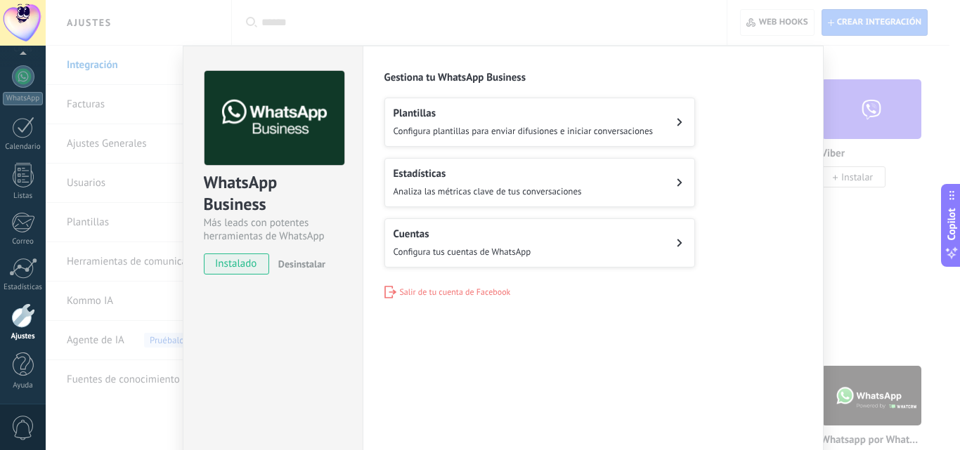
click at [343, 113] on div "WhatsApp Business Más leads con potentes herramientas de WhatsApp instalado Des…" at bounding box center [272, 166] width 179 height 240
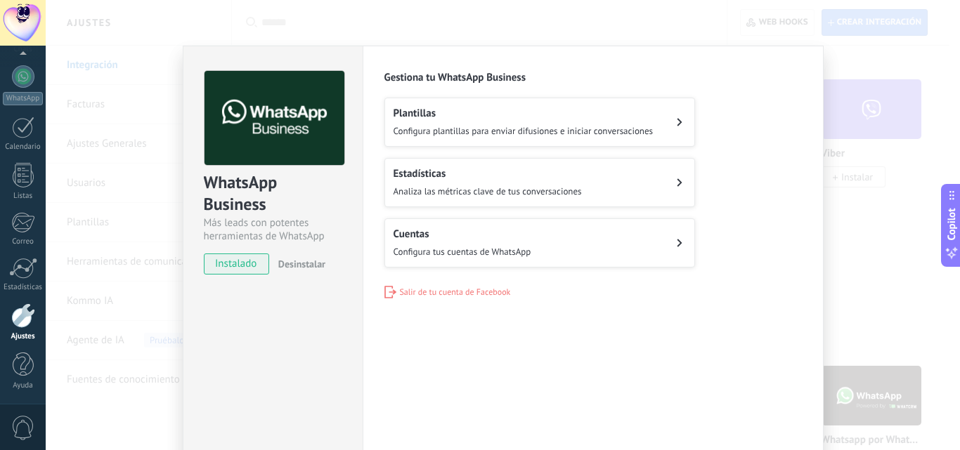
click at [500, 234] on h2 "Cuentas" at bounding box center [462, 234] width 138 height 13
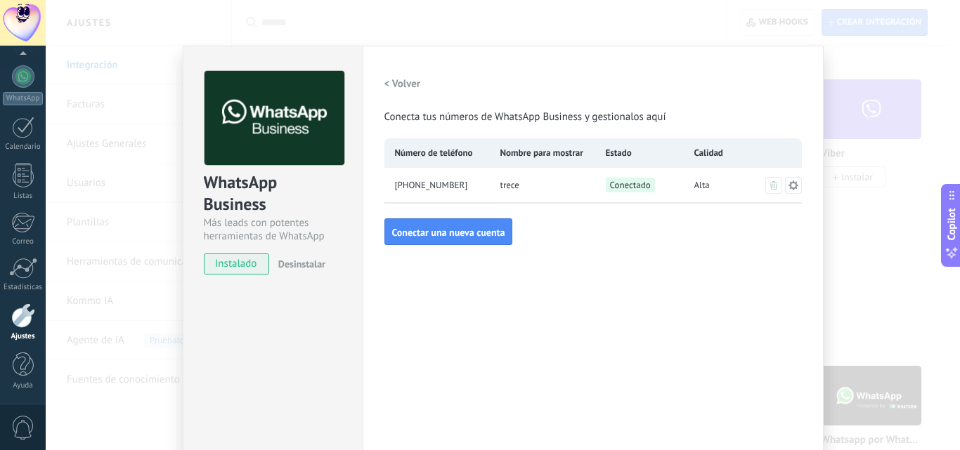
click at [412, 81] on h2 "< Volver" at bounding box center [402, 83] width 37 height 13
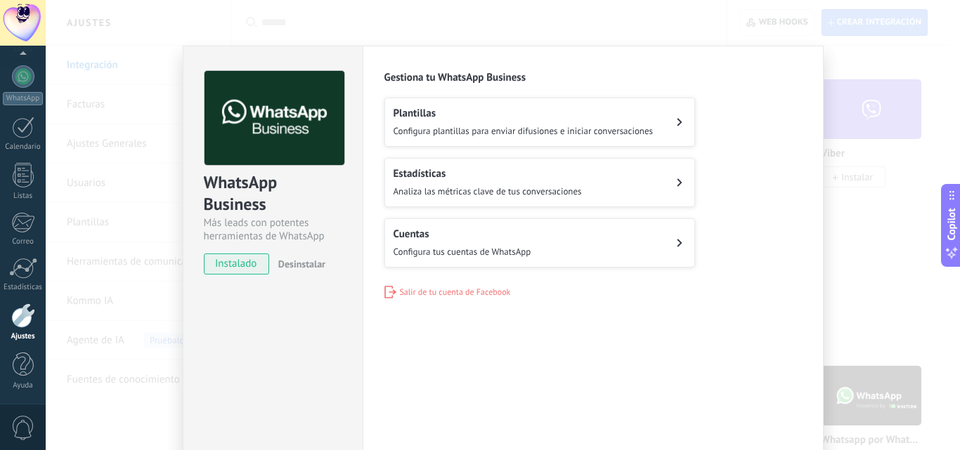
click at [454, 231] on h2 "Cuentas" at bounding box center [462, 234] width 138 height 13
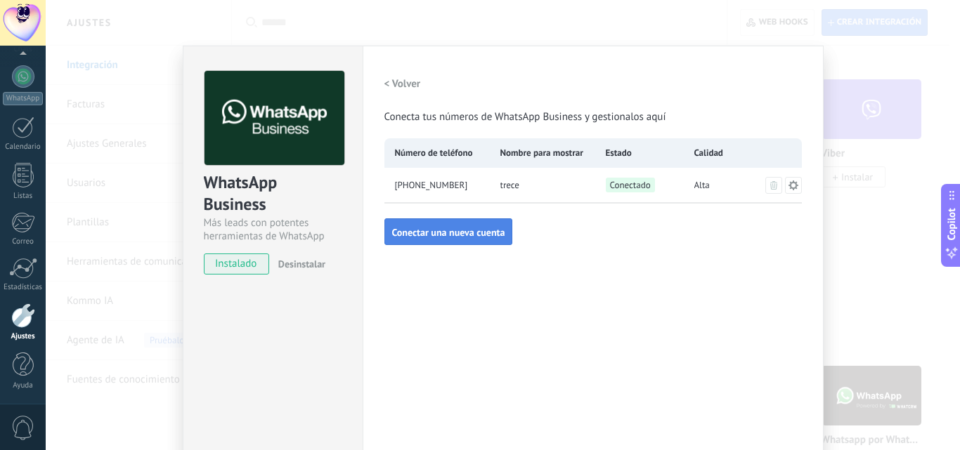
click at [477, 232] on span "Conectar una nueva cuenta" at bounding box center [448, 233] width 113 height 10
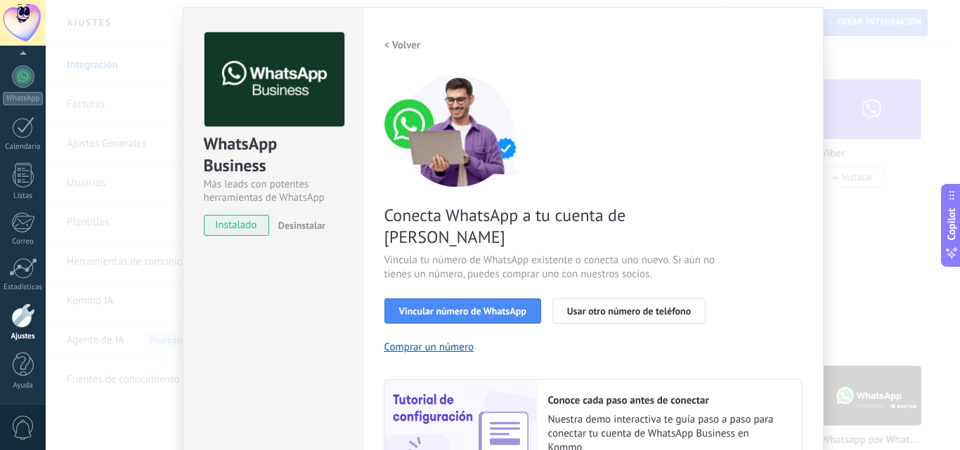
scroll to position [70, 0]
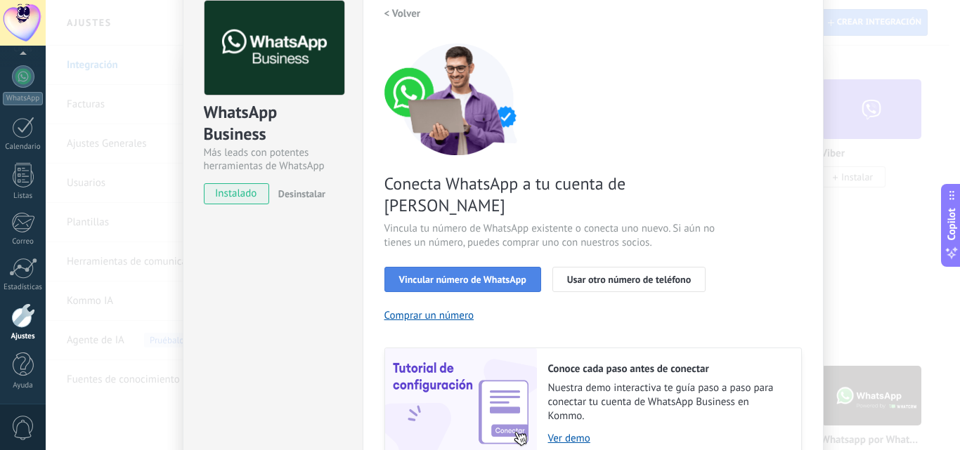
click at [484, 275] on span "Vincular número de WhatsApp" at bounding box center [462, 280] width 127 height 10
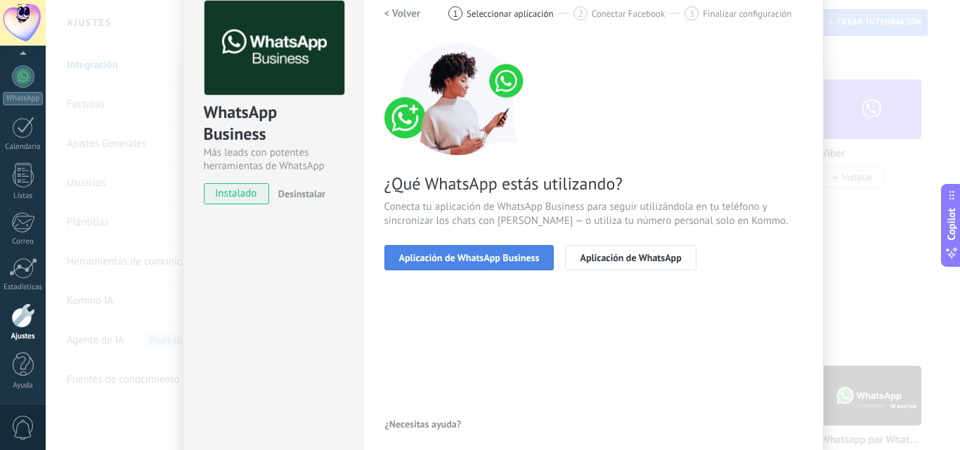
click at [510, 258] on span "Aplicación de WhatsApp Business" at bounding box center [469, 258] width 140 height 10
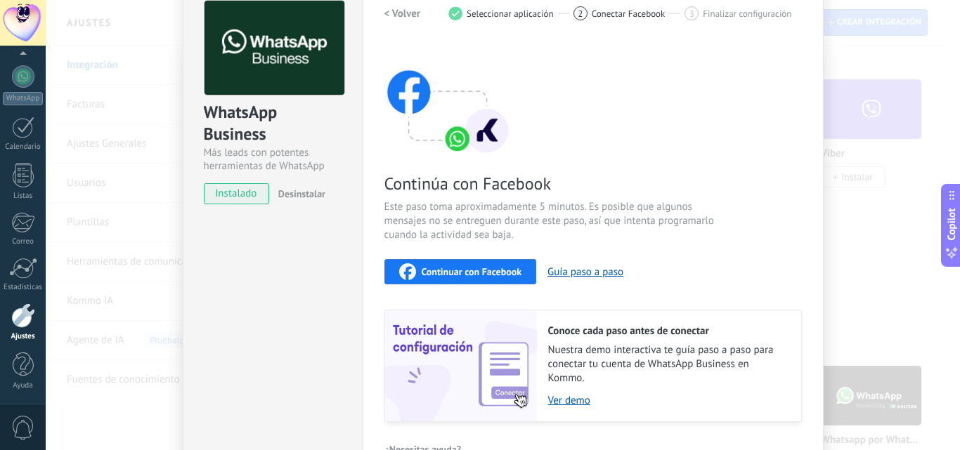
click at [520, 266] on button "Continuar con Facebook" at bounding box center [460, 271] width 152 height 25
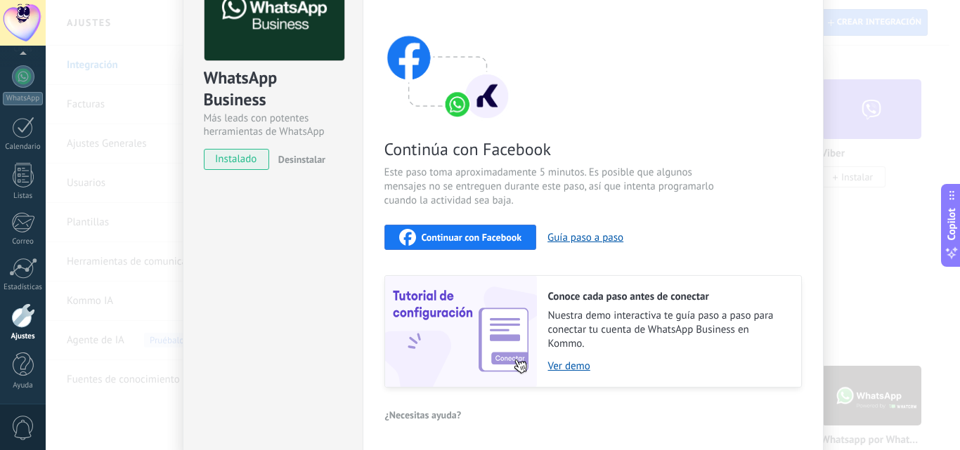
scroll to position [157, 0]
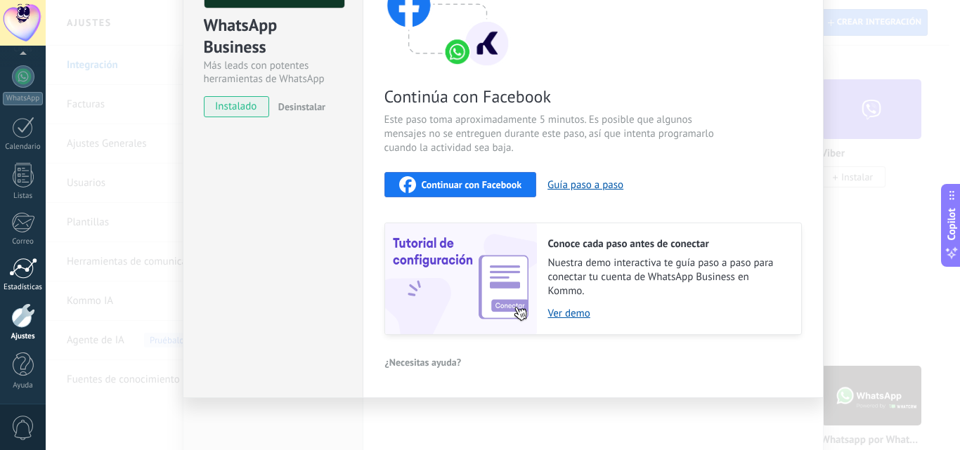
click at [20, 281] on link "Estadísticas" at bounding box center [23, 275] width 46 height 34
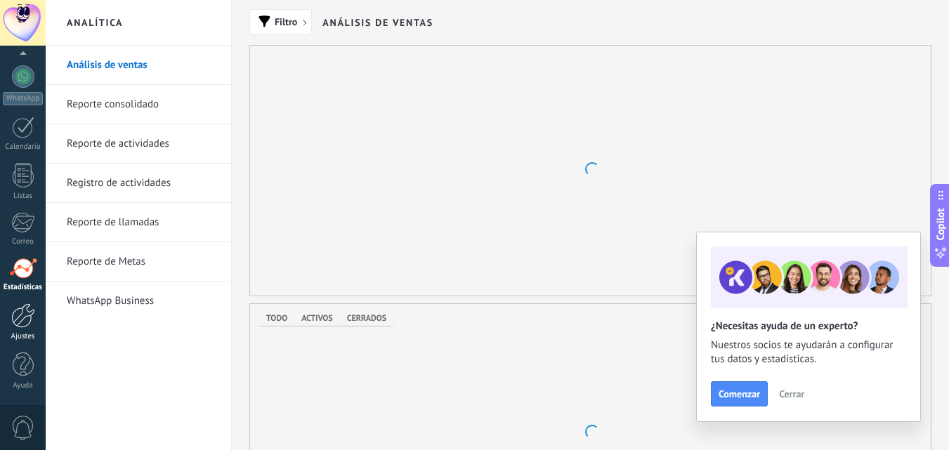
click at [32, 325] on div at bounding box center [23, 315] width 24 height 25
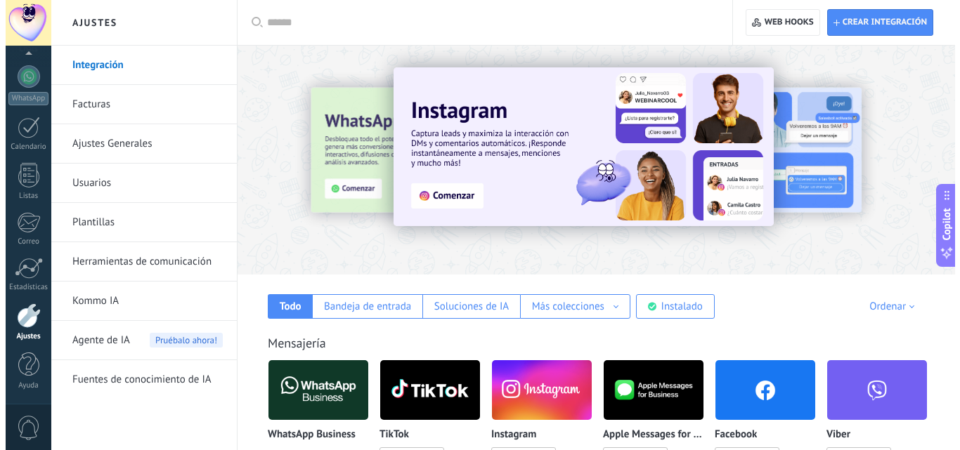
scroll to position [140, 0]
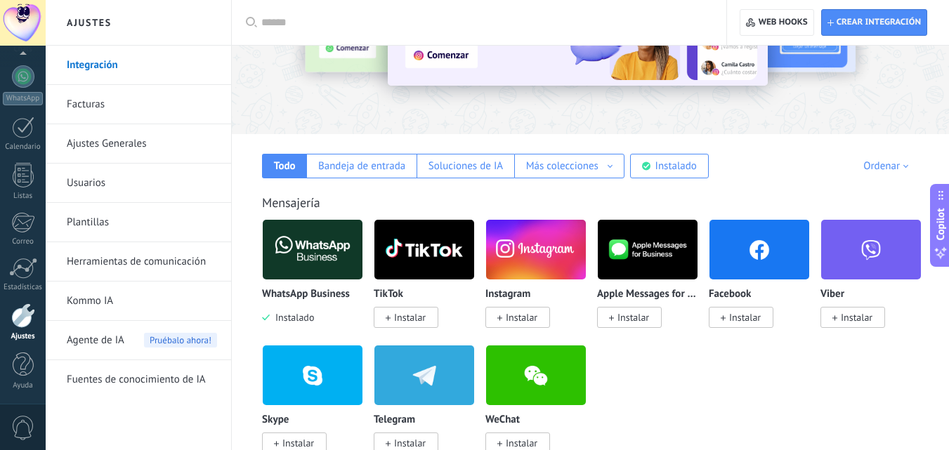
click at [318, 250] on img at bounding box center [313, 250] width 100 height 68
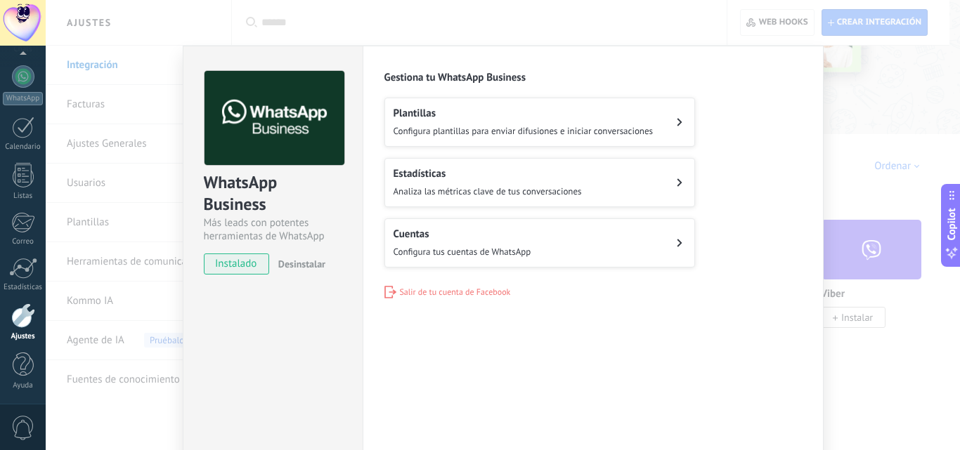
click at [483, 228] on h2 "Cuentas" at bounding box center [462, 234] width 138 height 13
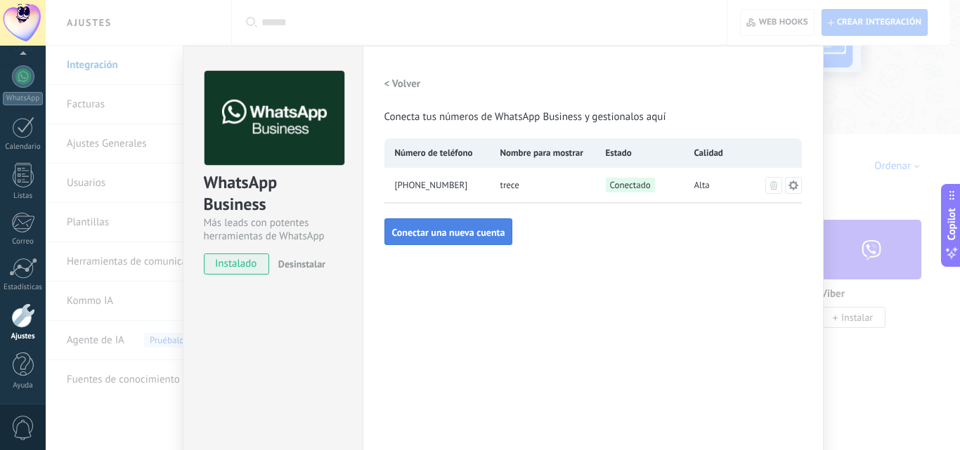
click at [455, 229] on span "Conectar una nueva cuenta" at bounding box center [448, 233] width 113 height 10
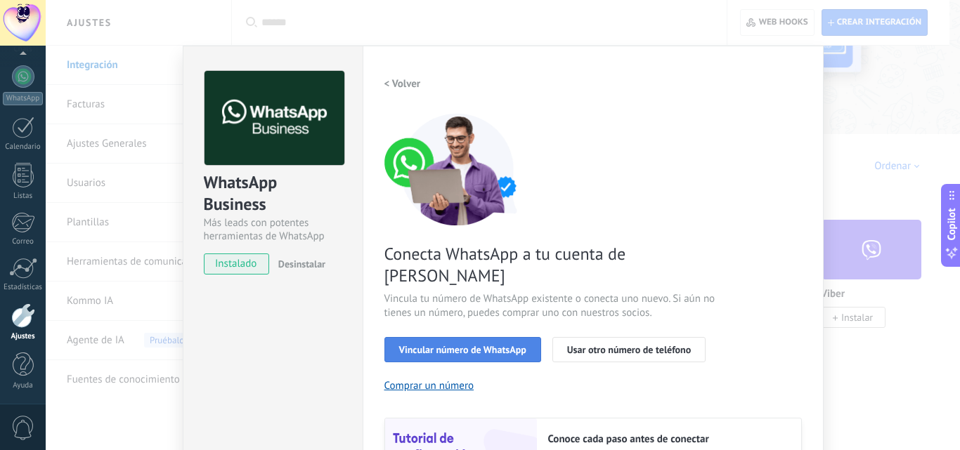
click at [478, 345] on span "Vincular número de WhatsApp" at bounding box center [462, 350] width 127 height 10
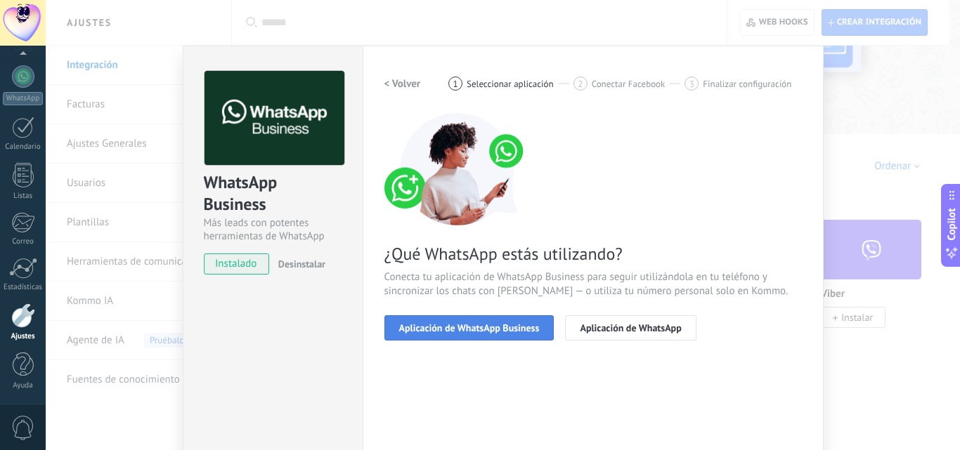
click at [478, 325] on span "Aplicación de WhatsApp Business" at bounding box center [469, 328] width 140 height 10
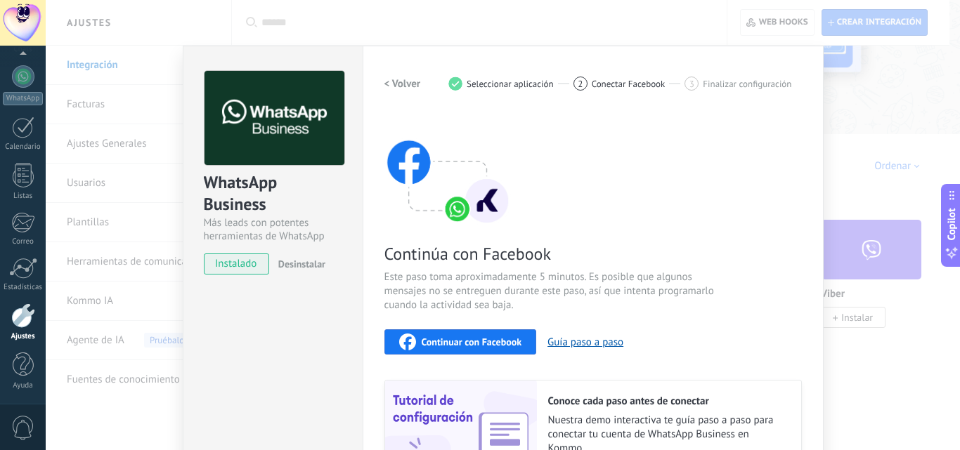
click at [479, 338] on span "Continuar con Facebook" at bounding box center [471, 342] width 100 height 10
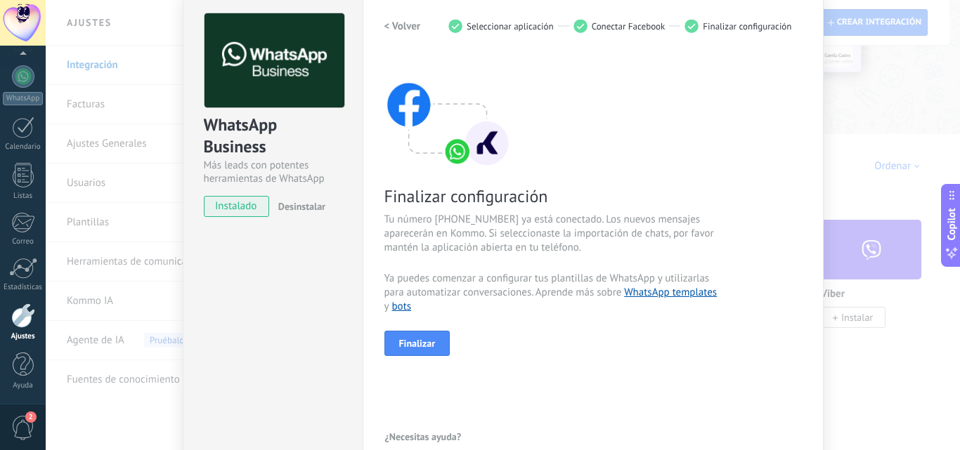
scroll to position [70, 0]
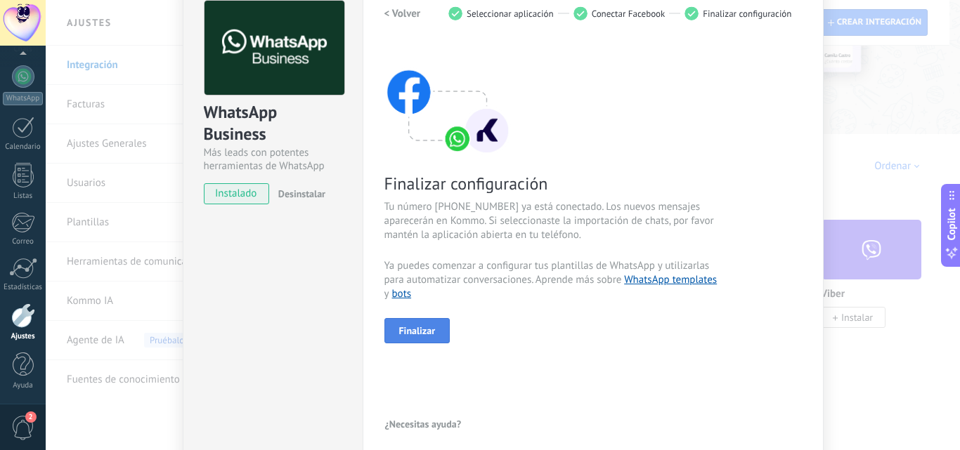
click at [422, 338] on button "Finalizar" at bounding box center [417, 330] width 66 height 25
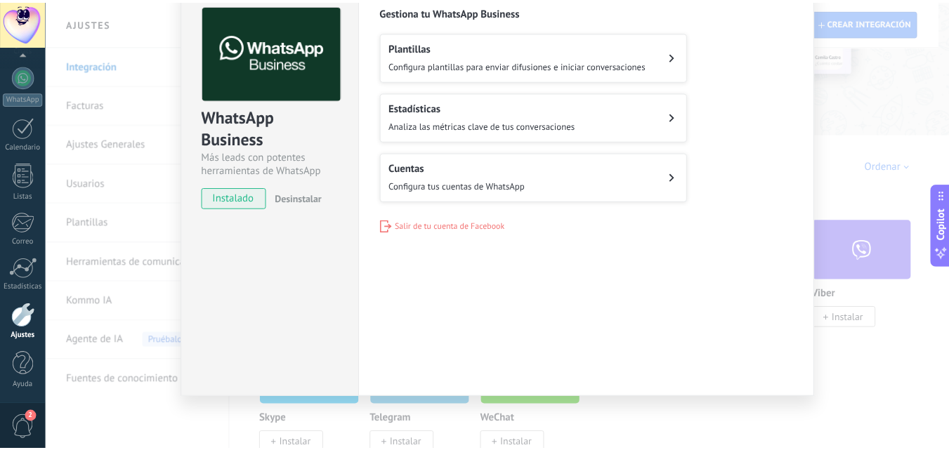
scroll to position [0, 0]
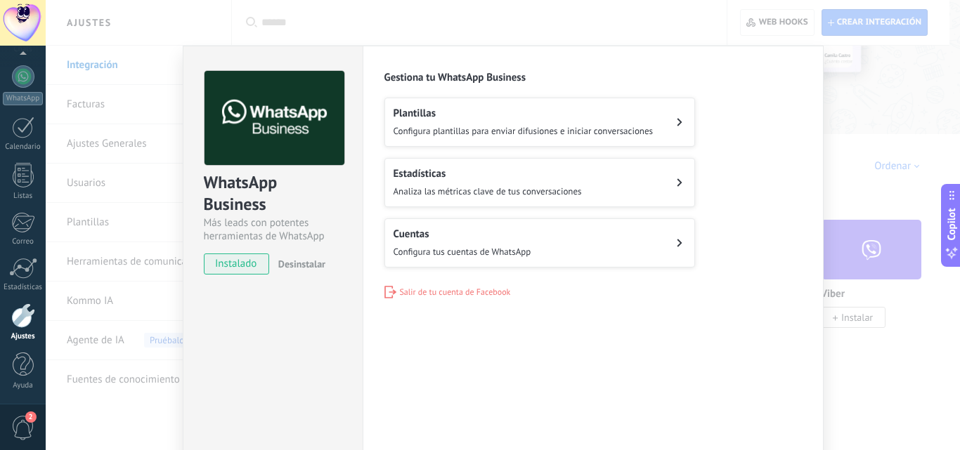
click at [447, 253] on span "Configura tus cuentas de WhatsApp" at bounding box center [462, 252] width 138 height 12
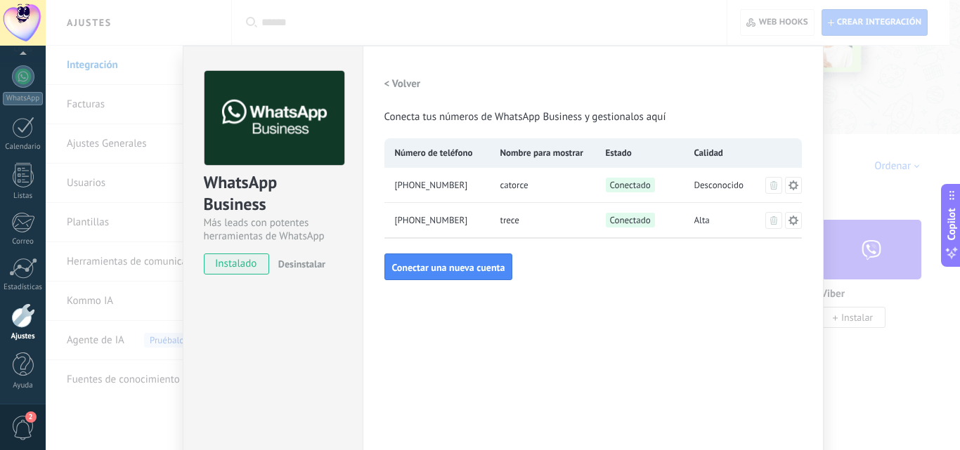
click at [102, 225] on div "WhatsApp Business Más leads con potentes herramientas de WhatsApp instalado Des…" at bounding box center [503, 225] width 914 height 450
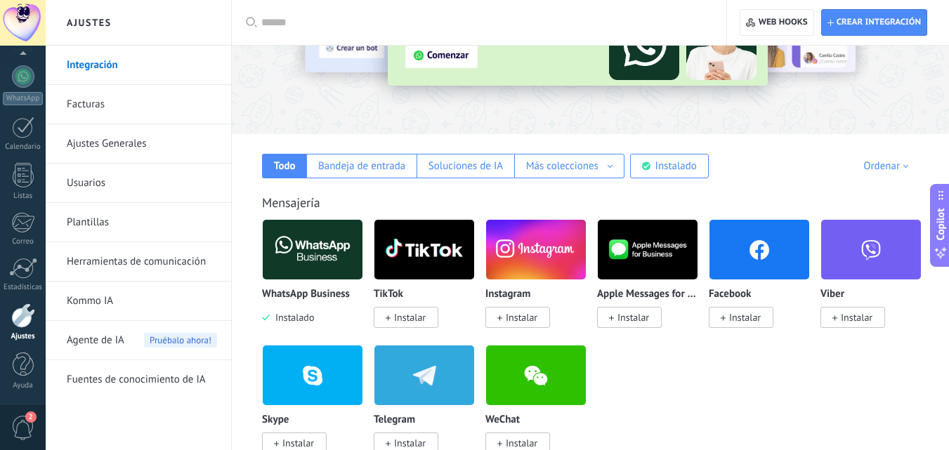
click at [91, 218] on link "Plantillas" at bounding box center [142, 222] width 150 height 39
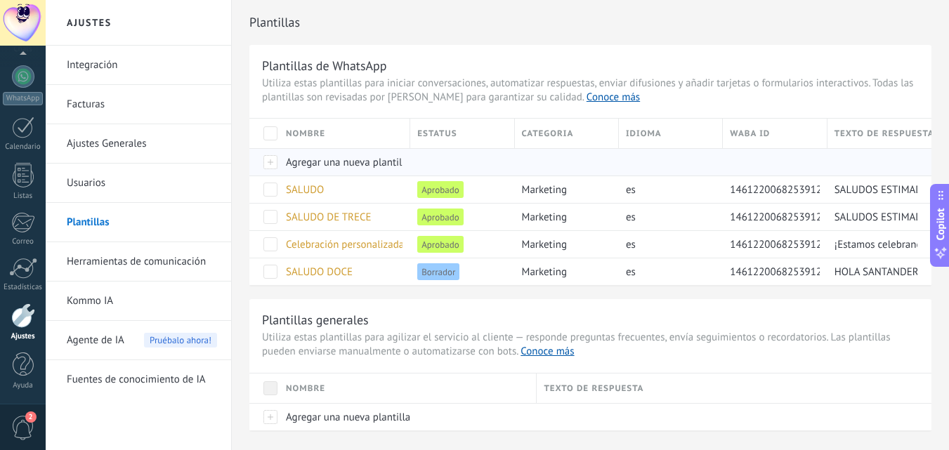
click at [336, 162] on span "Agregar una nueva plantilla" at bounding box center [348, 162] width 124 height 13
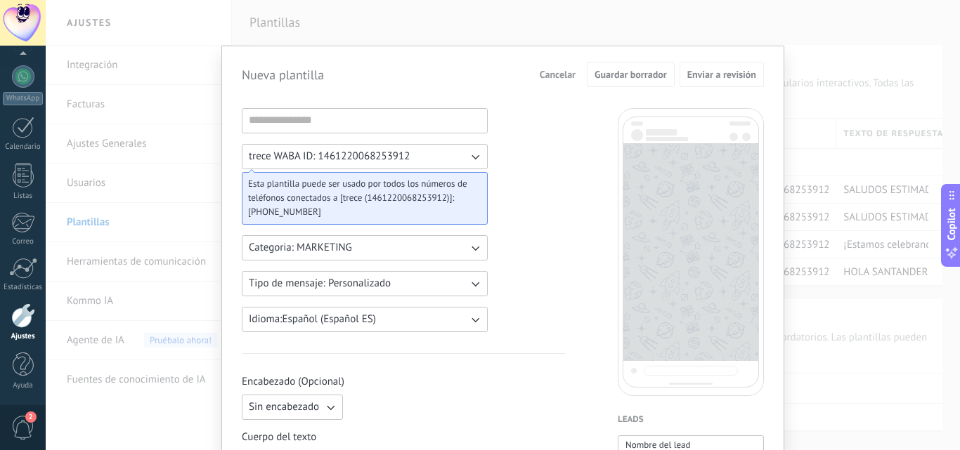
click at [425, 159] on button "trece WABA ID: 1461220068253912" at bounding box center [365, 156] width 246 height 25
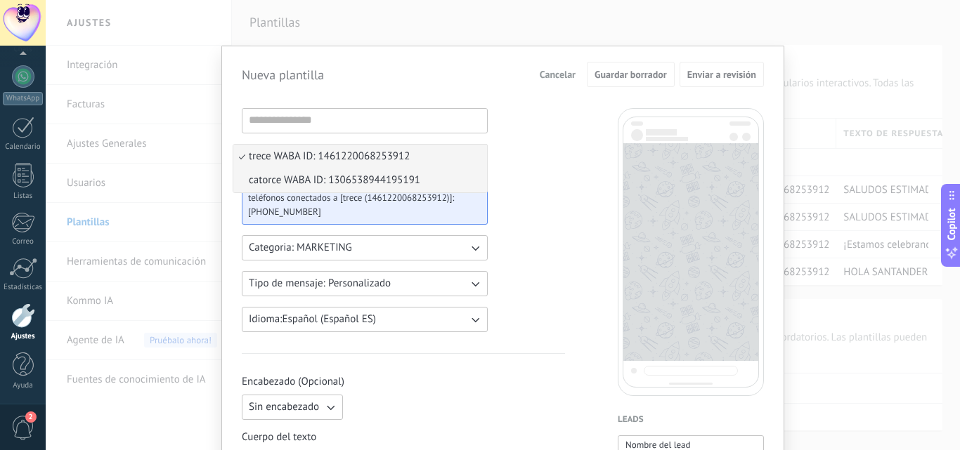
click at [292, 183] on span "catorce WABA ID: 1306538944195191" at bounding box center [334, 180] width 171 height 14
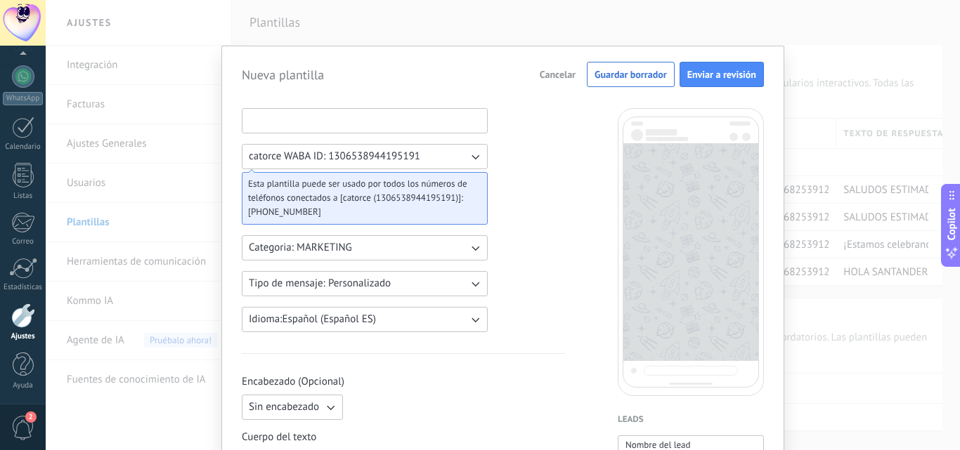
click at [339, 119] on input at bounding box center [364, 120] width 244 height 22
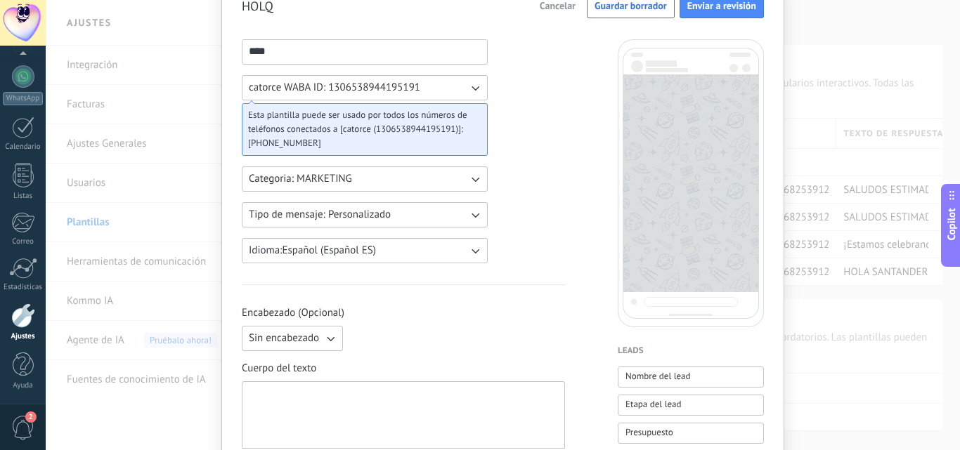
scroll to position [70, 0]
type input "****"
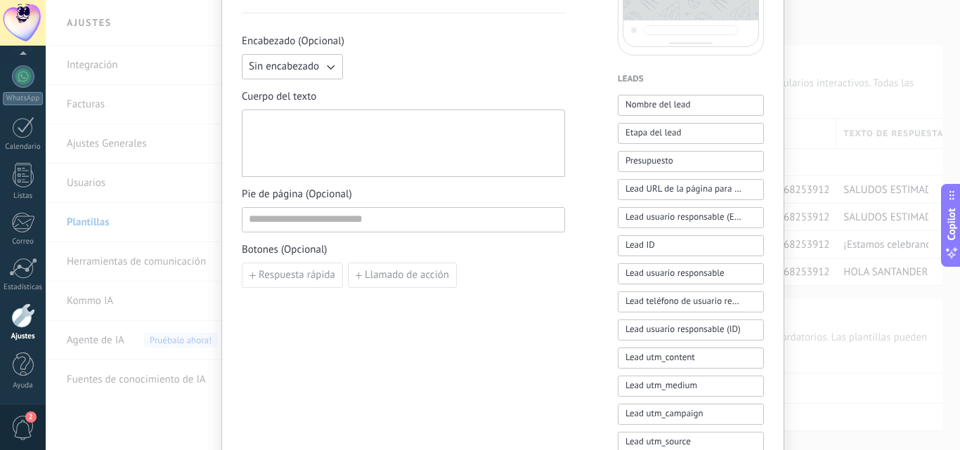
scroll to position [351, 0]
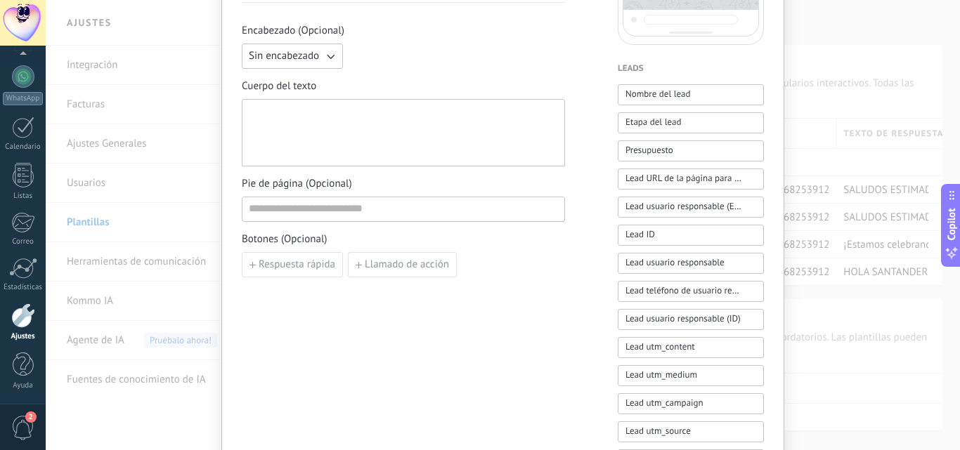
click at [308, 61] on span "Sin encabezado" at bounding box center [284, 56] width 70 height 14
drag, startPoint x: 284, startPoint y: 81, endPoint x: 299, endPoint y: 106, distance: 29.0
click at [284, 81] on li "Texto" at bounding box center [287, 80] width 109 height 24
click at [407, 61] on input at bounding box center [456, 55] width 215 height 22
type input "**********"
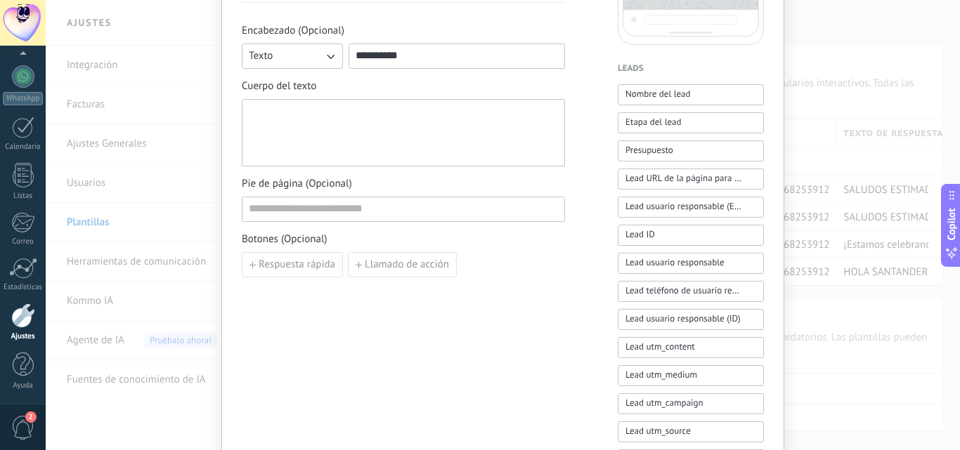
click at [347, 117] on div at bounding box center [403, 132] width 309 height 55
click at [290, 270] on span "Respuesta rápida" at bounding box center [296, 265] width 77 height 10
click at [304, 265] on input at bounding box center [320, 264] width 157 height 22
type input "**"
click at [445, 328] on div "**********" at bounding box center [403, 231] width 323 height 949
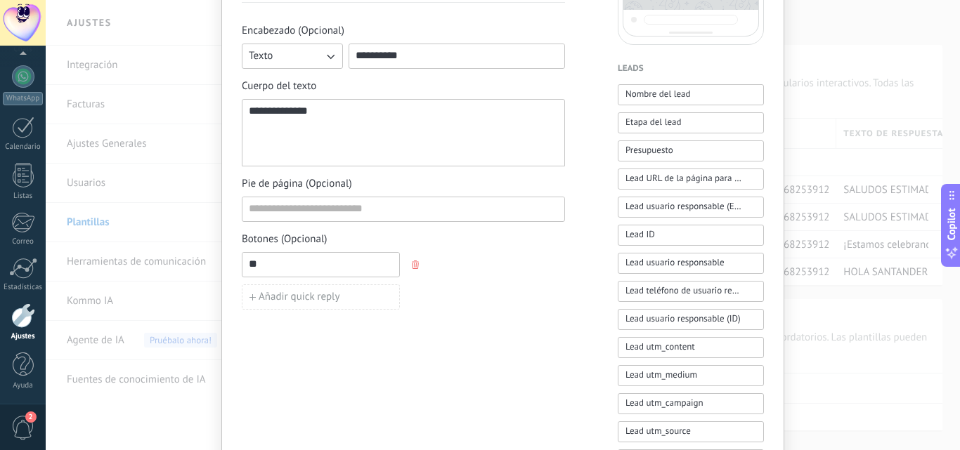
drag, startPoint x: 420, startPoint y: 57, endPoint x: 328, endPoint y: 78, distance: 94.4
click at [328, 78] on div "**********" at bounding box center [403, 167] width 323 height 286
type input "*******"
drag, startPoint x: 374, startPoint y: 129, endPoint x: 197, endPoint y: 143, distance: 178.3
click at [197, 143] on div "**********" at bounding box center [503, 225] width 914 height 450
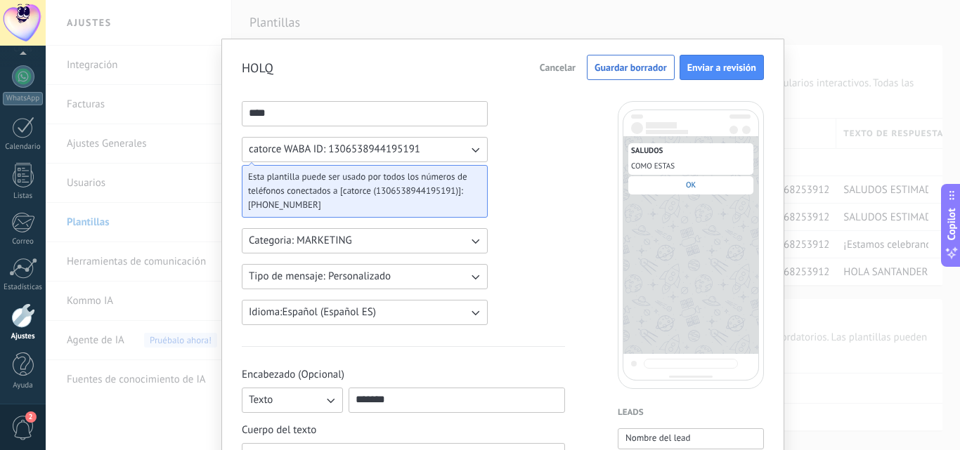
scroll to position [0, 0]
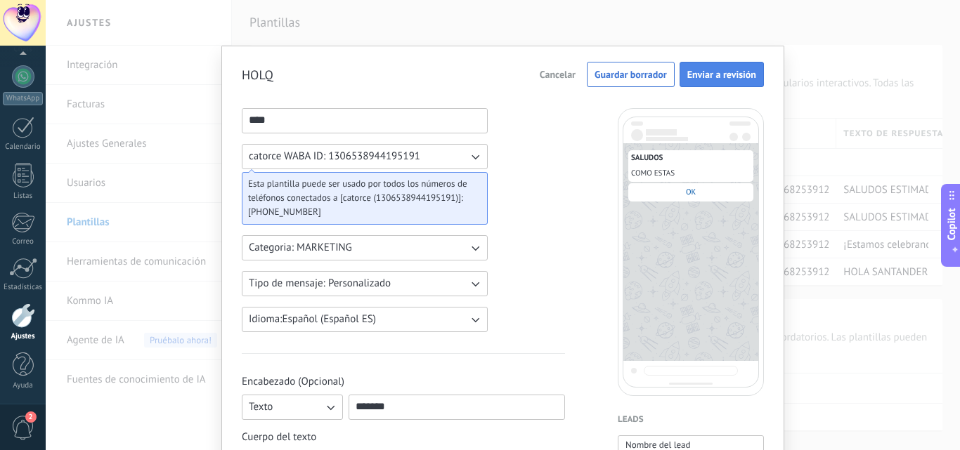
click at [702, 76] on span "Enviar a revisión" at bounding box center [721, 75] width 69 height 10
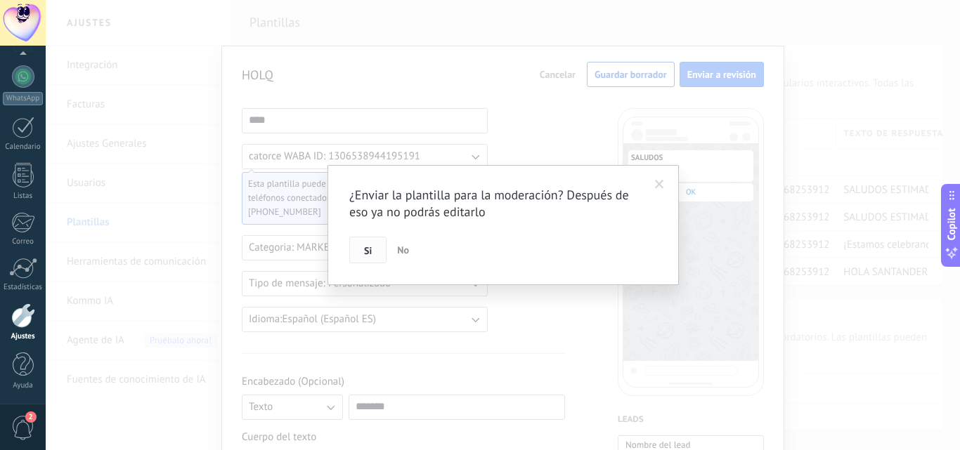
click at [377, 254] on button "Si" at bounding box center [367, 250] width 37 height 27
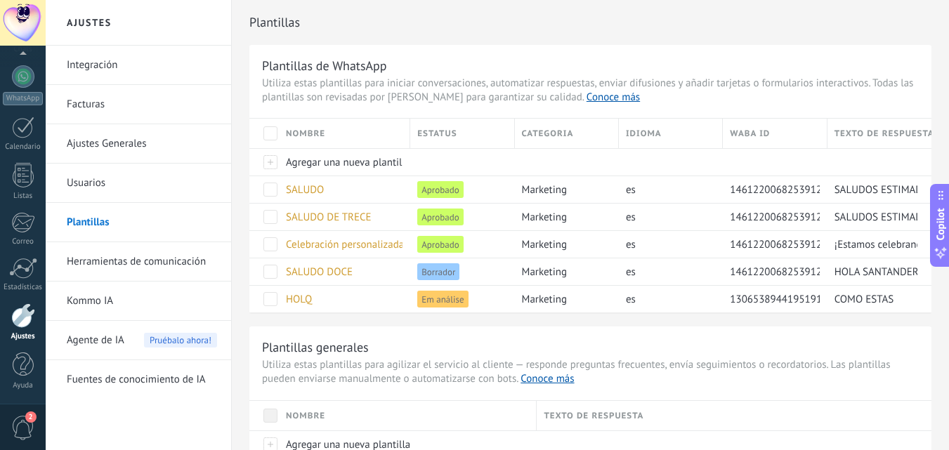
click at [13, 428] on span "2" at bounding box center [23, 428] width 24 height 25
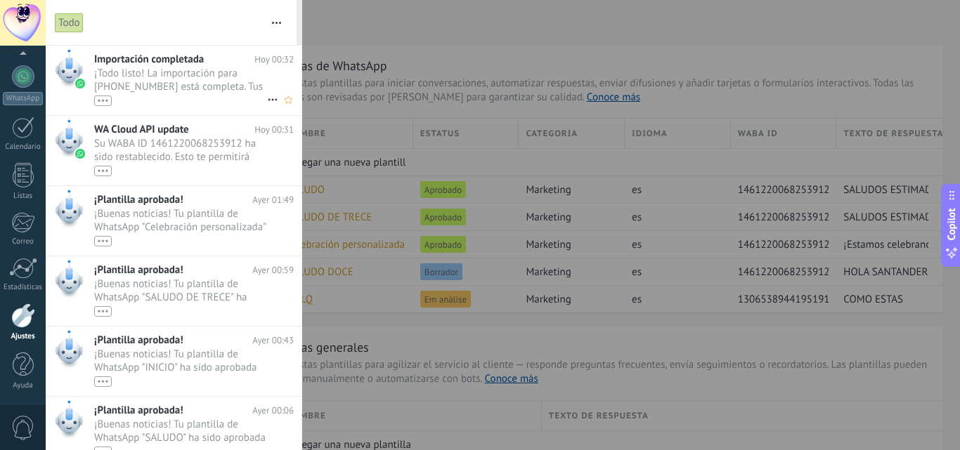
click at [181, 77] on span "¡Todo listo! La importación para [PHONE_NUMBER] está completa. Tus datos de Wha…" at bounding box center [180, 86] width 173 height 39
click at [254, 65] on span "Hoy 00:32" at bounding box center [273, 59] width 39 height 13
click at [209, 52] on div "Importación completada [DATE] 00:32 ¡Todo listo! La importación para [PHONE_NUM…" at bounding box center [197, 81] width 207 height 70
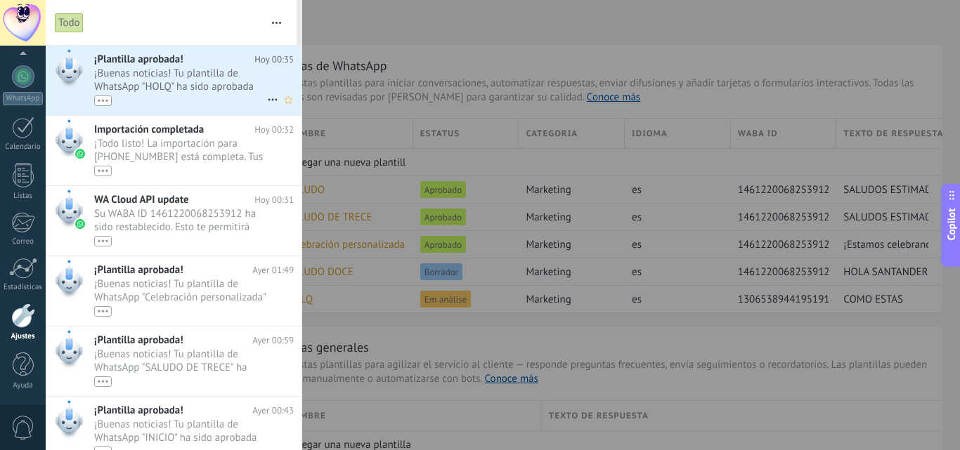
click at [218, 70] on span "¡Buenas noticias! Tu plantilla de WhatsApp "HOLQ" ha sido aprobada por Meta. Ah…" at bounding box center [180, 86] width 173 height 39
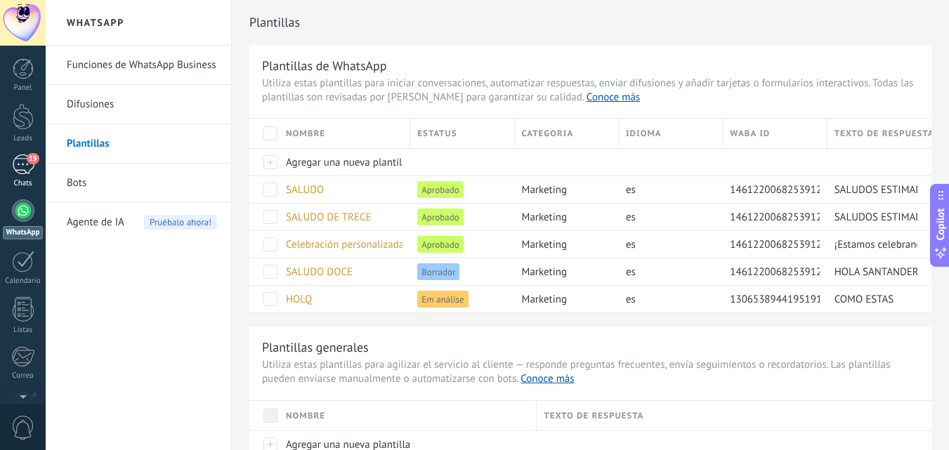
click at [22, 173] on div "19" at bounding box center [23, 165] width 22 height 20
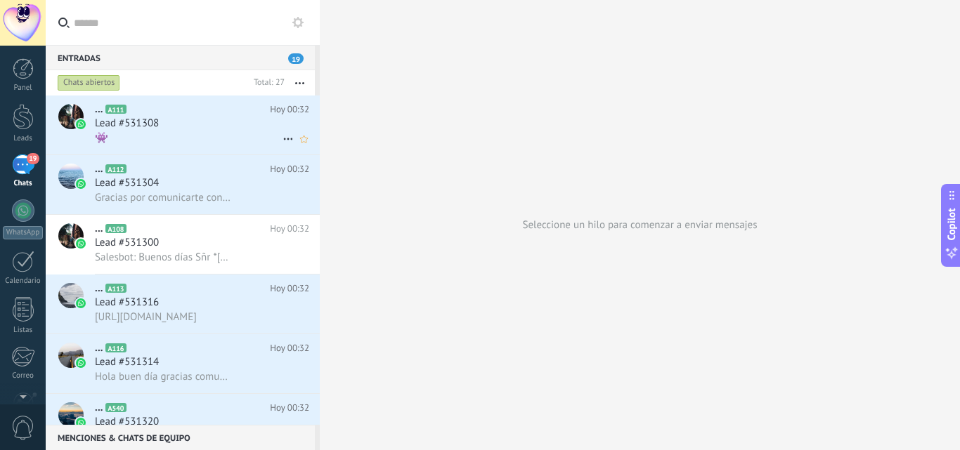
click at [179, 140] on div "👾" at bounding box center [202, 138] width 214 height 15
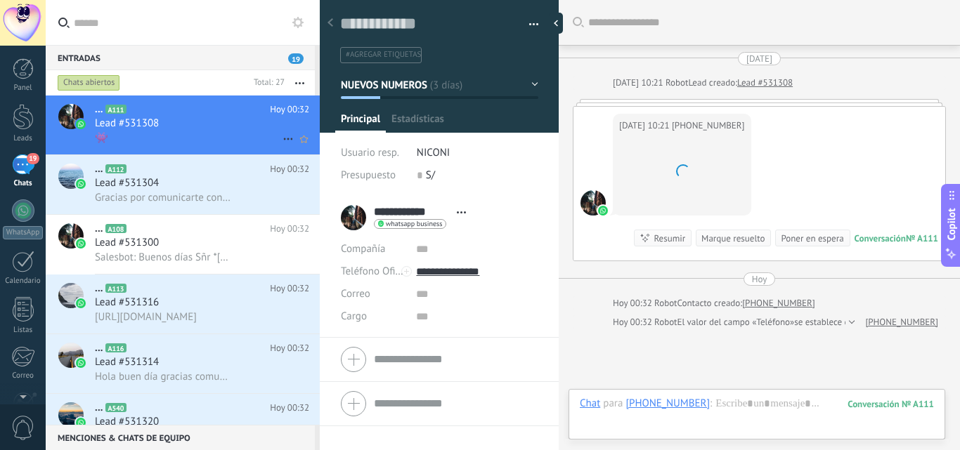
scroll to position [21, 0]
click at [160, 198] on span "Gracias por comunicarte con TacnaLaptop ¿Cómo podemos ayudarte?" at bounding box center [163, 197] width 137 height 13
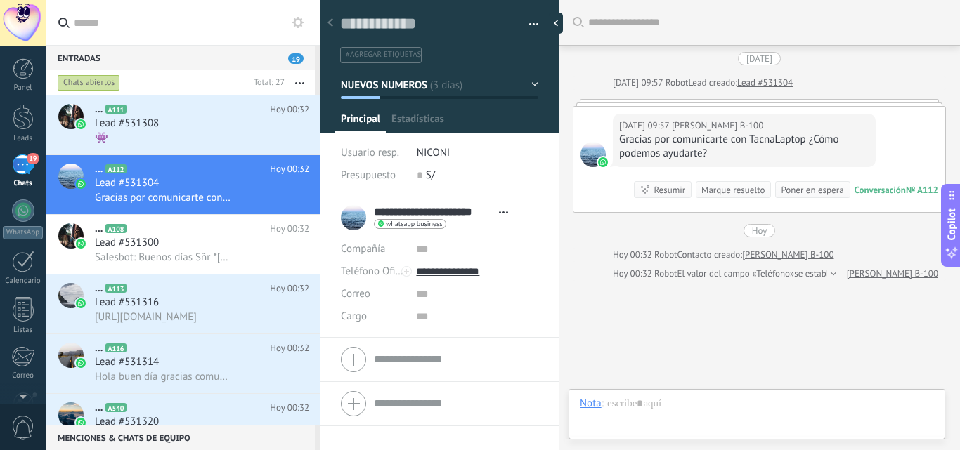
scroll to position [21, 0]
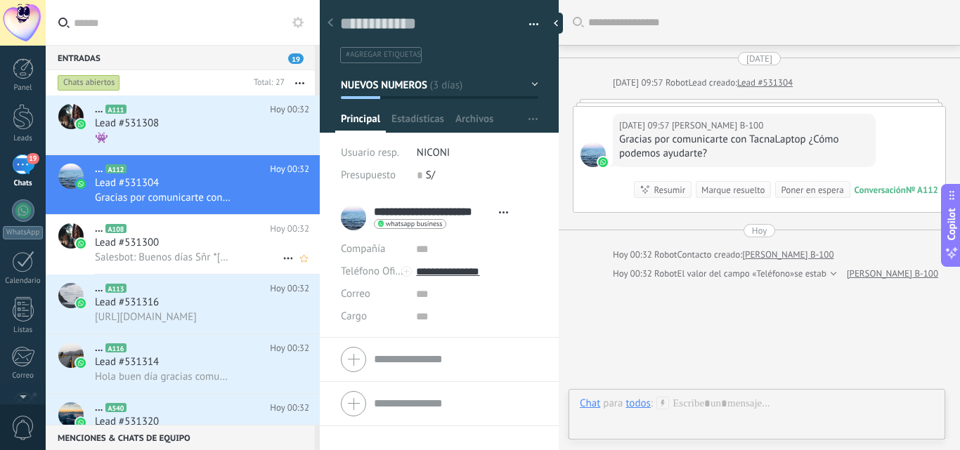
click at [178, 254] on span "Salesbot: Buenos días Sñr *[PERSON_NAME] CON DNI 44724893* usted cuenta con un …" at bounding box center [163, 257] width 137 height 13
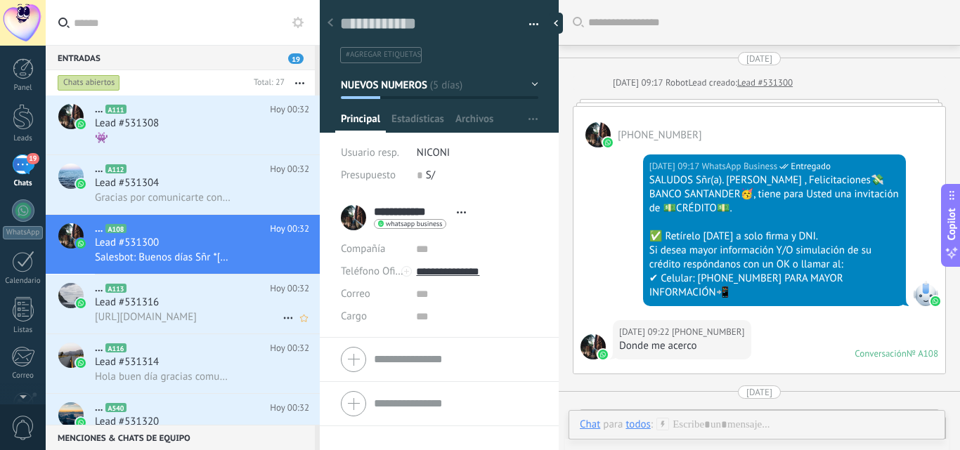
scroll to position [273, 0]
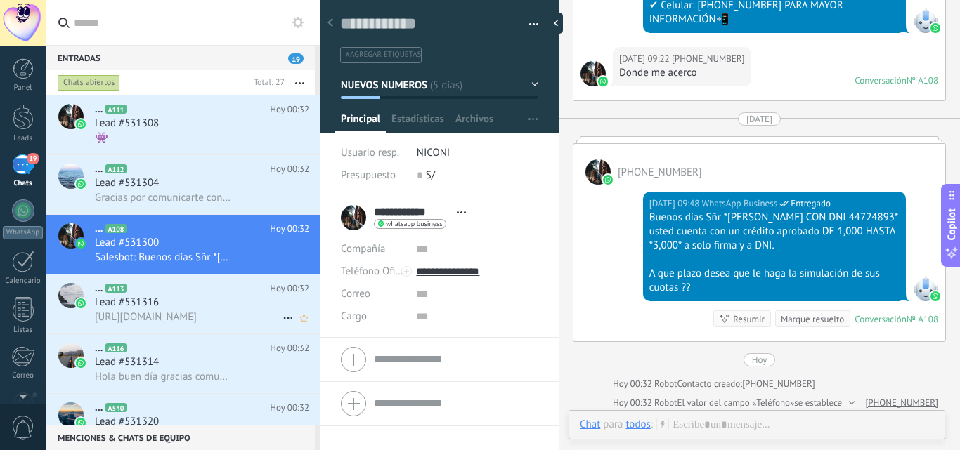
click at [160, 294] on h2 "... A113" at bounding box center [182, 289] width 175 height 14
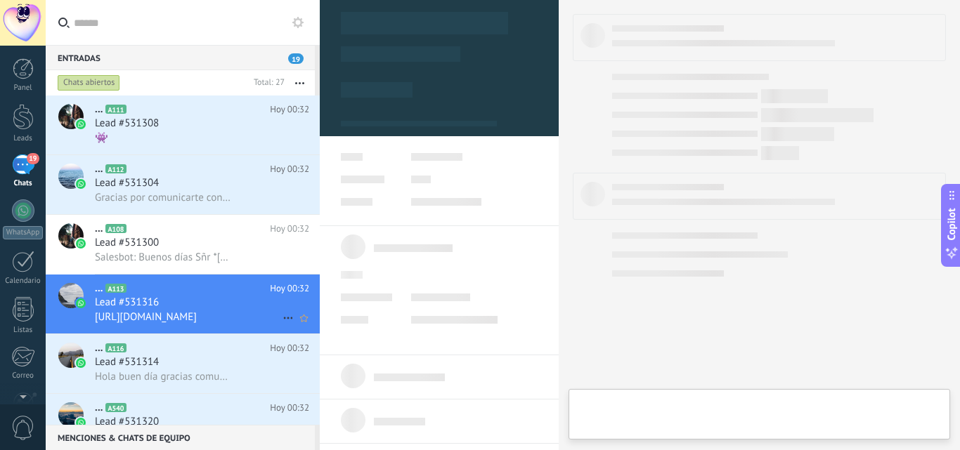
type textarea "**********"
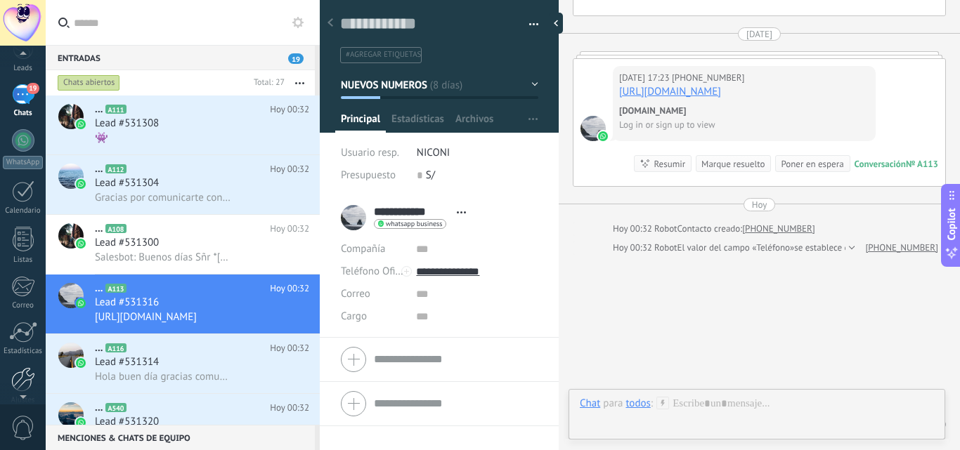
scroll to position [134, 0]
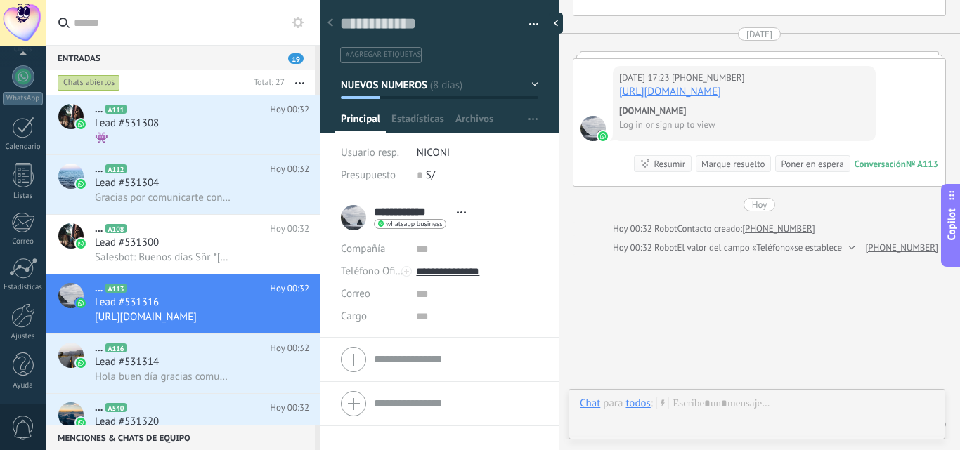
click at [25, 431] on span "0" at bounding box center [23, 428] width 24 height 25
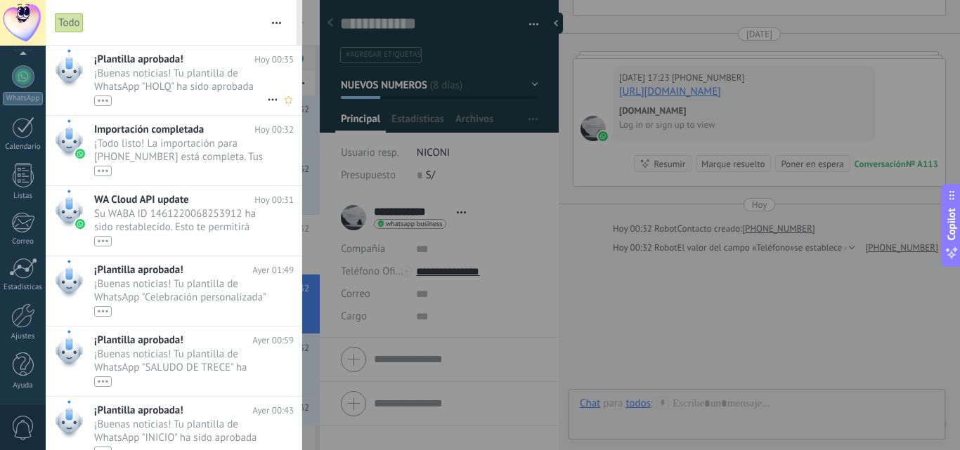
scroll to position [0, 0]
click at [38, 163] on link "19 Chats" at bounding box center [23, 172] width 46 height 34
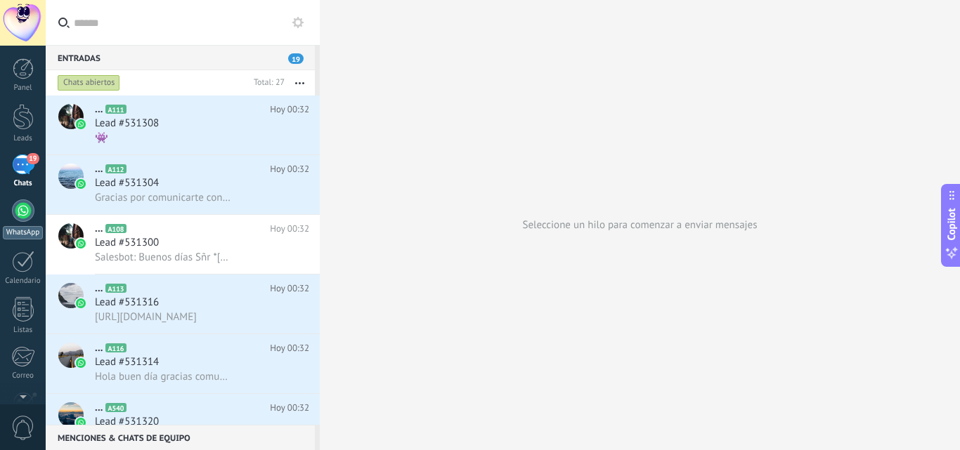
click at [31, 218] on div at bounding box center [23, 210] width 22 height 22
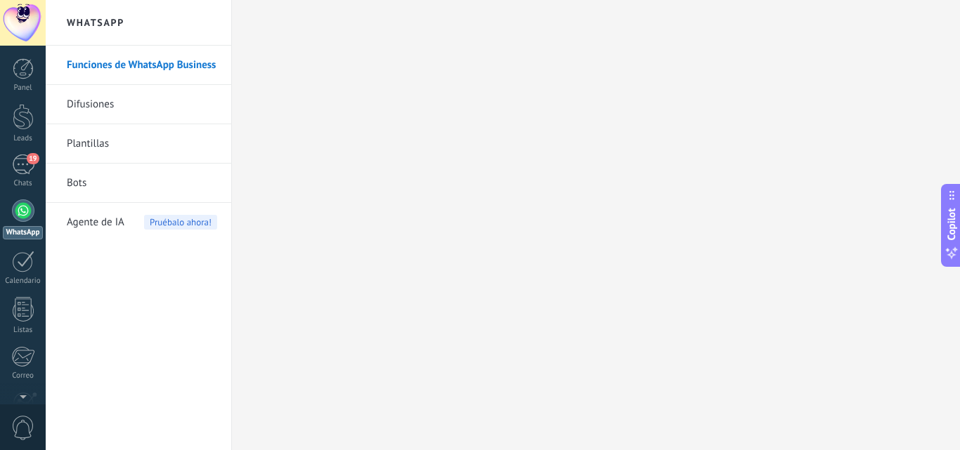
click at [103, 150] on link "Plantillas" at bounding box center [142, 143] width 150 height 39
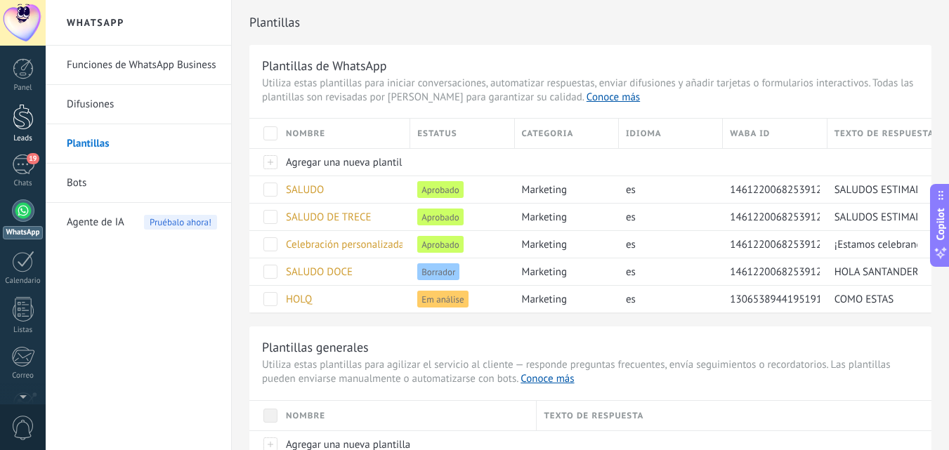
click at [30, 124] on div at bounding box center [23, 117] width 21 height 26
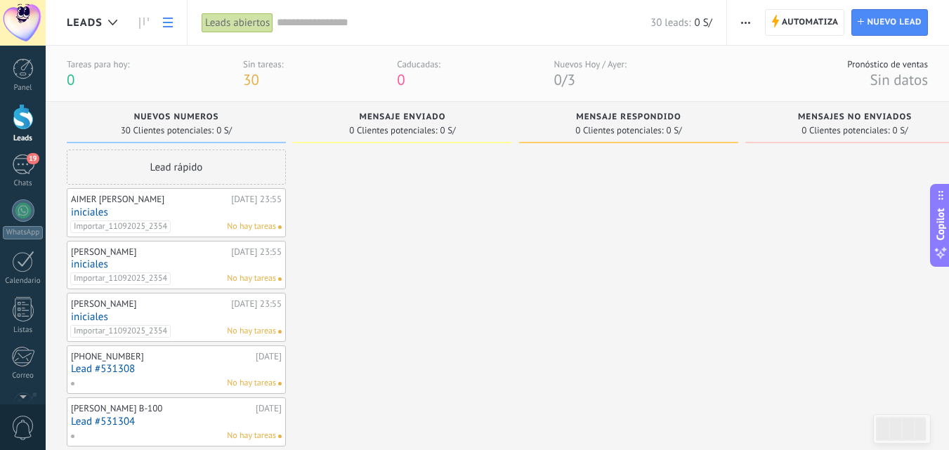
click at [177, 20] on link at bounding box center [168, 22] width 24 height 27
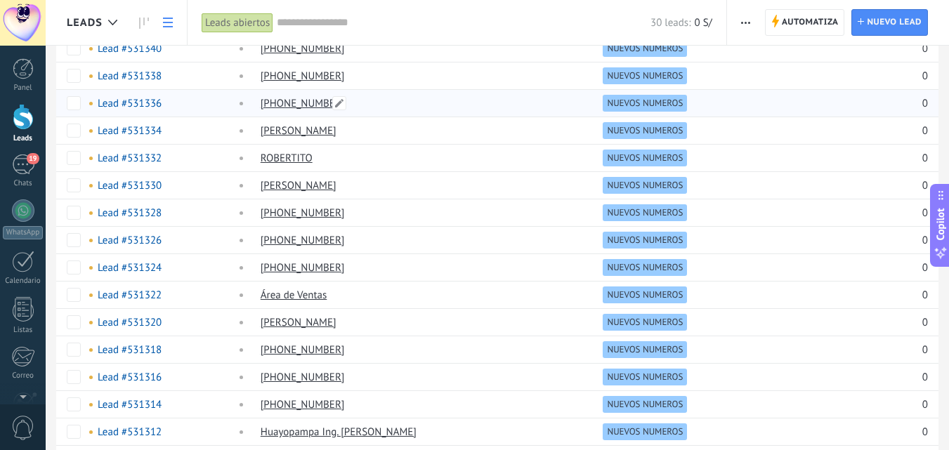
scroll to position [11, 0]
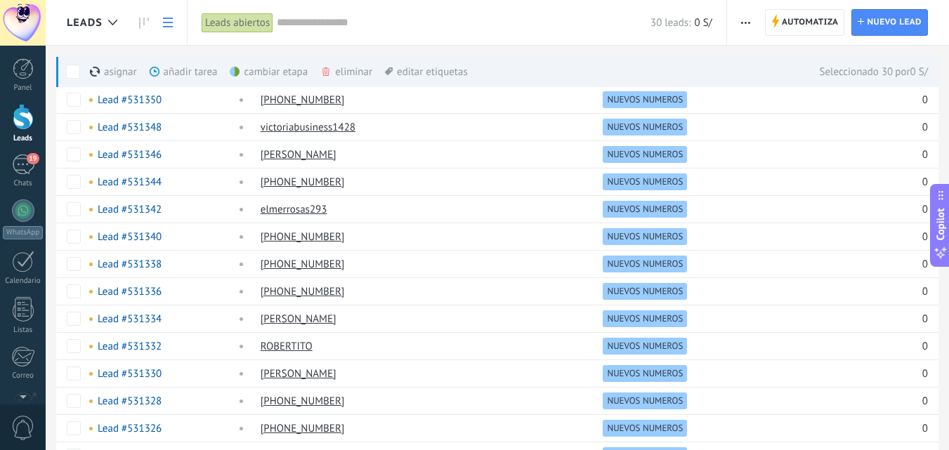
click at [346, 67] on div "eliminar màs" at bounding box center [370, 71] width 100 height 31
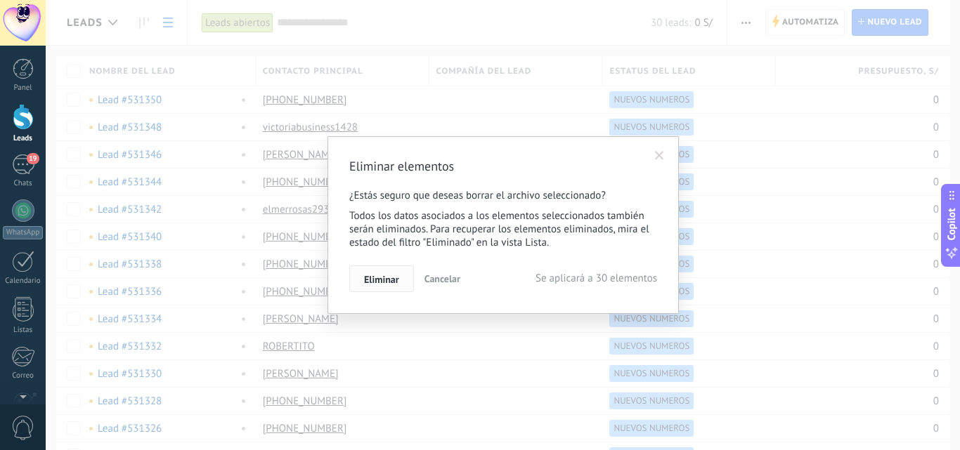
click at [379, 282] on span "Eliminar" at bounding box center [381, 280] width 35 height 10
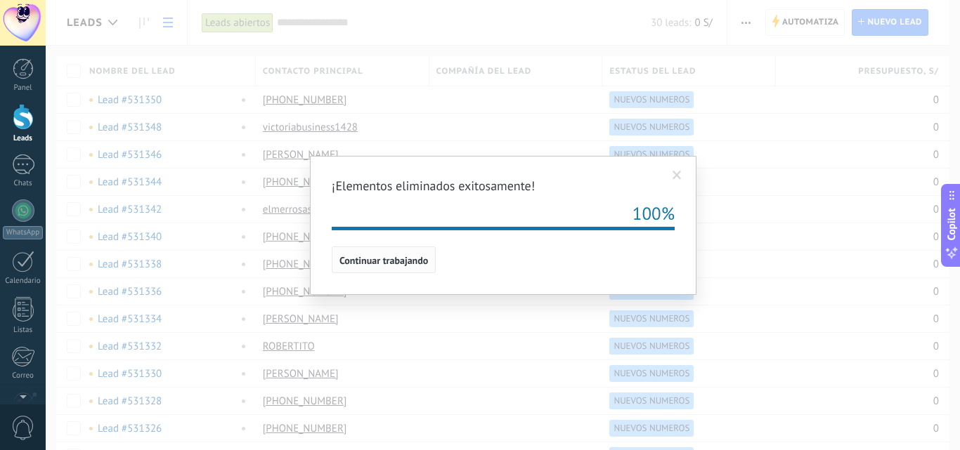
click at [371, 260] on span "Continuar trabajando" at bounding box center [383, 261] width 89 height 10
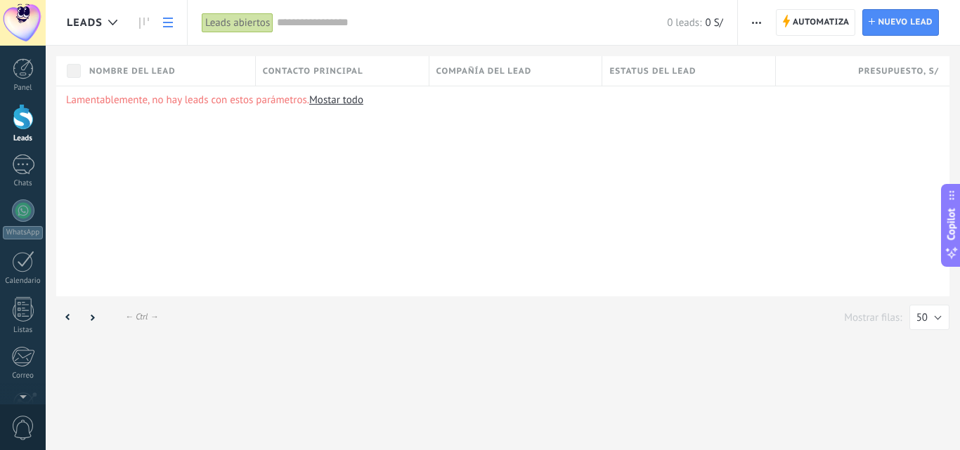
click at [757, 22] on icon "button" at bounding box center [756, 23] width 9 height 2
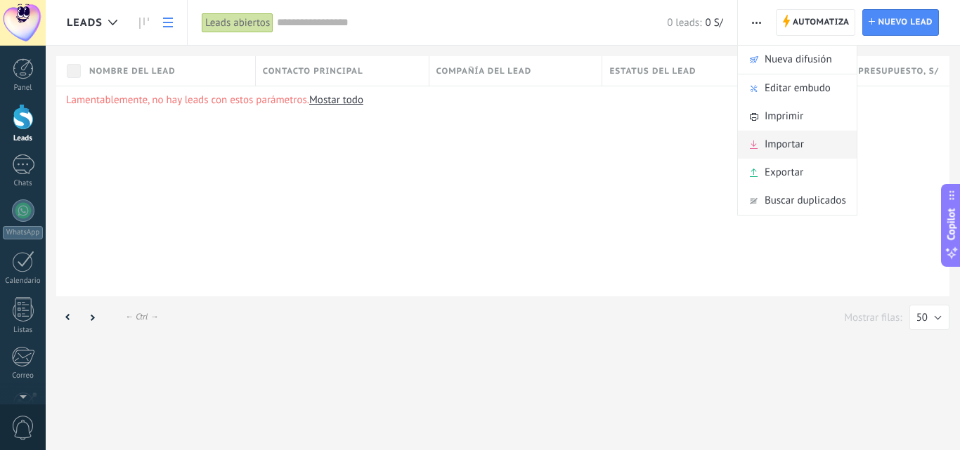
click at [802, 137] on span "Importar" at bounding box center [783, 145] width 39 height 28
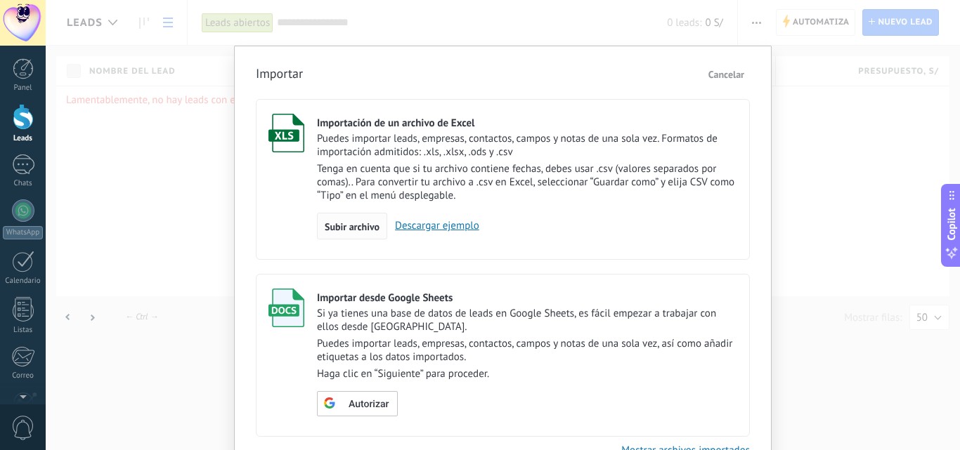
click at [349, 231] on span "Subir archivo" at bounding box center [352, 227] width 55 height 10
click at [0, 0] on input "Importación de un archivo de Excel Puedes importar leads, empresas, contactos, …" at bounding box center [0, 0] width 0 height 0
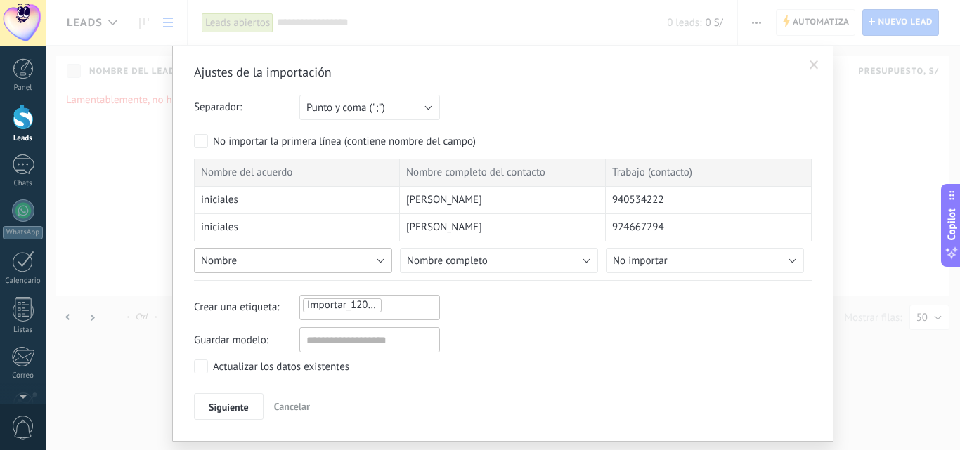
click at [367, 258] on button "Nombre" at bounding box center [293, 260] width 198 height 25
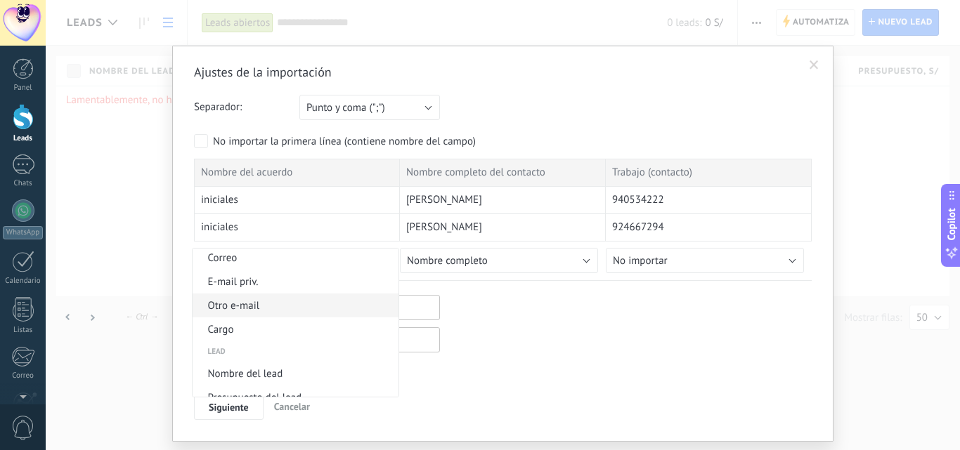
scroll to position [523, 0]
click at [271, 305] on span "Nombre del lead" at bounding box center [293, 303] width 202 height 13
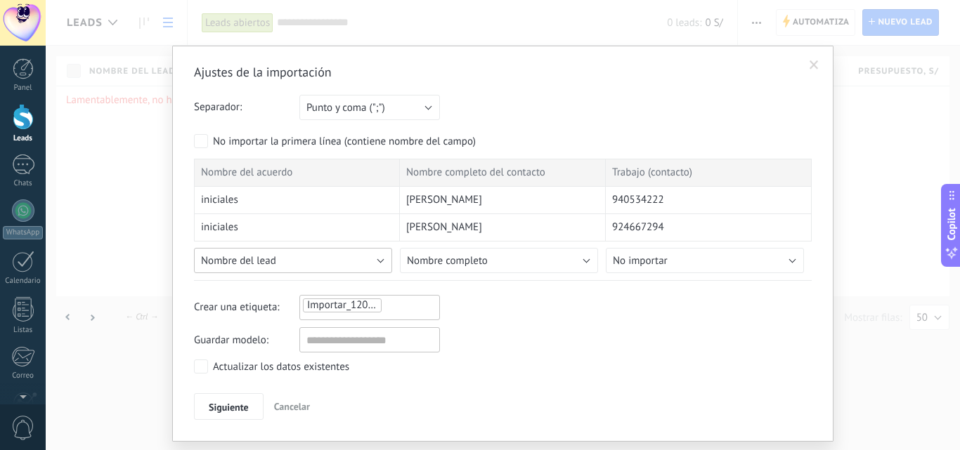
click at [338, 266] on button "Nombre del lead" at bounding box center [293, 260] width 198 height 25
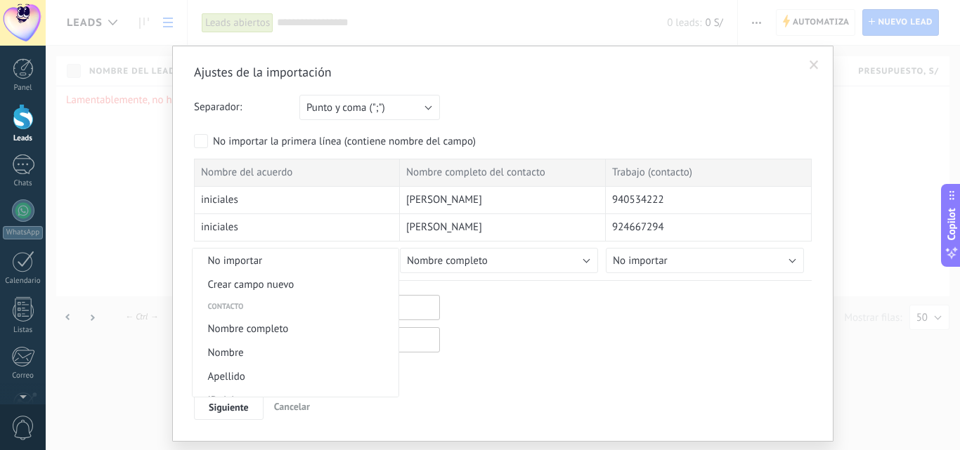
scroll to position [506, 0]
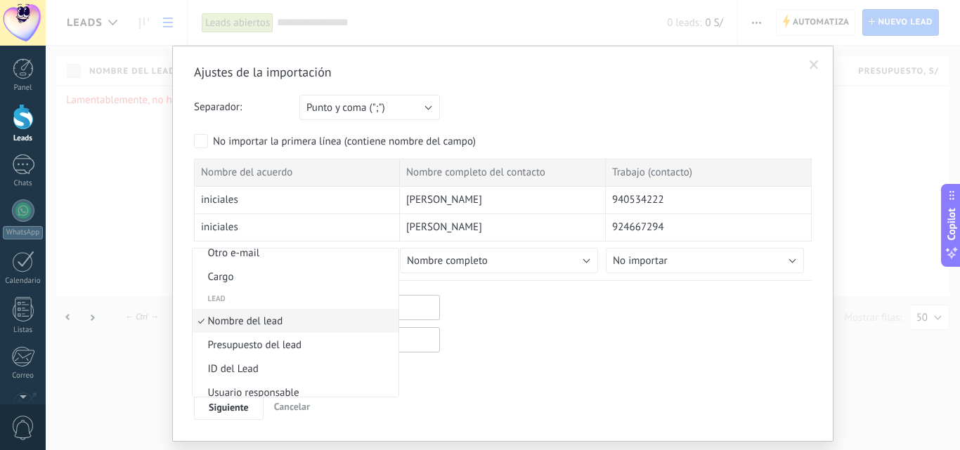
click at [282, 321] on span "Nombre del lead" at bounding box center [293, 321] width 202 height 13
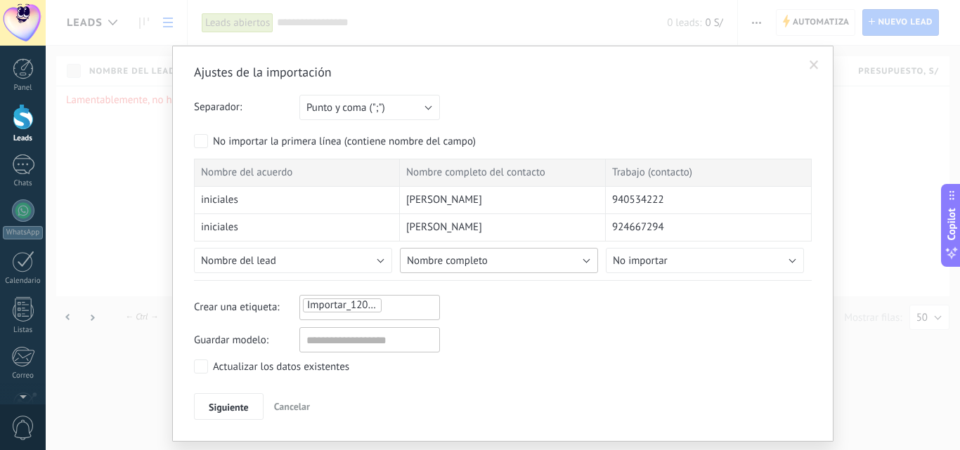
click at [505, 255] on button "Nombre completo" at bounding box center [499, 260] width 198 height 25
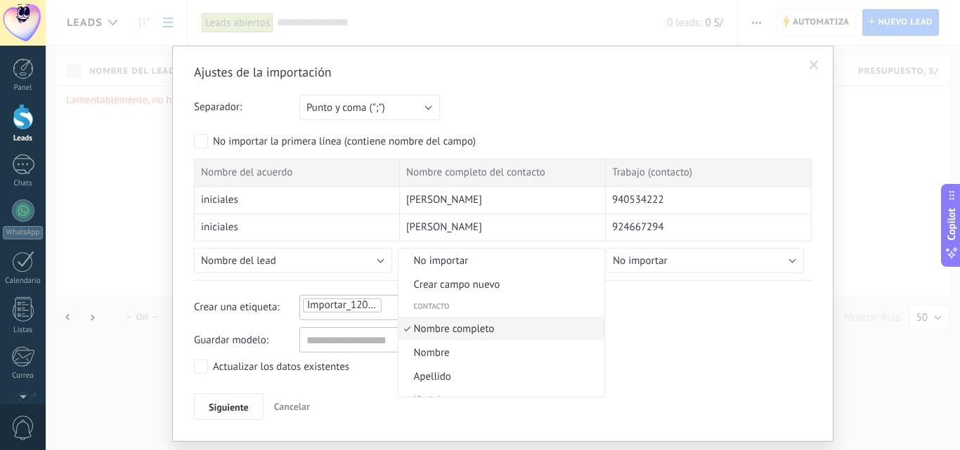
scroll to position [8, 0]
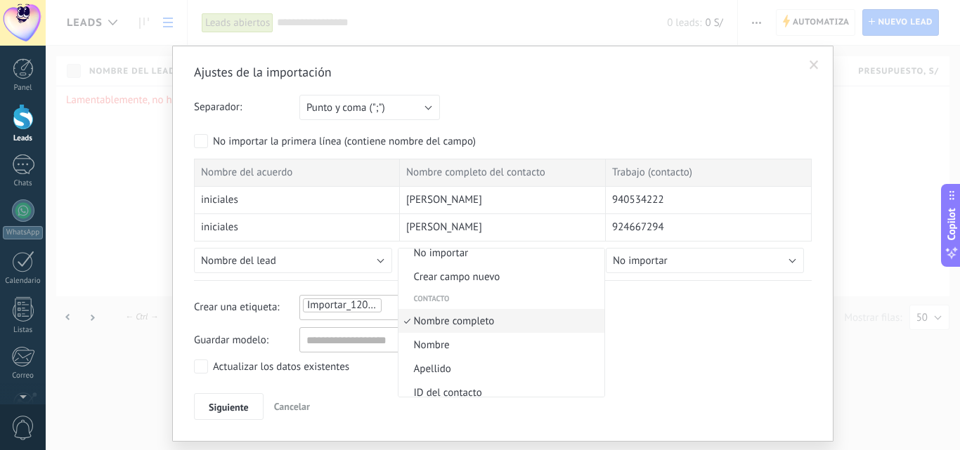
click at [471, 320] on span "Nombre completo" at bounding box center [499, 321] width 202 height 13
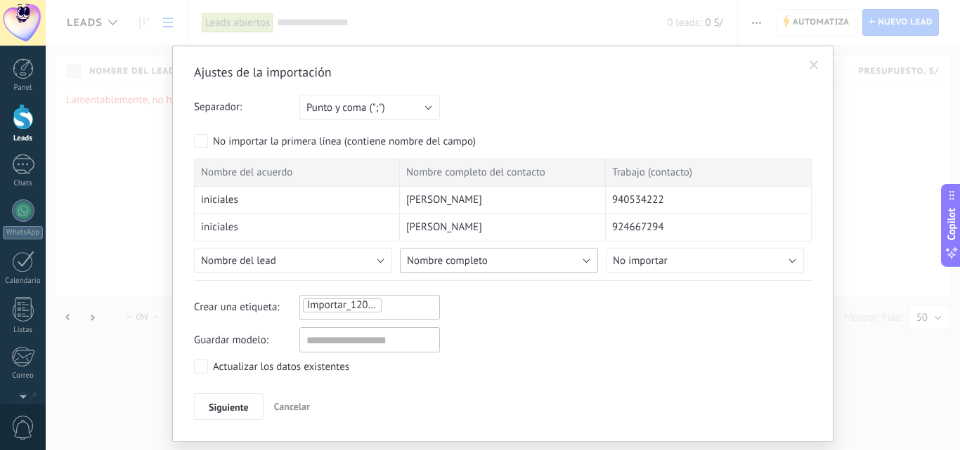
click at [518, 258] on button "Nombre completo" at bounding box center [499, 260] width 198 height 25
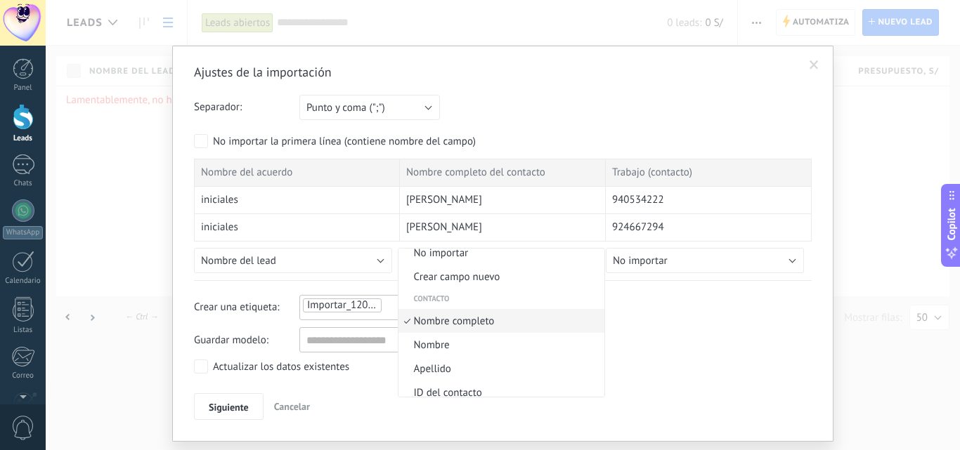
click at [490, 322] on span "Nombre completo" at bounding box center [499, 321] width 202 height 13
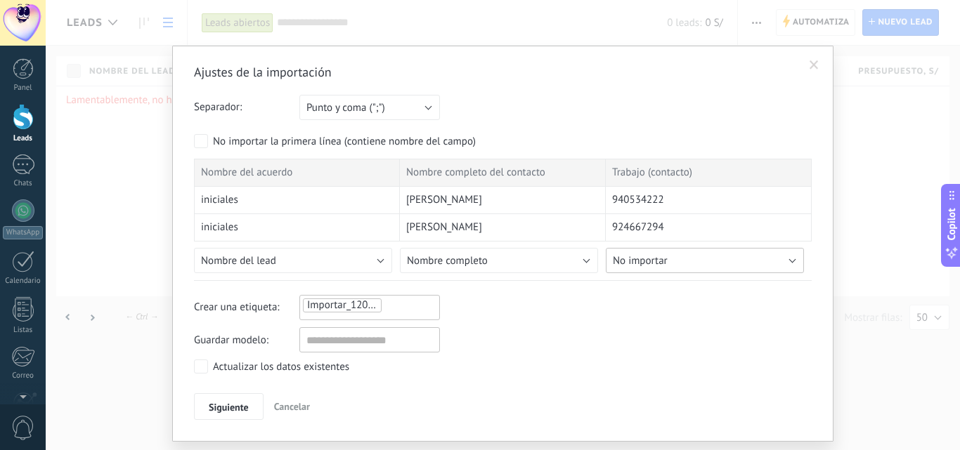
click at [633, 256] on span "No importar" at bounding box center [640, 260] width 55 height 13
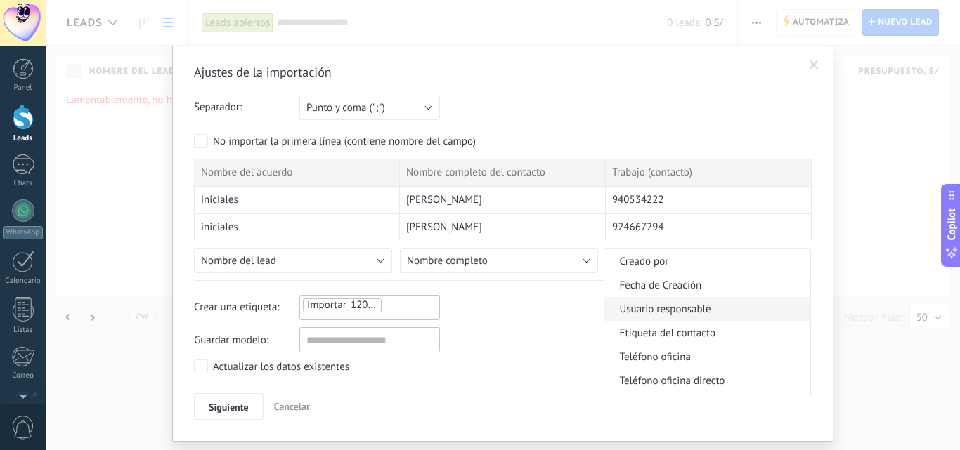
scroll to position [281, 0]
click at [687, 329] on span "Teléfono celular" at bounding box center [705, 334] width 202 height 13
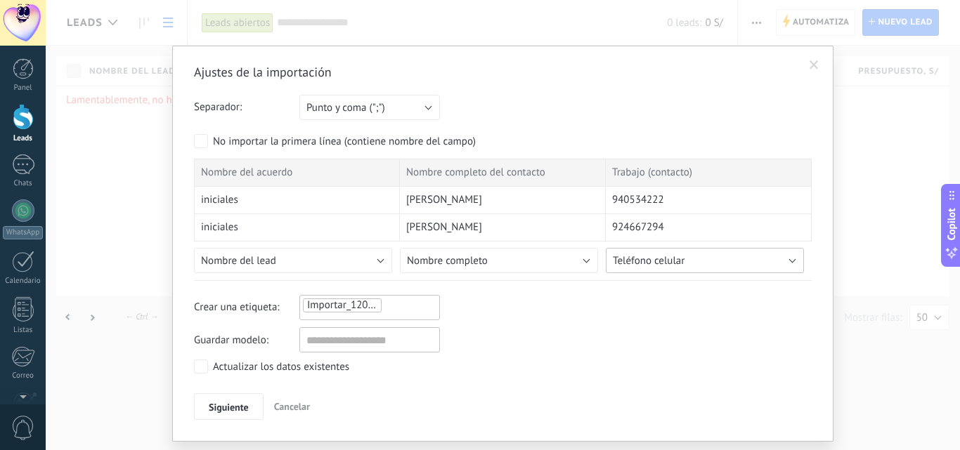
click at [676, 262] on span "Teléfono celular" at bounding box center [649, 260] width 72 height 13
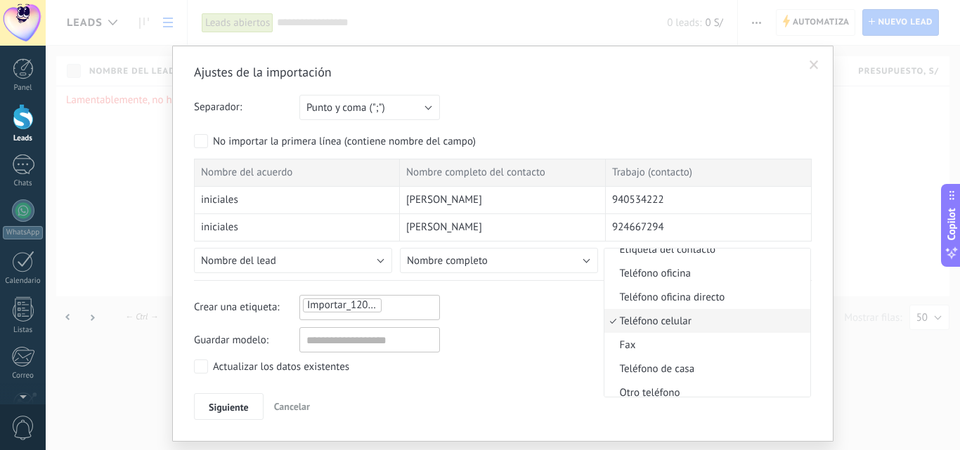
drag, startPoint x: 679, startPoint y: 317, endPoint x: 250, endPoint y: 285, distance: 429.6
click at [679, 317] on span "Teléfono celular" at bounding box center [705, 321] width 202 height 13
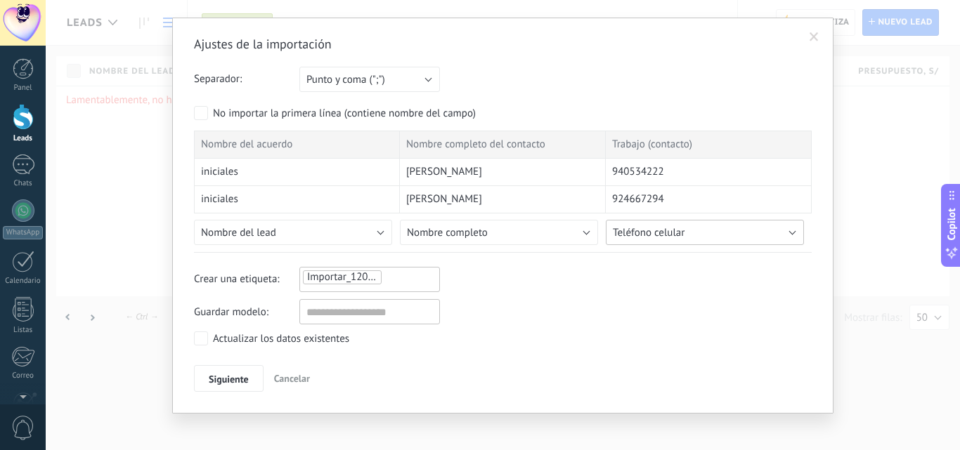
scroll to position [37, 0]
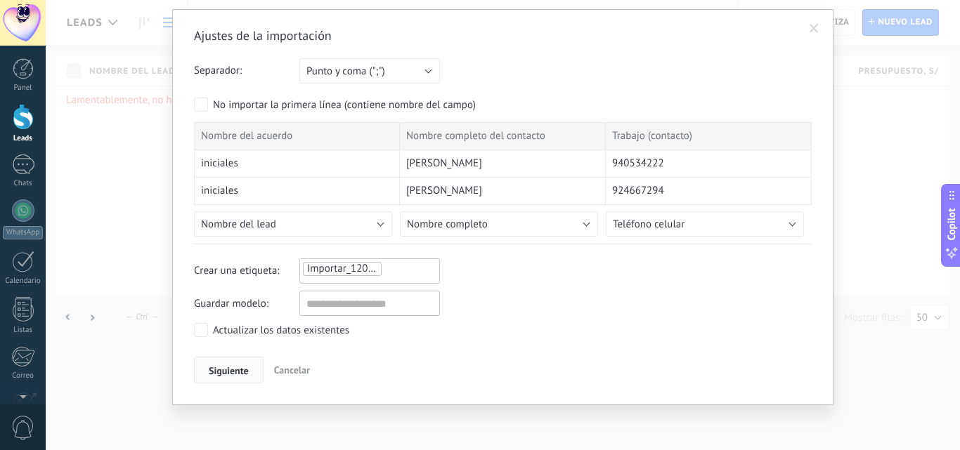
click at [230, 368] on span "Siguiente" at bounding box center [229, 371] width 40 height 10
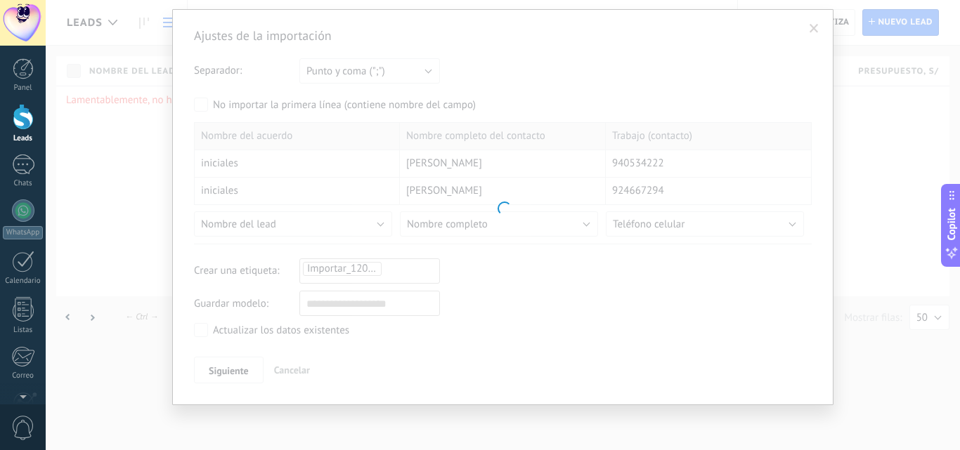
scroll to position [0, 0]
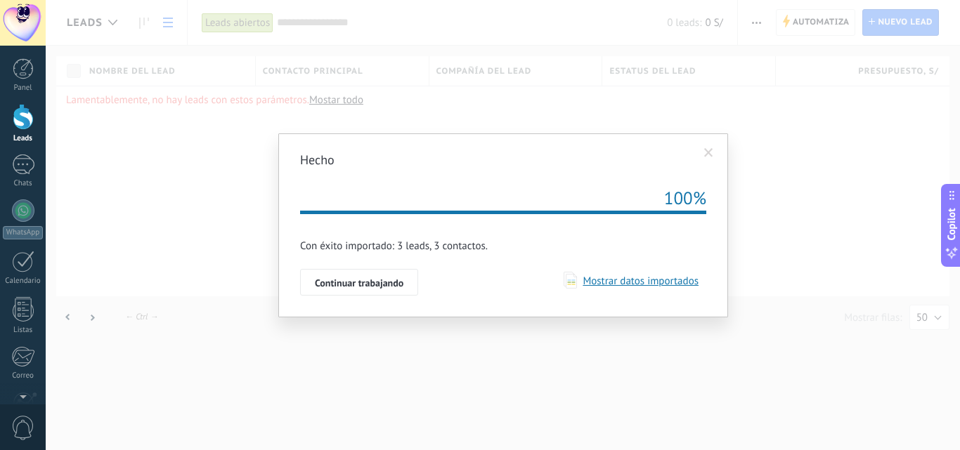
click at [402, 291] on button "Continuar trabajando" at bounding box center [359, 282] width 118 height 27
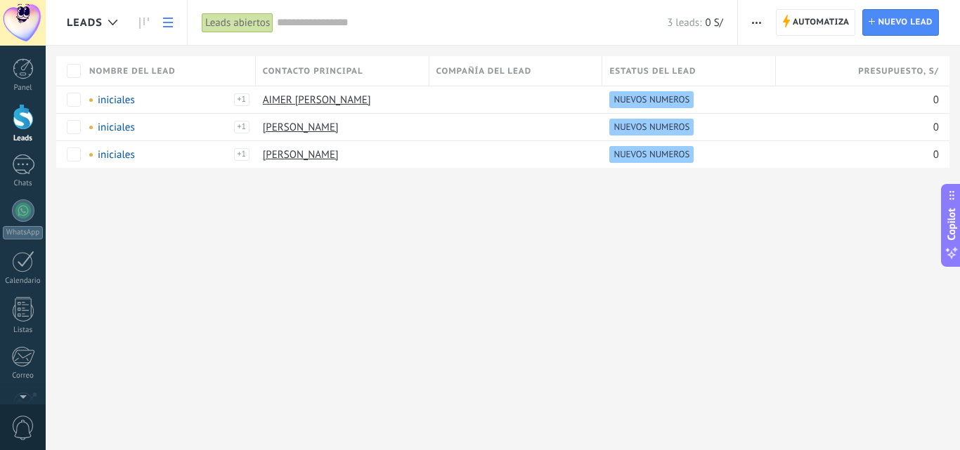
click at [761, 28] on span "button" at bounding box center [756, 22] width 9 height 27
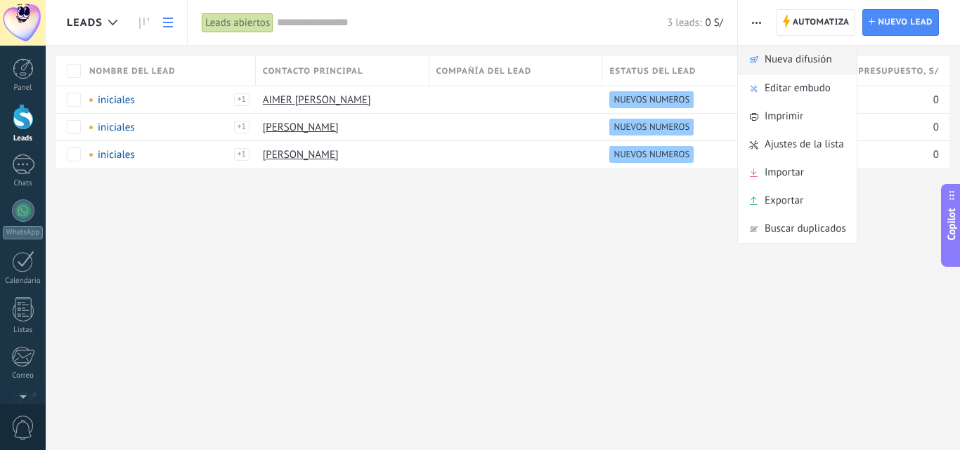
click at [812, 63] on span "Nueva difusión" at bounding box center [797, 60] width 67 height 28
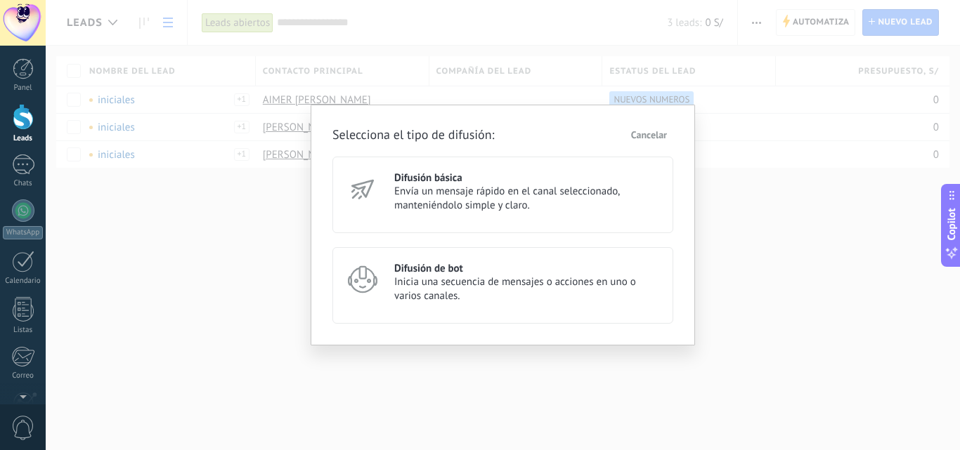
click at [457, 285] on span "Inicia una secuencia de mensajes o acciones en uno o varios canales." at bounding box center [527, 289] width 266 height 28
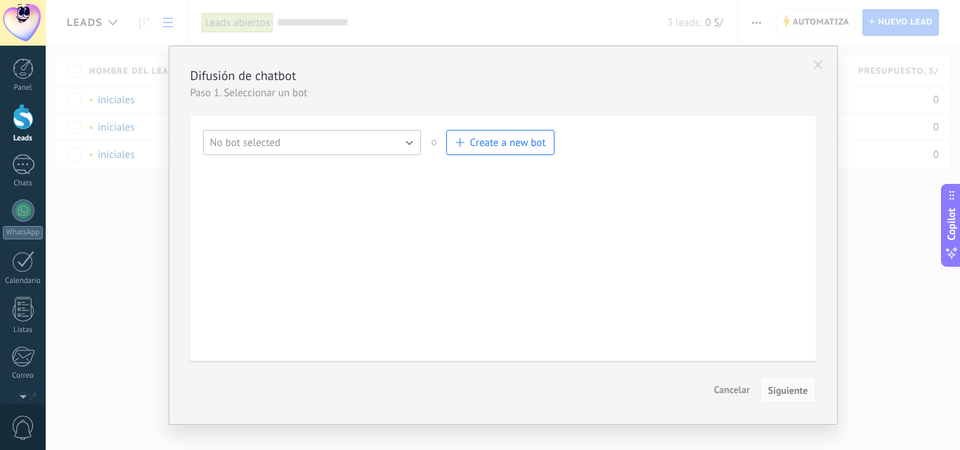
click at [401, 147] on button "No bot selected" at bounding box center [312, 142] width 218 height 25
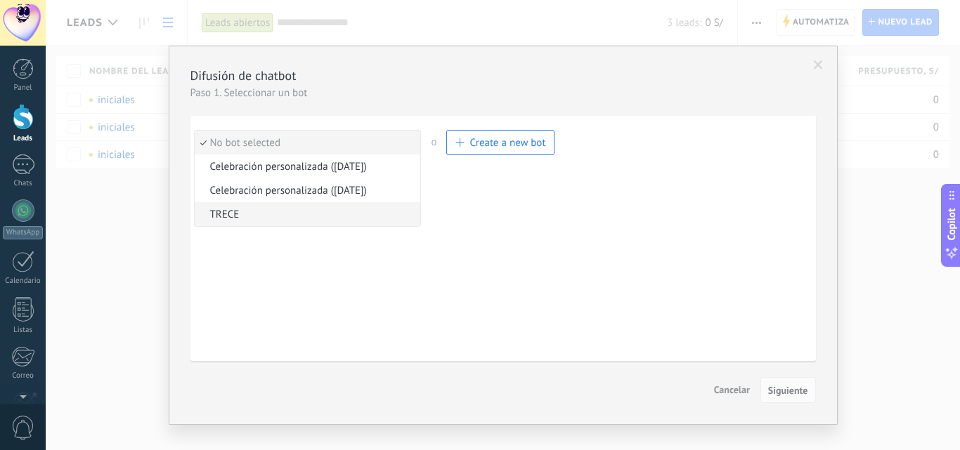
click at [244, 216] on span "TRECE" at bounding box center [306, 214] width 222 height 13
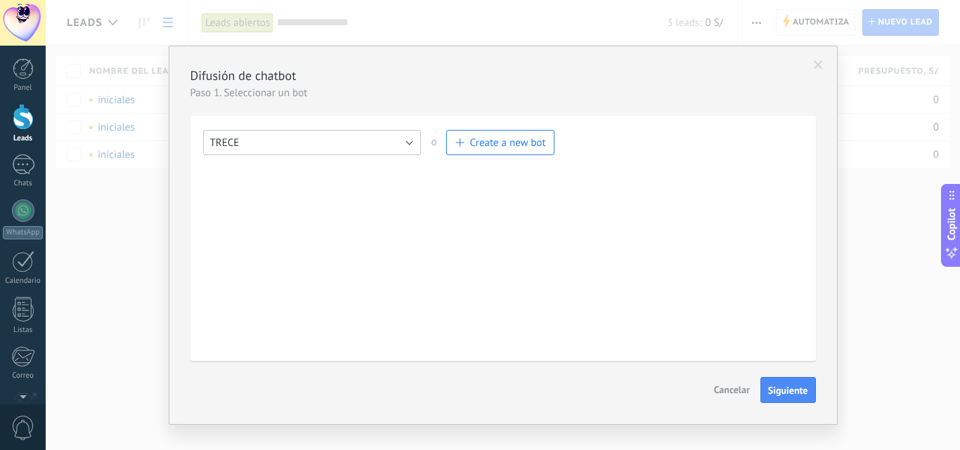
click at [373, 132] on button "TRECE" at bounding box center [312, 142] width 218 height 25
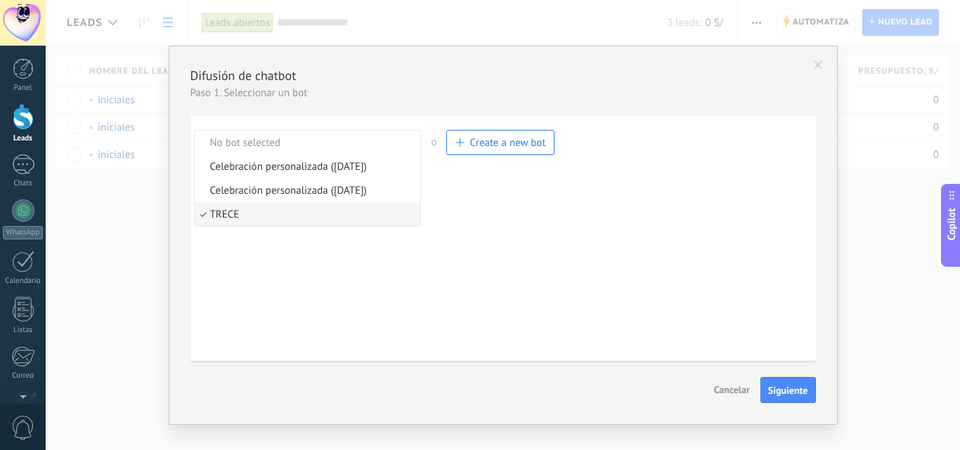
click at [369, 239] on div "Salesbot Manage bot No bot selected Celebración personalizada (11.09.2025) Cele…" at bounding box center [503, 238] width 600 height 217
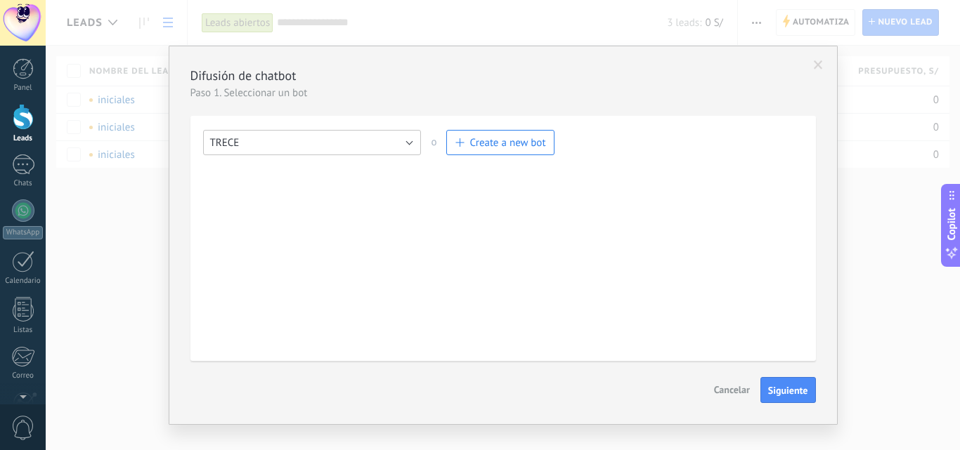
click at [367, 137] on button "TRECE" at bounding box center [312, 142] width 218 height 25
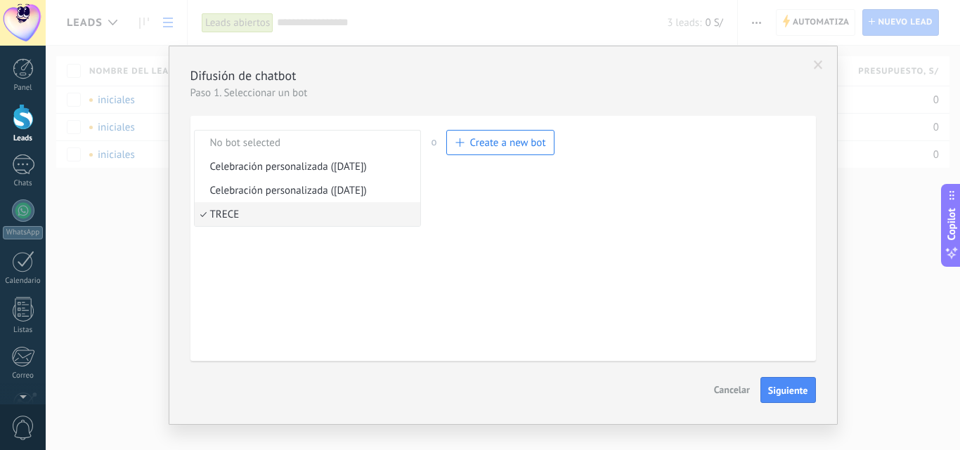
click at [268, 216] on span "TRECE" at bounding box center [306, 214] width 222 height 13
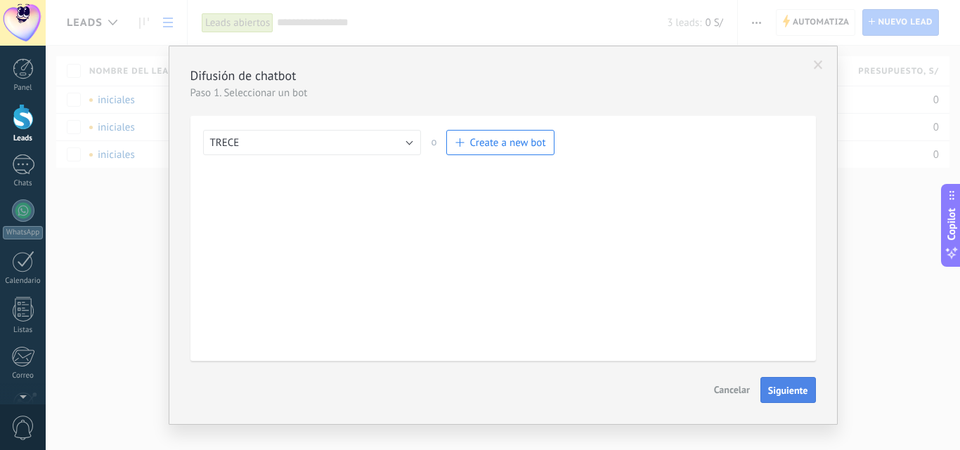
click at [796, 395] on span "Siguiente" at bounding box center [788, 391] width 40 height 10
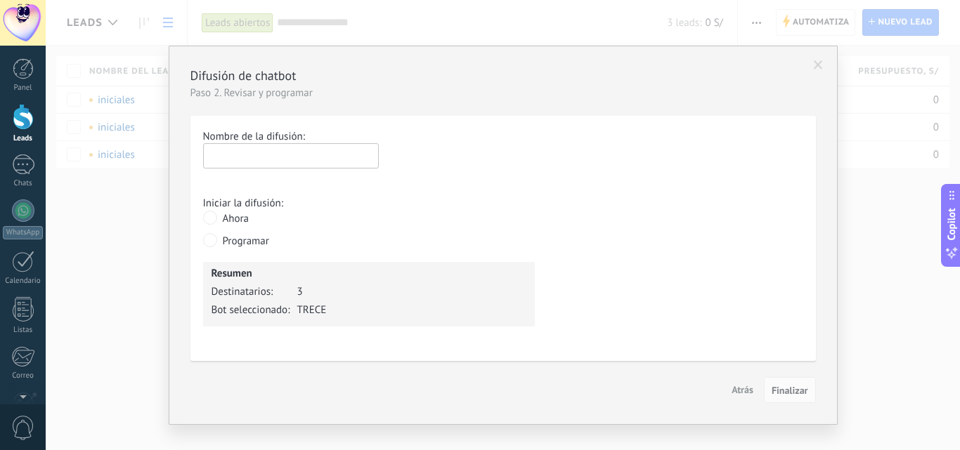
click at [332, 150] on input "text" at bounding box center [291, 155] width 176 height 25
type input "*******"
click at [787, 391] on span "Finalizar" at bounding box center [789, 391] width 37 height 10
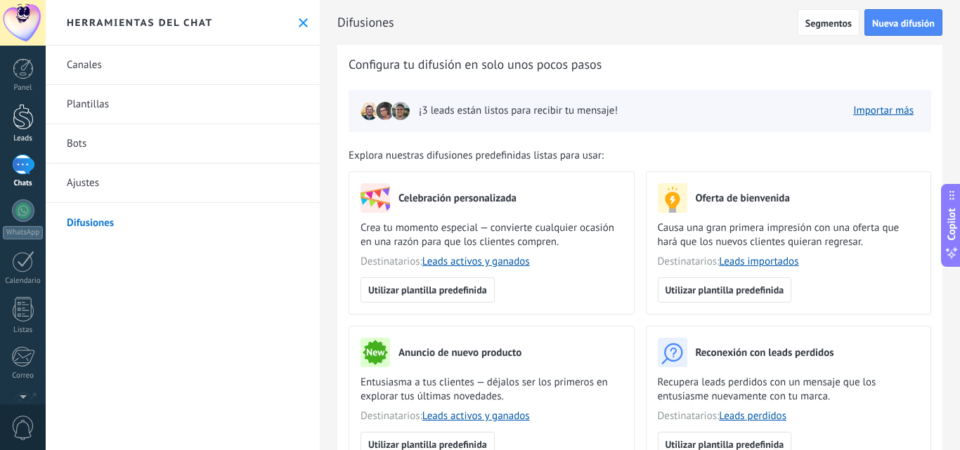
click at [30, 124] on div at bounding box center [23, 117] width 21 height 26
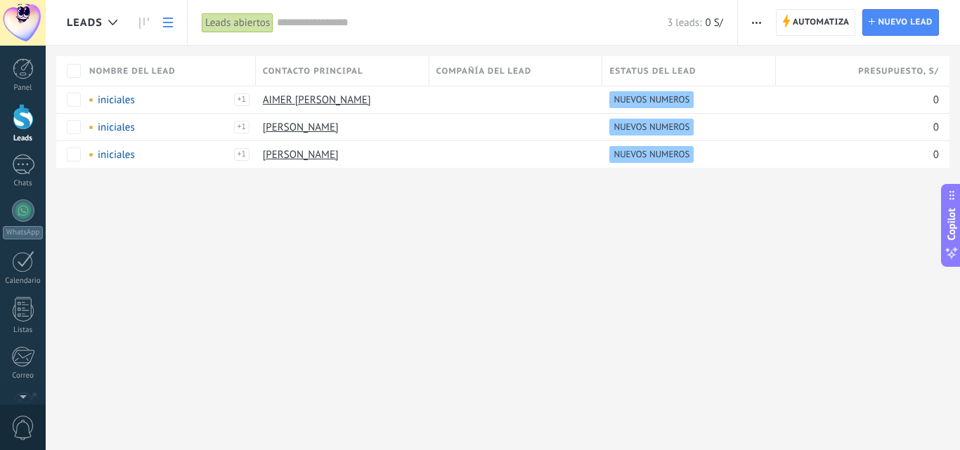
click at [17, 118] on div at bounding box center [23, 117] width 21 height 26
click at [11, 141] on div "Leads" at bounding box center [23, 138] width 41 height 9
click at [14, 128] on div at bounding box center [23, 117] width 21 height 26
click at [8, 210] on link "WhatsApp" at bounding box center [23, 219] width 46 height 40
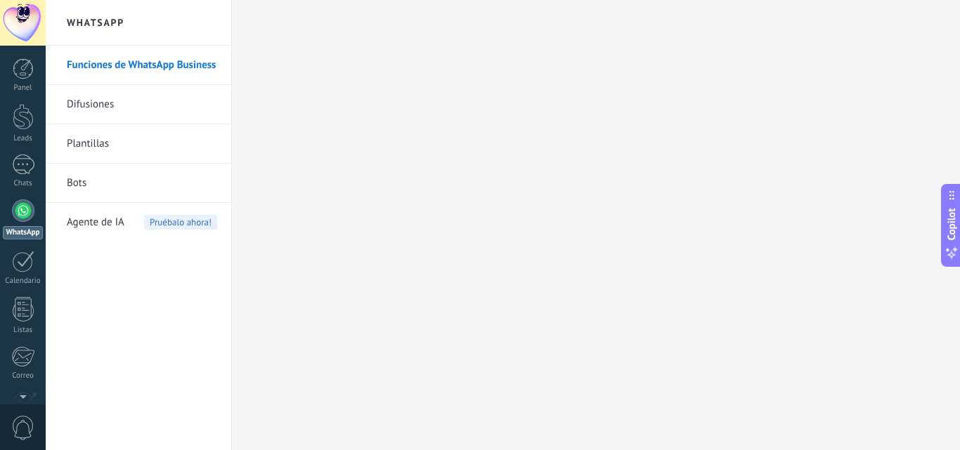
click at [35, 221] on link "WhatsApp" at bounding box center [23, 219] width 46 height 40
click at [39, 122] on link "Leads" at bounding box center [23, 123] width 46 height 39
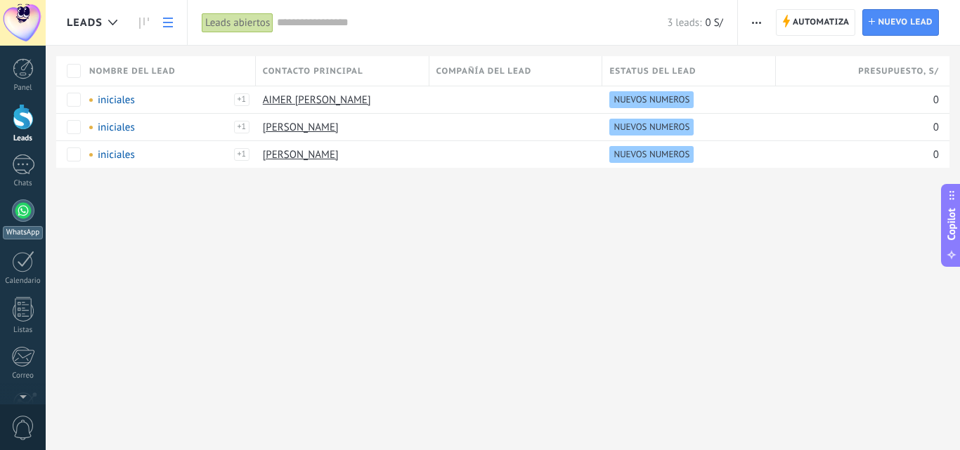
click at [26, 216] on div at bounding box center [23, 210] width 22 height 22
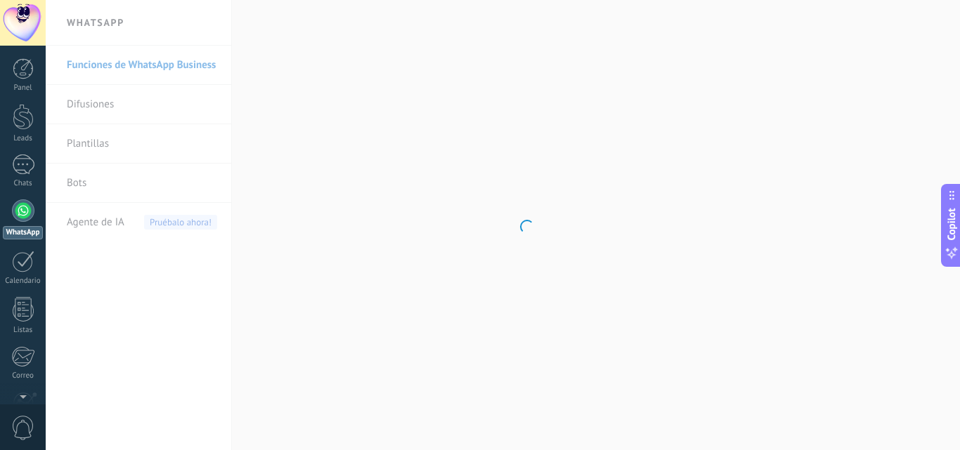
click at [69, 178] on body ".abccls-1,.abccls-2{fill-rule:evenodd}.abccls-2{fill:#fff} .abfcls-1{fill:none}…" at bounding box center [480, 225] width 960 height 450
click at [82, 190] on link "Bots" at bounding box center [142, 183] width 150 height 39
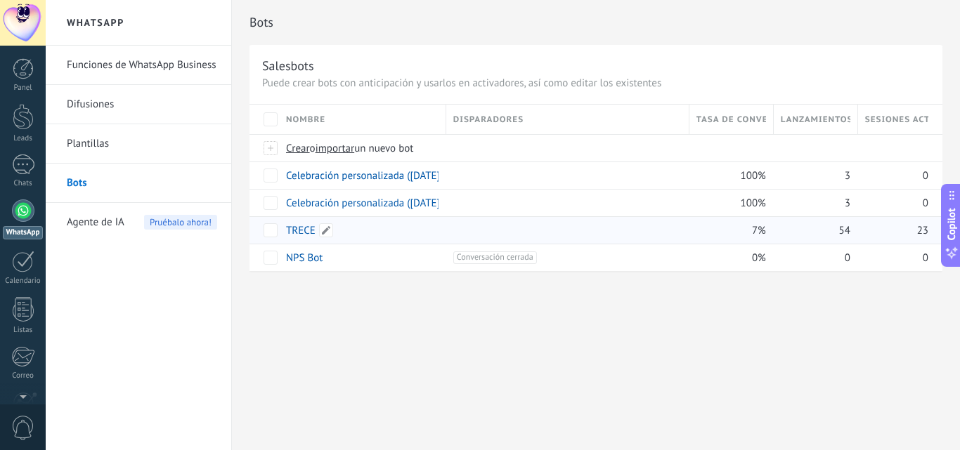
click at [305, 228] on link "TRECE" at bounding box center [301, 230] width 30 height 13
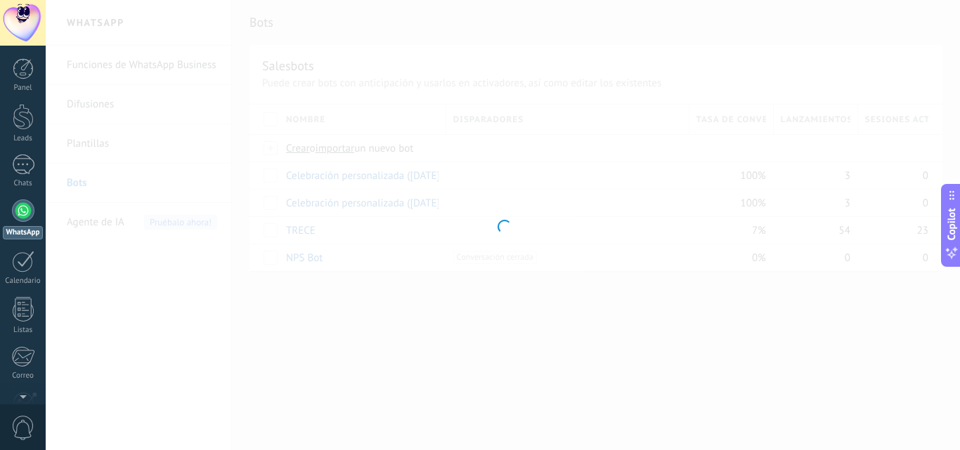
type input "*****"
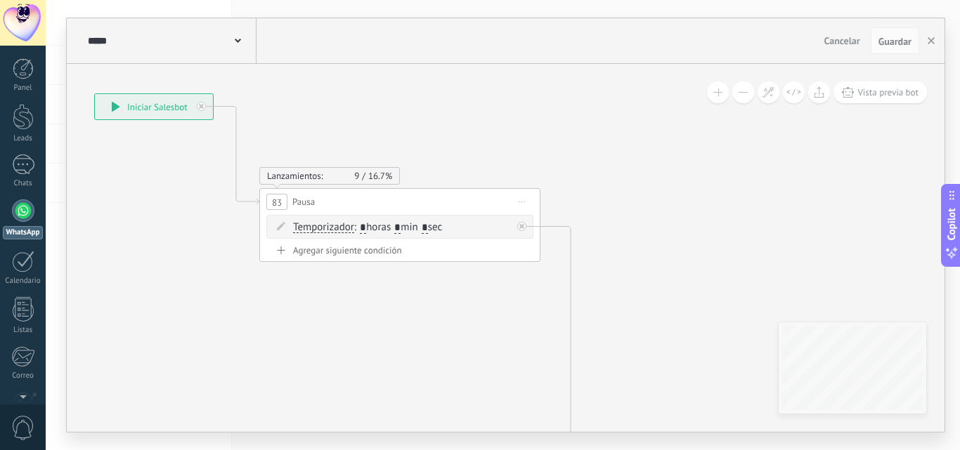
drag, startPoint x: 875, startPoint y: 238, endPoint x: 497, endPoint y: 157, distance: 386.4
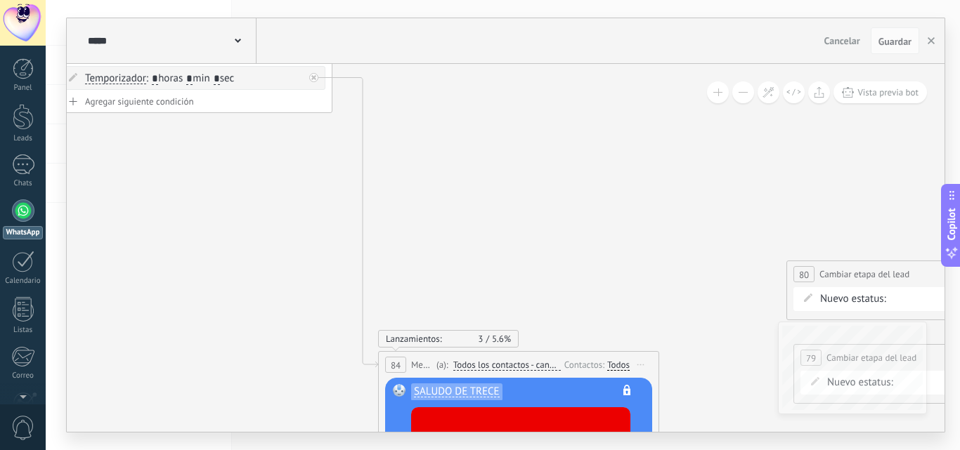
drag, startPoint x: 655, startPoint y: 291, endPoint x: 454, endPoint y: 70, distance: 298.9
click at [461, 72] on icon at bounding box center [634, 344] width 2199 height 1502
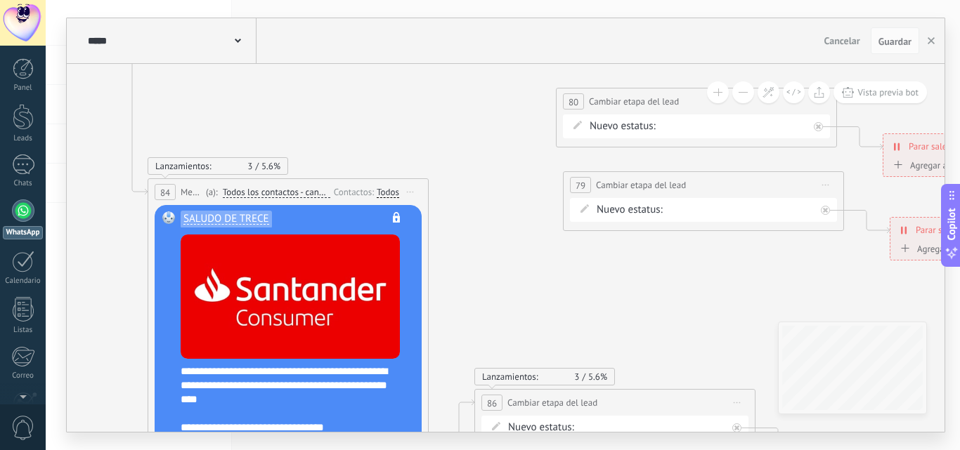
drag, startPoint x: 607, startPoint y: 363, endPoint x: 469, endPoint y: 266, distance: 169.4
click at [469, 266] on icon at bounding box center [404, 172] width 2199 height 1502
click at [384, 188] on div "Todos" at bounding box center [387, 192] width 22 height 11
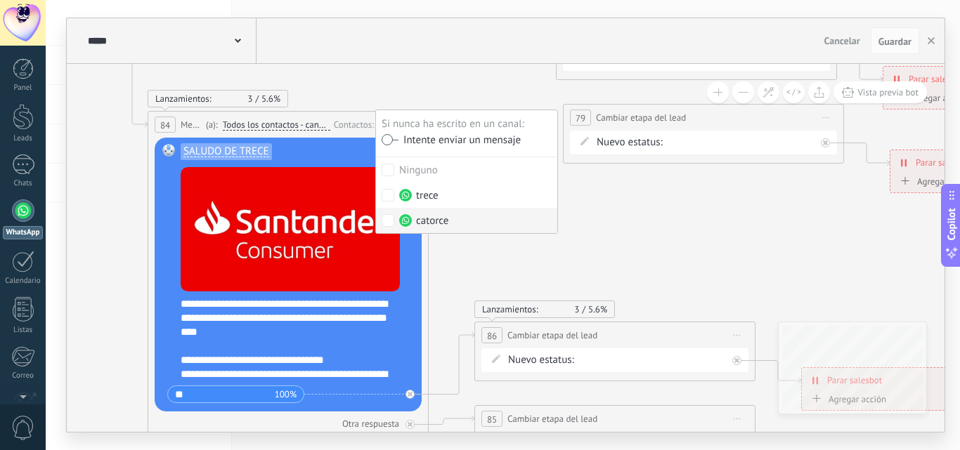
click at [445, 223] on div "catorce" at bounding box center [423, 221] width 49 height 14
click at [896, 40] on span "Guardar" at bounding box center [894, 42] width 33 height 10
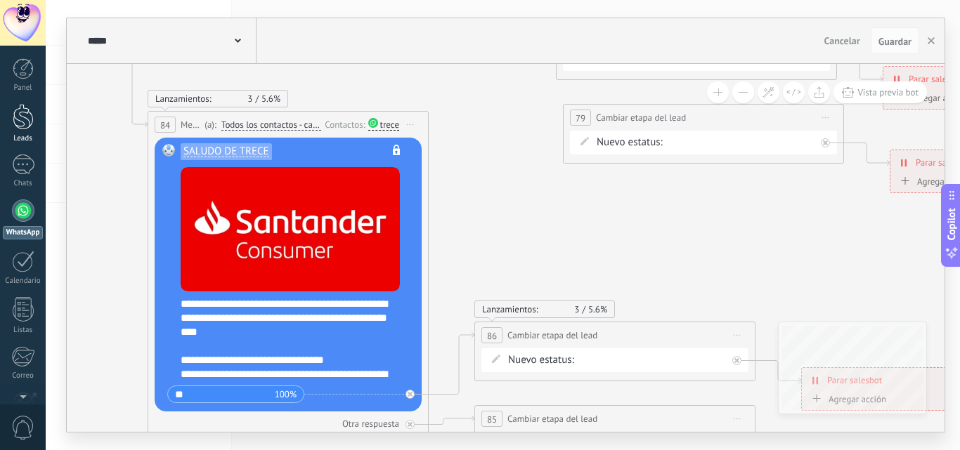
click at [32, 120] on div at bounding box center [23, 117] width 21 height 26
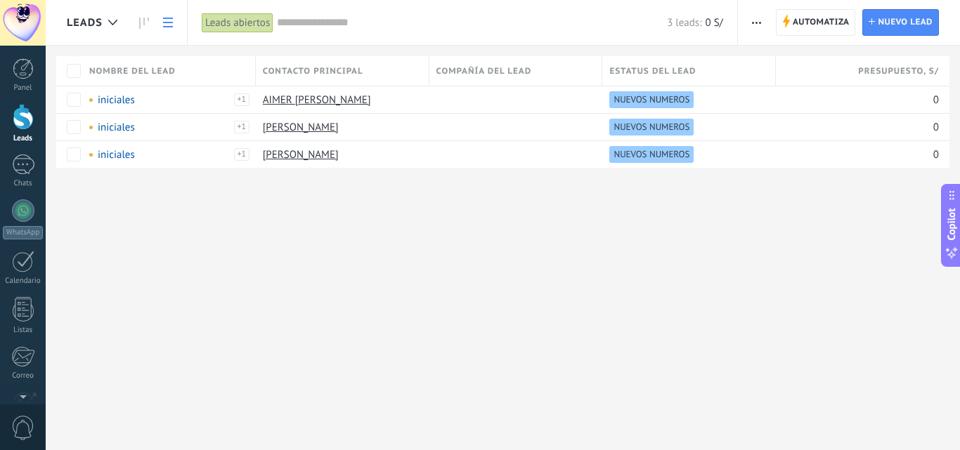
click at [759, 19] on span "button" at bounding box center [756, 22] width 9 height 27
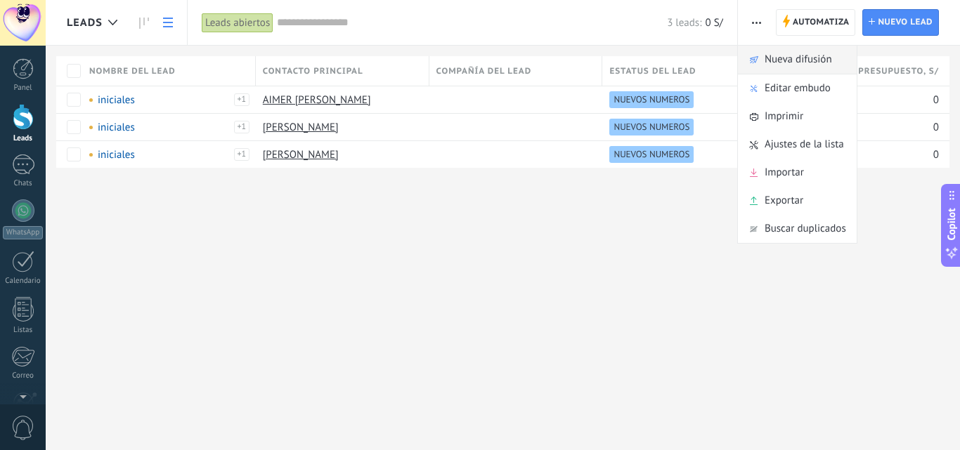
click at [789, 68] on span "Nueva difusión" at bounding box center [797, 60] width 67 height 28
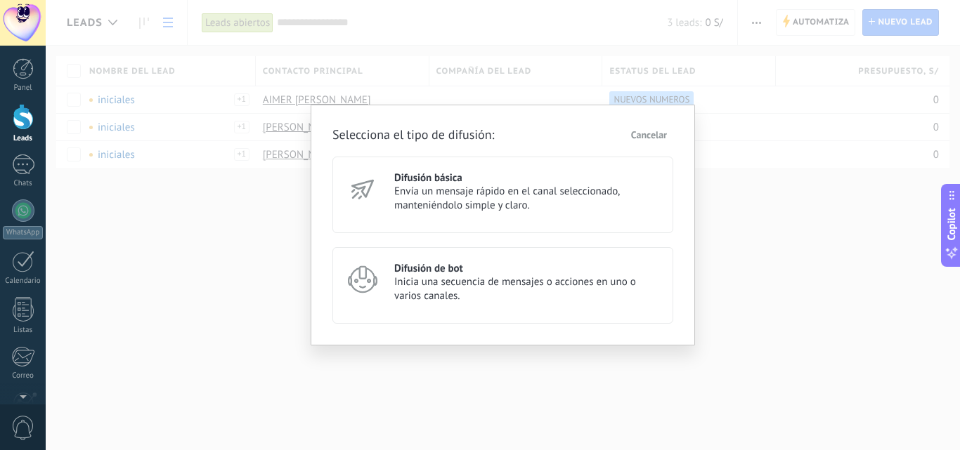
click at [405, 284] on span "Inicia una secuencia de mensajes o acciones en uno o varios canales." at bounding box center [527, 289] width 266 height 28
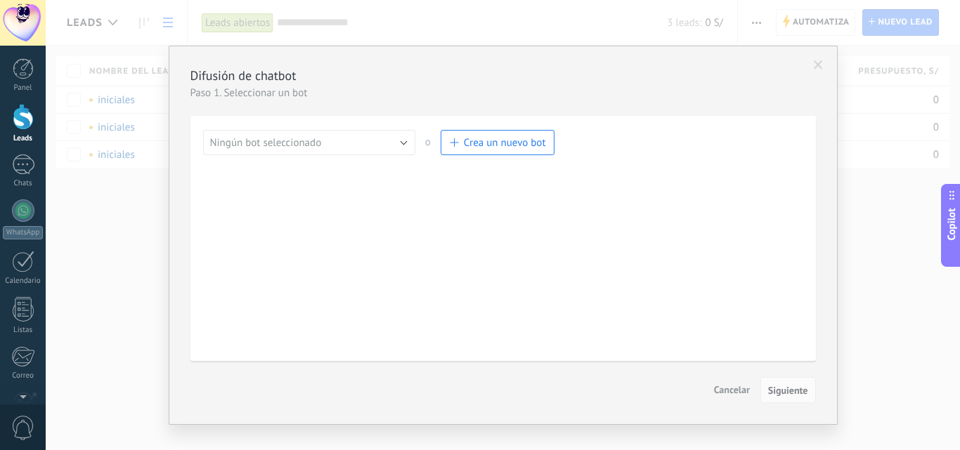
click at [334, 157] on div "Ningún bot seleccionado Celebración personalizada (11.09.2025) Celebración pers…" at bounding box center [378, 146] width 351 height 32
click at [336, 149] on button "Ningún bot seleccionado" at bounding box center [309, 142] width 212 height 25
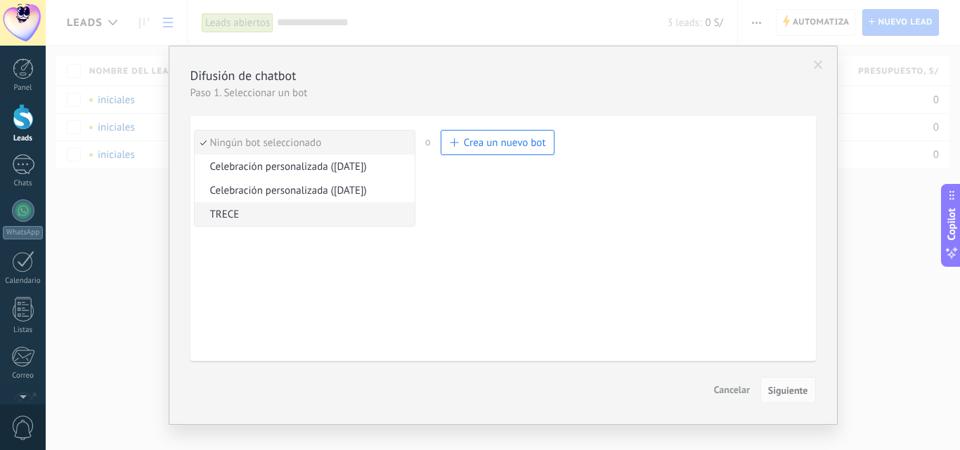
click at [261, 205] on li "TRECE" at bounding box center [305, 214] width 220 height 24
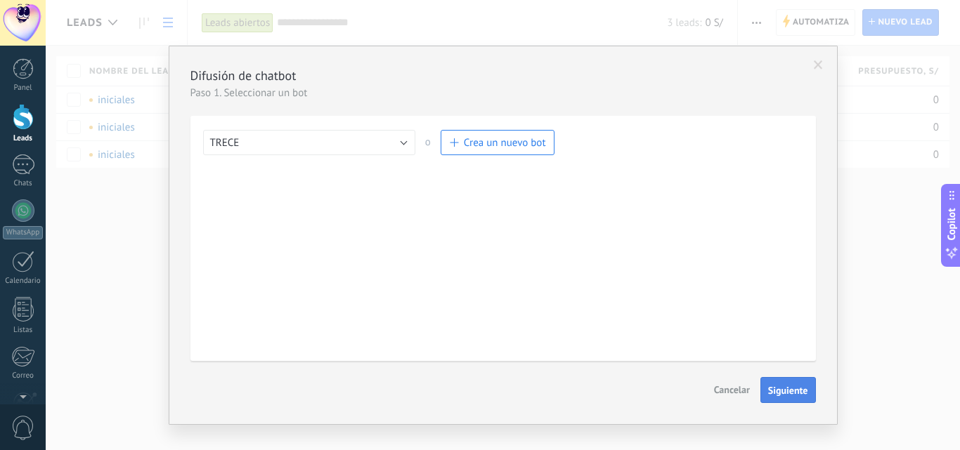
click at [788, 393] on span "Siguiente" at bounding box center [788, 391] width 40 height 10
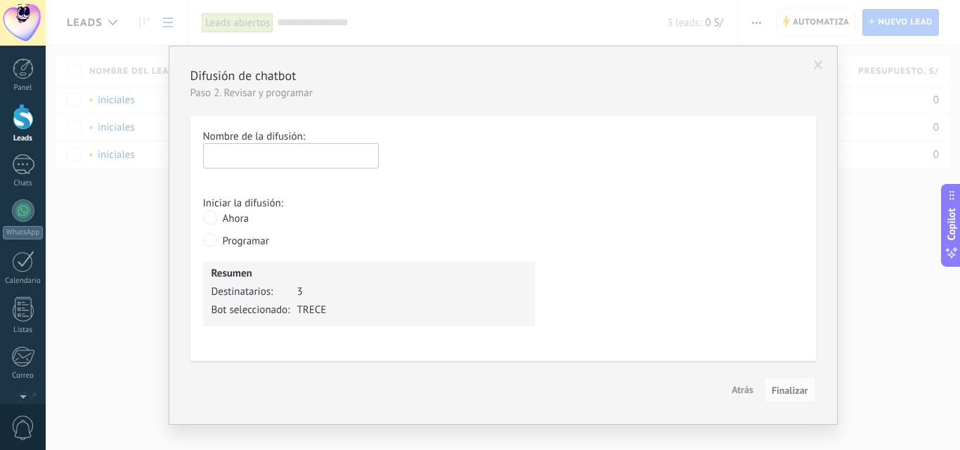
click at [343, 154] on input "text" at bounding box center [291, 155] width 176 height 25
type input "*******"
click at [803, 393] on span "Finalizar" at bounding box center [789, 391] width 37 height 10
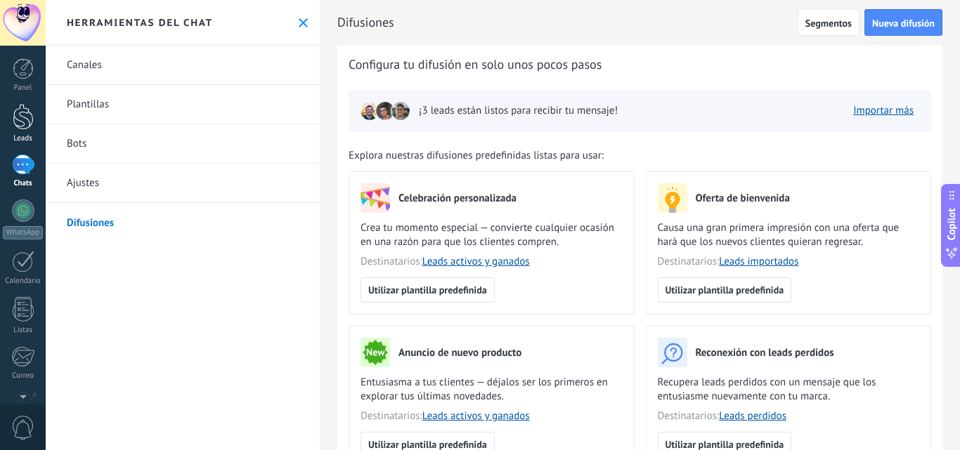
click at [39, 119] on link "Leads" at bounding box center [23, 123] width 46 height 39
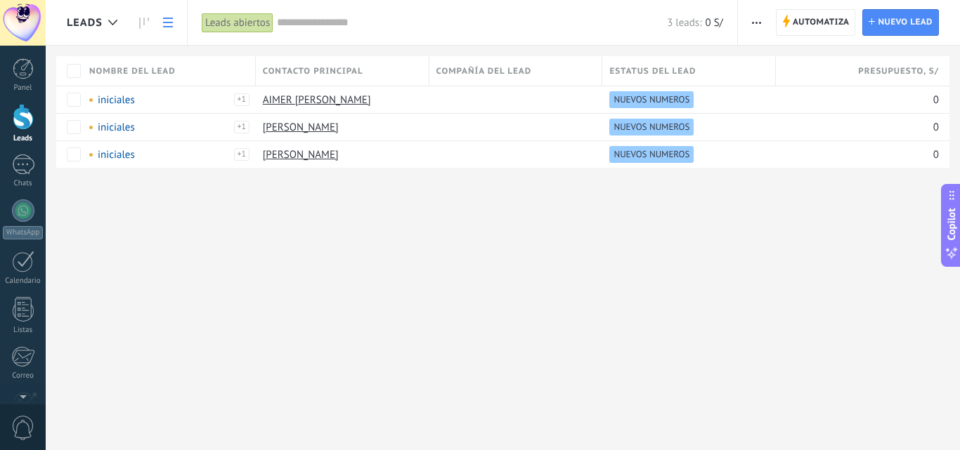
click at [30, 120] on div at bounding box center [23, 117] width 21 height 26
click at [114, 21] on icon at bounding box center [112, 23] width 9 height 6
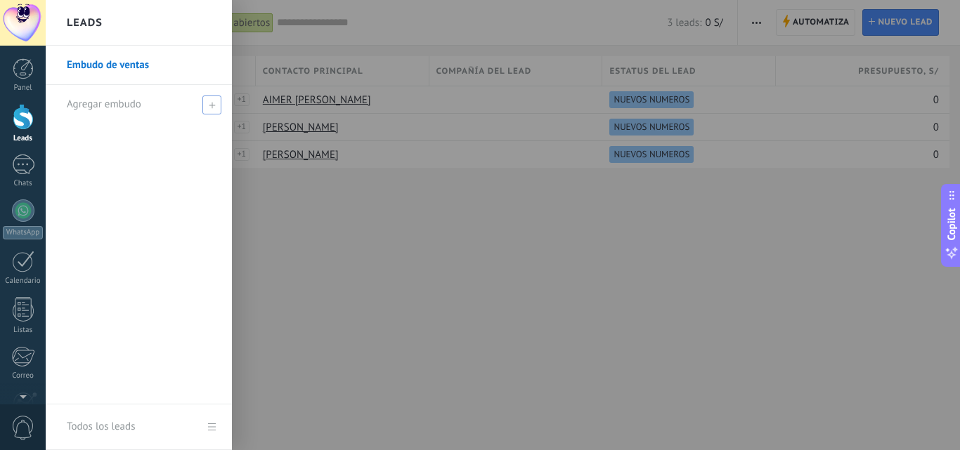
click at [215, 88] on div "Agregar embudo" at bounding box center [142, 104] width 151 height 39
click at [206, 100] on span at bounding box center [213, 105] width 15 height 18
click at [218, 102] on span at bounding box center [213, 105] width 13 height 10
click at [306, 100] on div at bounding box center [526, 225] width 960 height 450
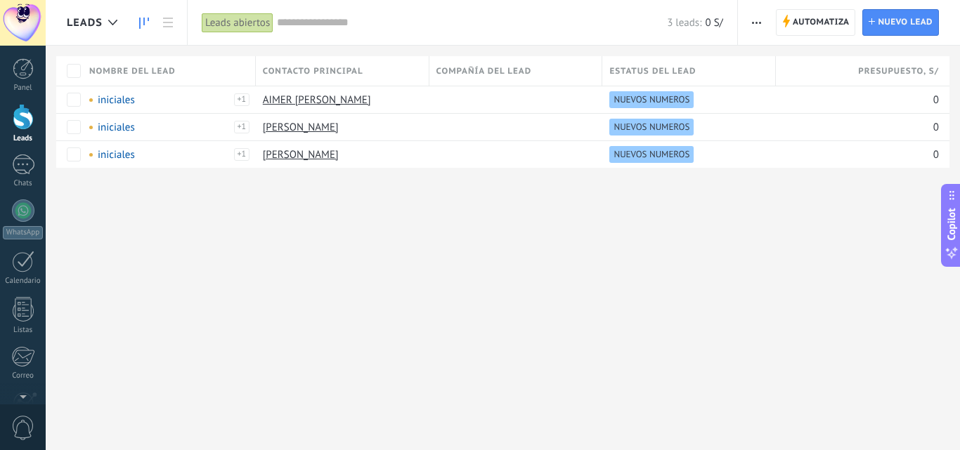
click at [143, 27] on icon at bounding box center [144, 23] width 10 height 11
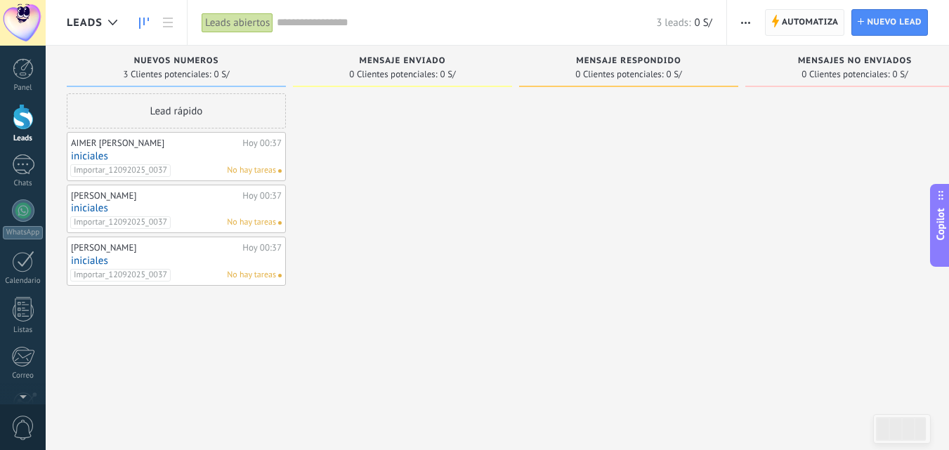
click at [777, 20] on icon at bounding box center [775, 21] width 8 height 13
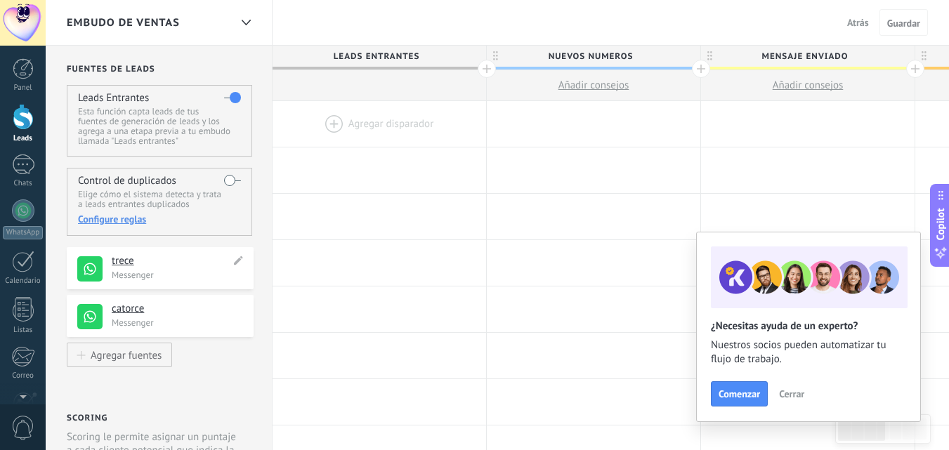
click at [158, 266] on h4 "trece" at bounding box center [171, 261] width 119 height 14
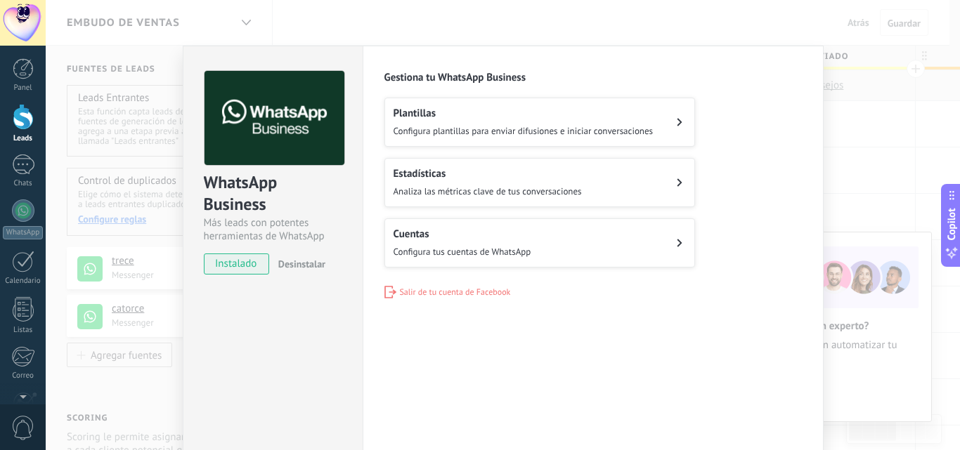
click at [667, 238] on button "Cuentas Configura tus cuentas de WhatsApp" at bounding box center [539, 242] width 310 height 49
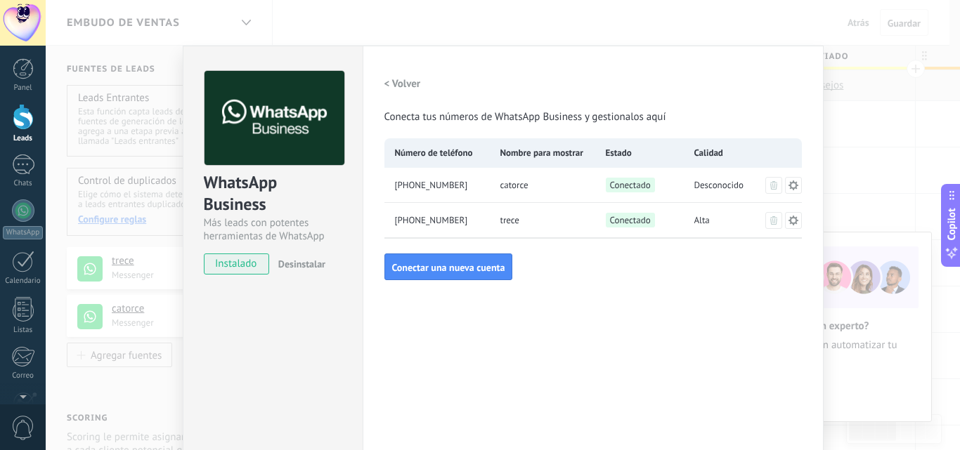
click at [787, 221] on icon at bounding box center [792, 220] width 11 height 11
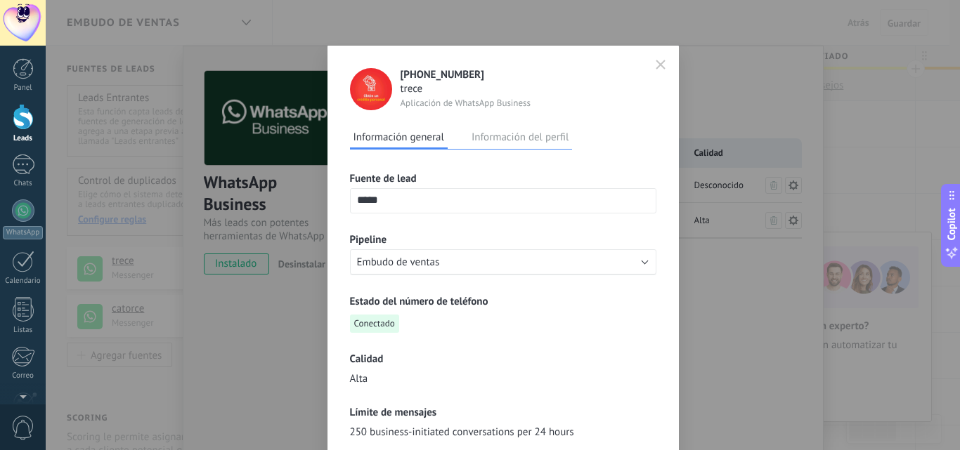
click at [662, 63] on icon "button" at bounding box center [660, 65] width 10 height 10
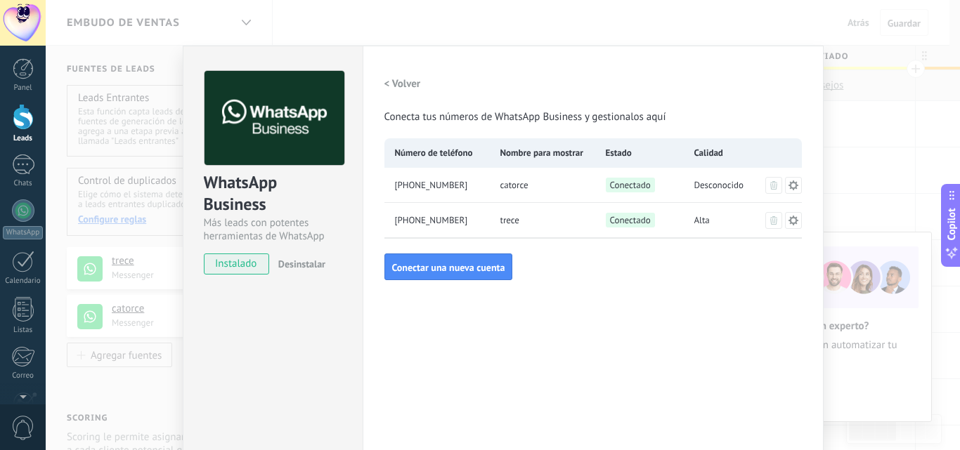
click at [24, 127] on div at bounding box center [23, 117] width 21 height 26
